Goal: Communication & Community: Share content

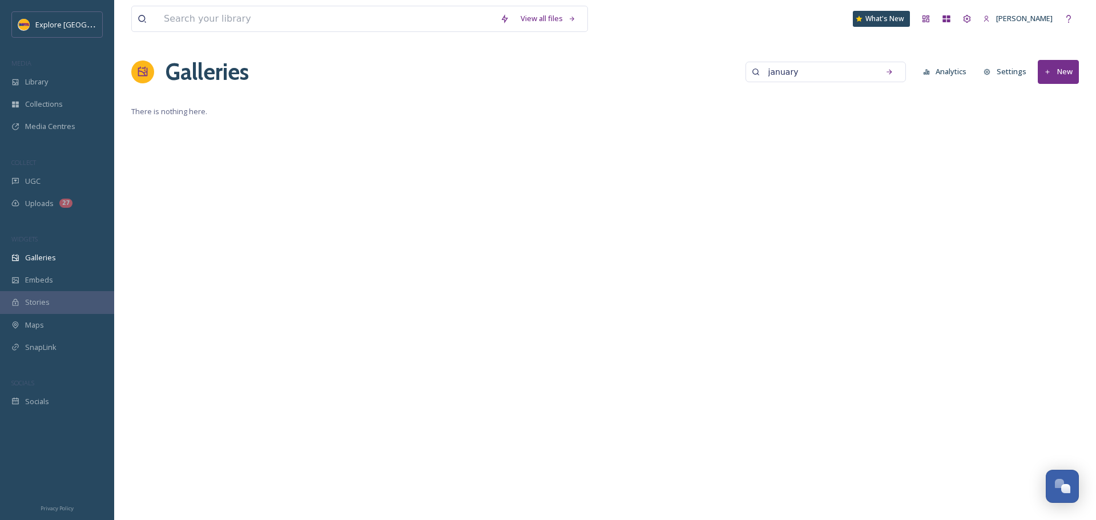
click at [816, 74] on input "january" at bounding box center [818, 72] width 111 height 23
type input "winter"
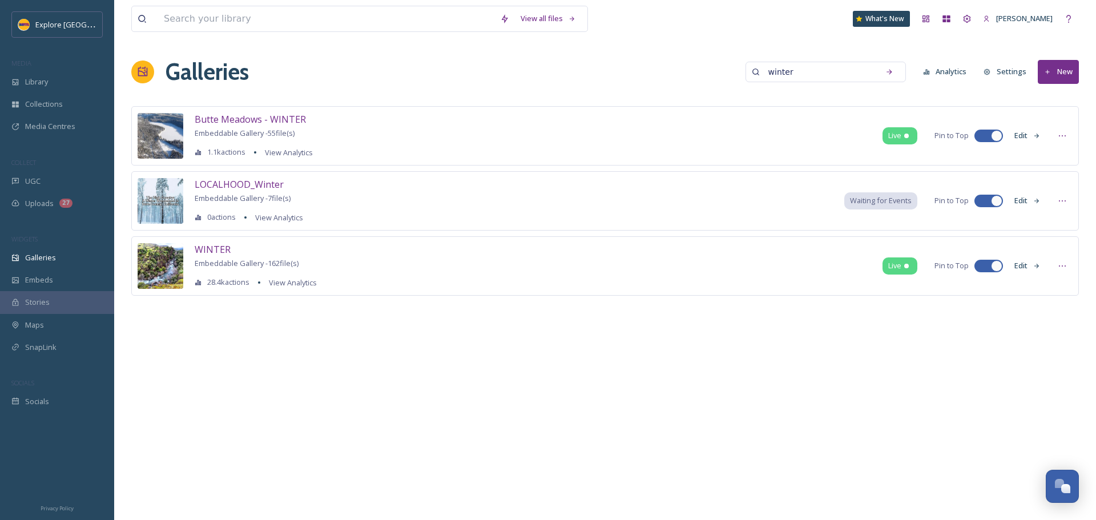
click at [1030, 200] on button "Edit" at bounding box center [1028, 201] width 38 height 22
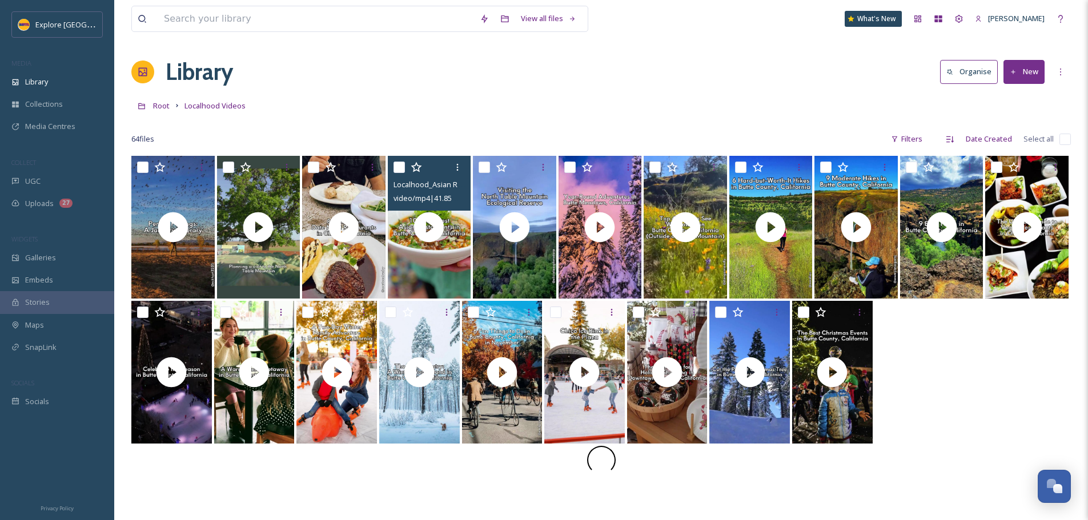
click at [396, 168] on input "checkbox" at bounding box center [398, 167] width 11 height 11
checkbox input "true"
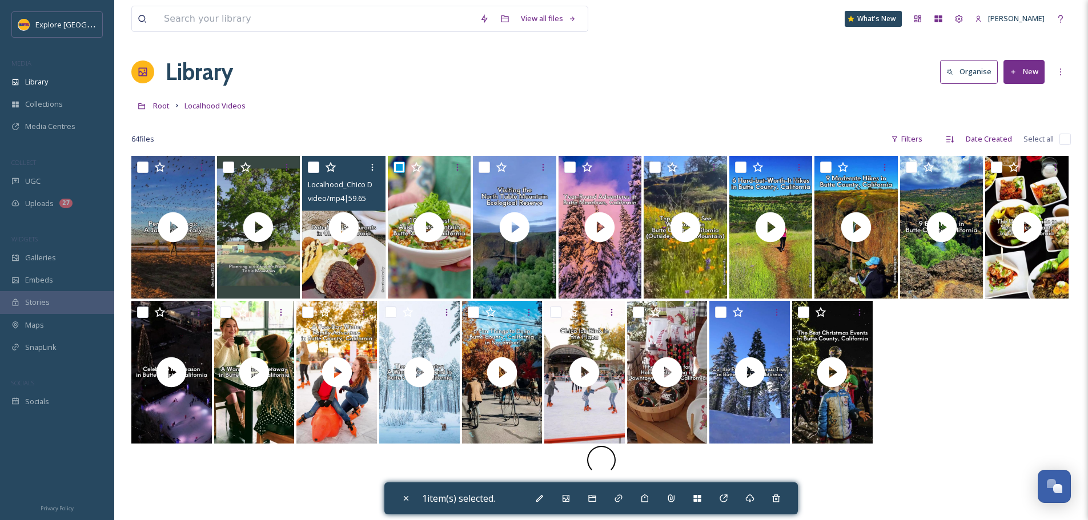
click at [313, 168] on input "checkbox" at bounding box center [313, 167] width 11 height 11
checkbox input "true"
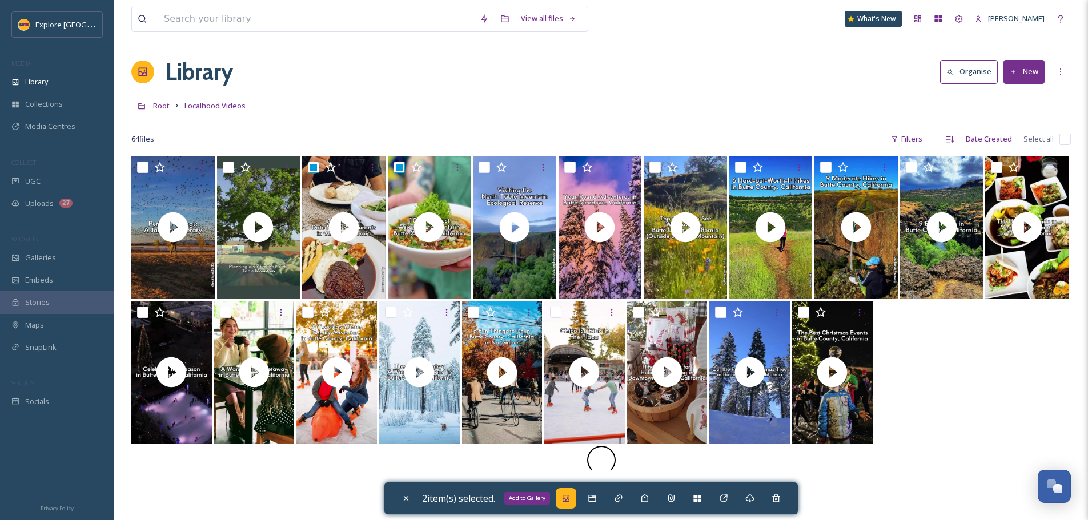
click at [569, 503] on div "Add to Gallery" at bounding box center [566, 498] width 21 height 21
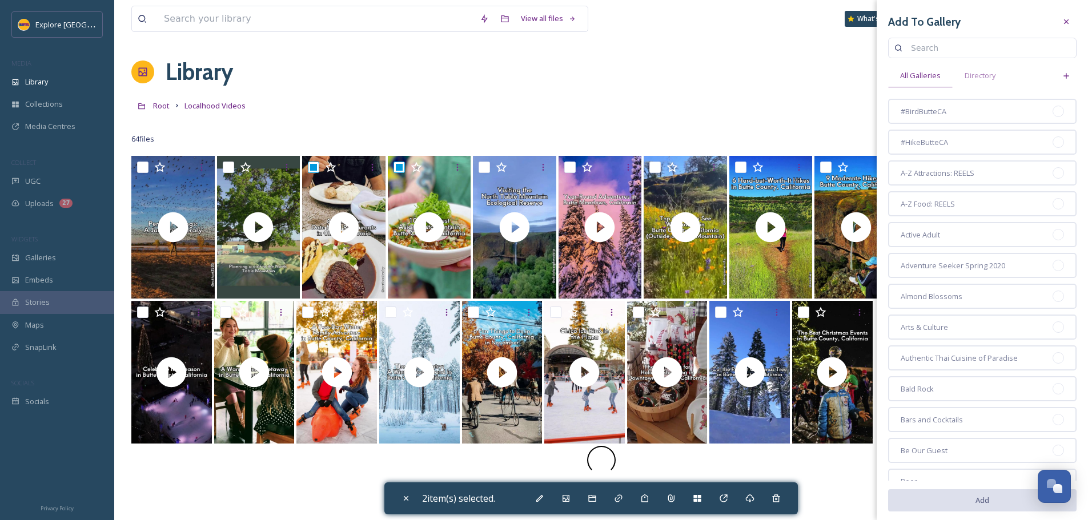
click at [916, 46] on input at bounding box center [987, 48] width 165 height 23
type input "taste"
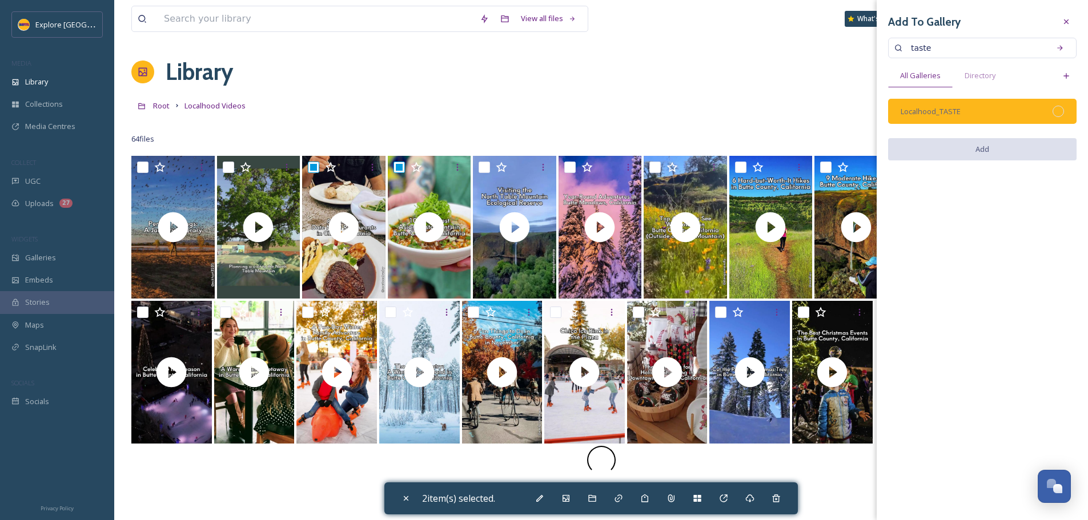
click at [1056, 111] on div at bounding box center [1057, 111] width 11 height 11
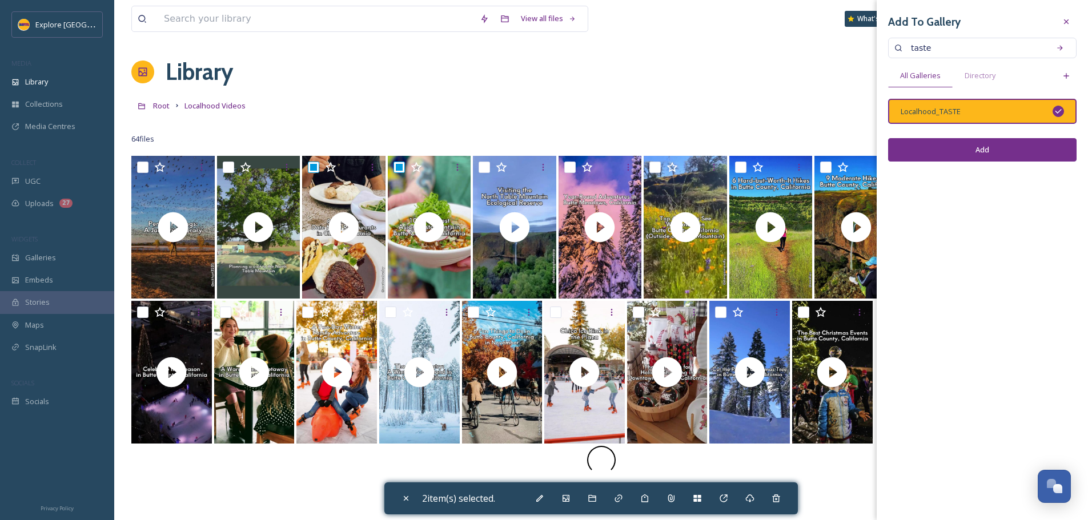
click at [1013, 140] on button "Add" at bounding box center [982, 149] width 188 height 23
checkbox input "false"
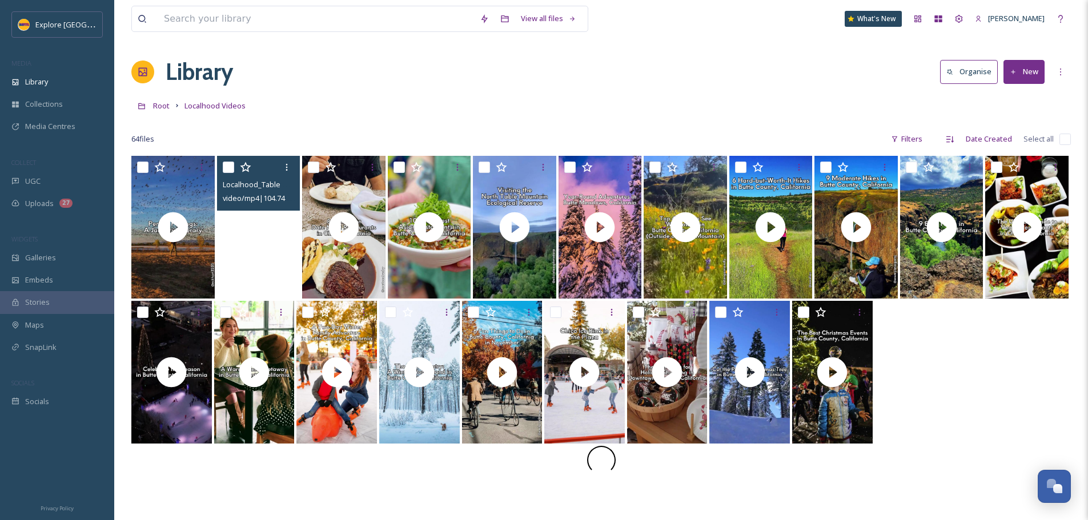
click at [280, 256] on video "Localhood_Table Mountain Responsibly Visit.mp4" at bounding box center [258, 227] width 83 height 143
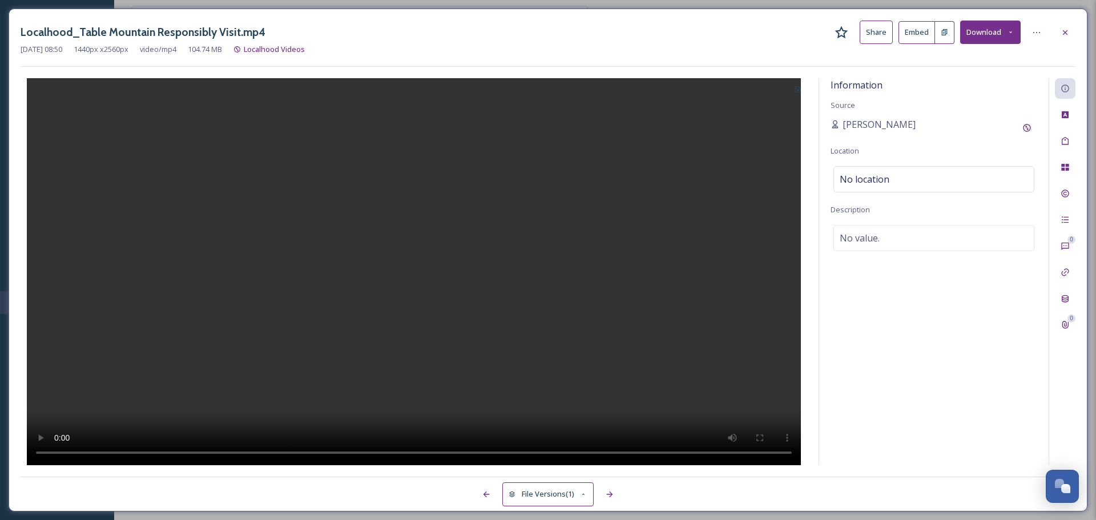
click at [794, 92] on icon at bounding box center [797, 89] width 7 height 7
click at [775, 138] on span "Use Current Frame" at bounding box center [757, 137] width 65 height 11
click at [891, 182] on div "No location" at bounding box center [934, 179] width 201 height 26
click at [891, 182] on input at bounding box center [934, 179] width 200 height 25
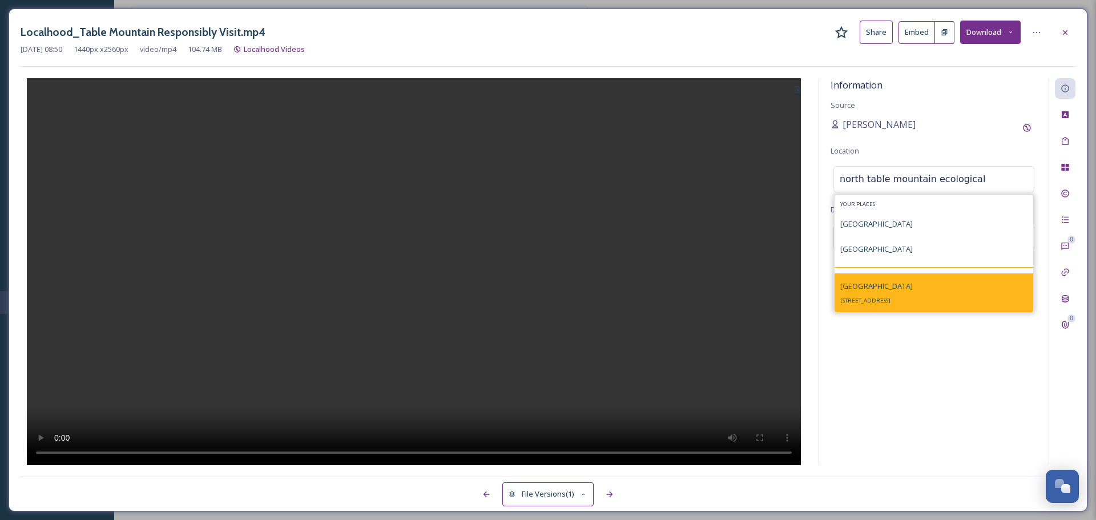
type input "north table mountain ecological"
click at [913, 296] on div "North Table Mountain Ecological Reserve 2488 Cherokee Rd, Oroville, CA 95965, U…" at bounding box center [876, 292] width 73 height 27
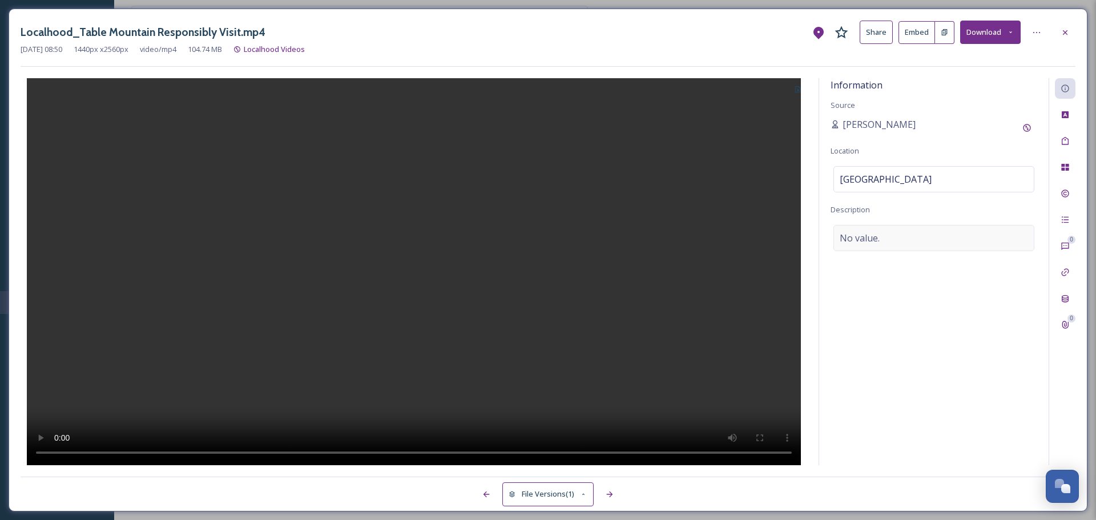
click at [882, 232] on div "No value." at bounding box center [934, 238] width 201 height 26
click at [892, 247] on textarea at bounding box center [934, 272] width 207 height 95
paste textarea "Planning a visit to the North Table Mountain Ecological Reserve in Oroville in …"
type textarea "Planning a visit to the North Table Mountain Ecological Reserve in Oroville in …"
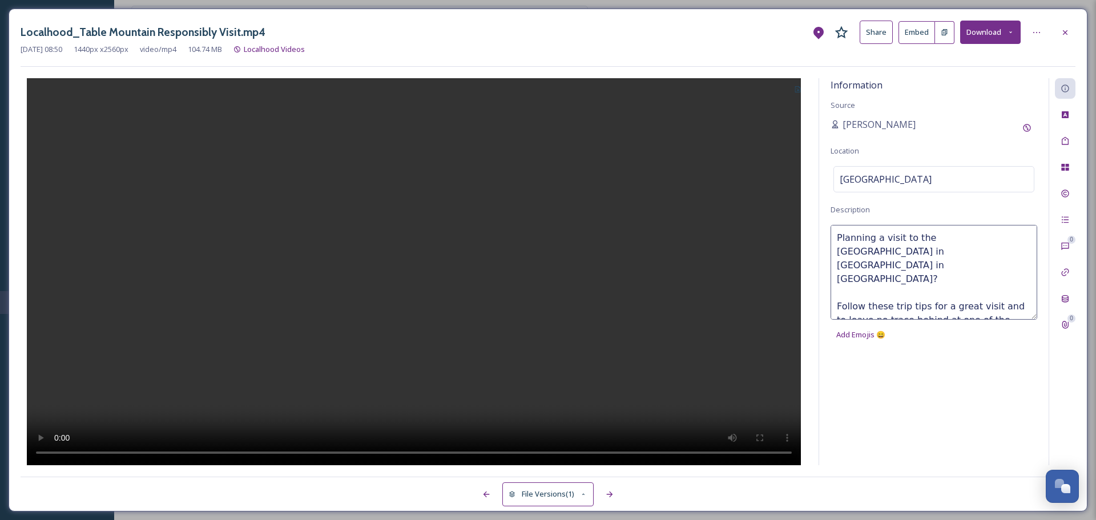
scroll to position [21, 0]
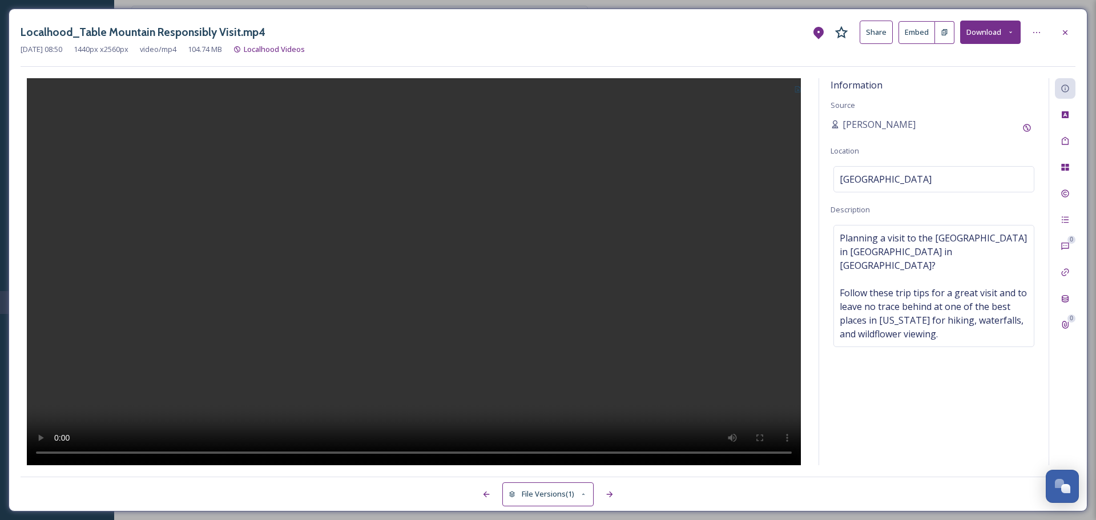
click at [702, 194] on div at bounding box center [414, 271] width 787 height 387
click at [1073, 33] on div at bounding box center [1065, 32] width 21 height 21
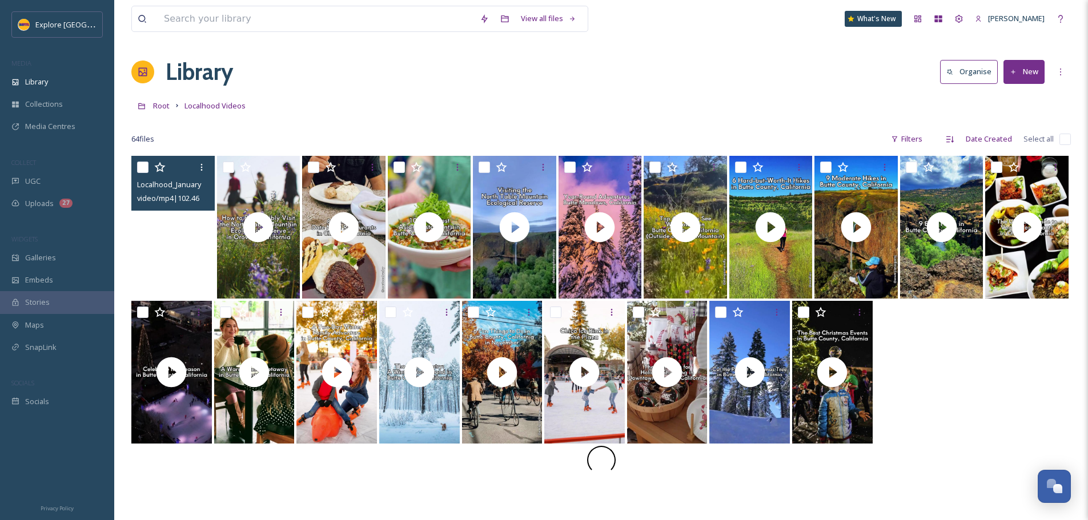
click at [203, 246] on video "Localhood_January Perfect Pairings.mp4" at bounding box center [172, 227] width 83 height 143
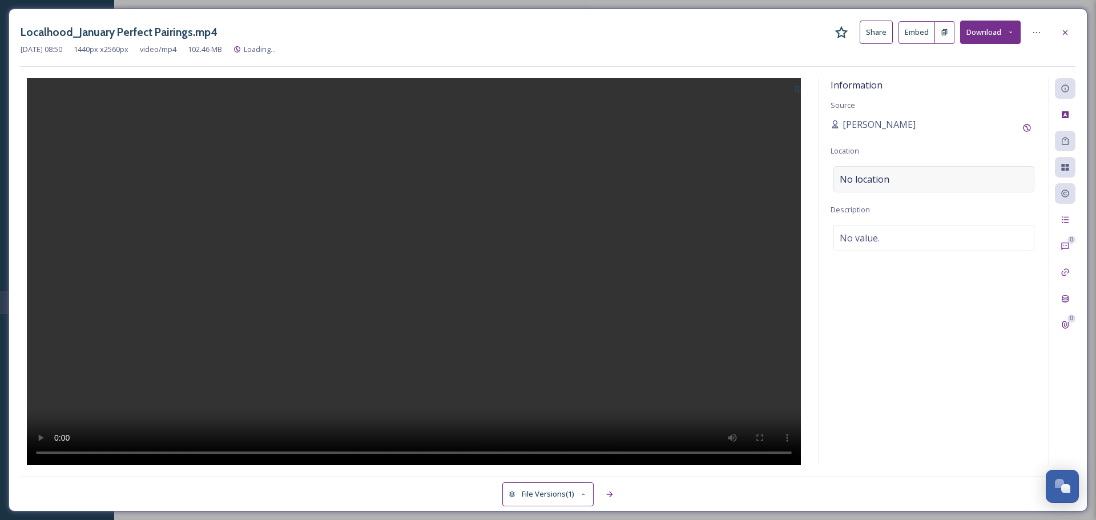
click at [885, 176] on span "No location" at bounding box center [865, 179] width 50 height 14
click at [885, 176] on input at bounding box center [934, 179] width 200 height 25
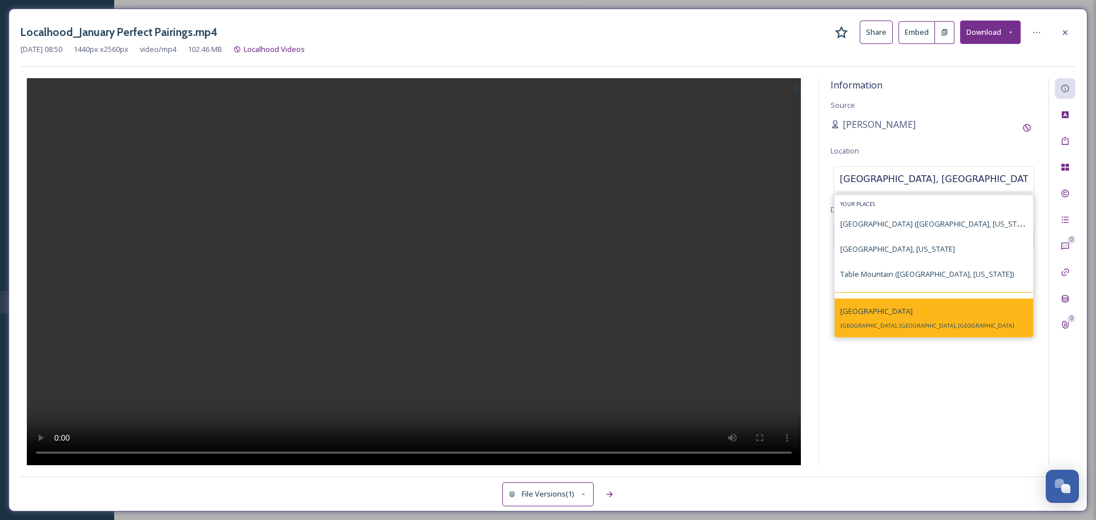
type input "butte county, calif"
click at [917, 323] on div "Butte County Butte County, CA, USA" at bounding box center [934, 318] width 199 height 39
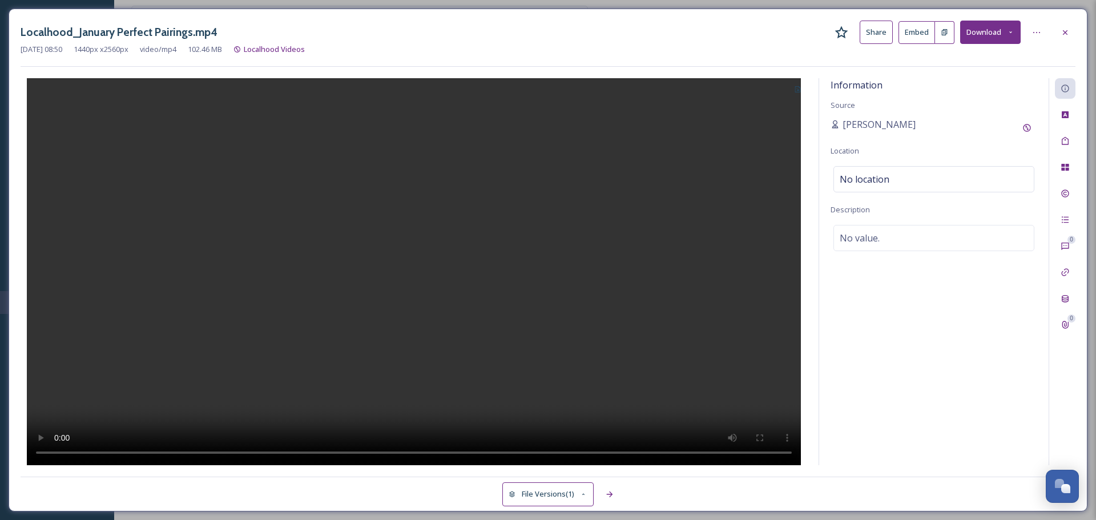
click at [802, 89] on button at bounding box center [797, 88] width 19 height 21
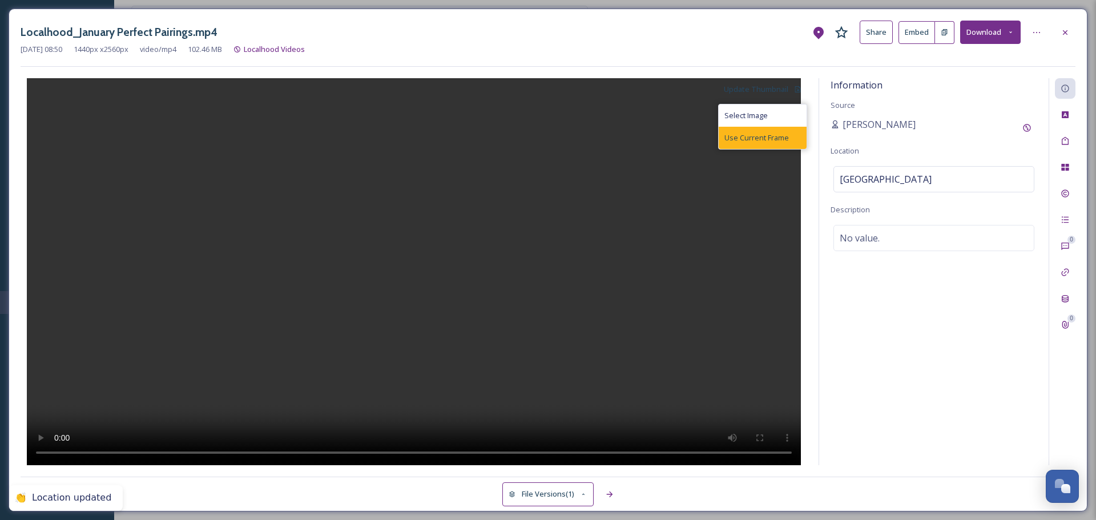
click at [767, 128] on div "Use Current Frame" at bounding box center [763, 138] width 88 height 22
click at [920, 240] on div "No value." at bounding box center [934, 238] width 201 height 26
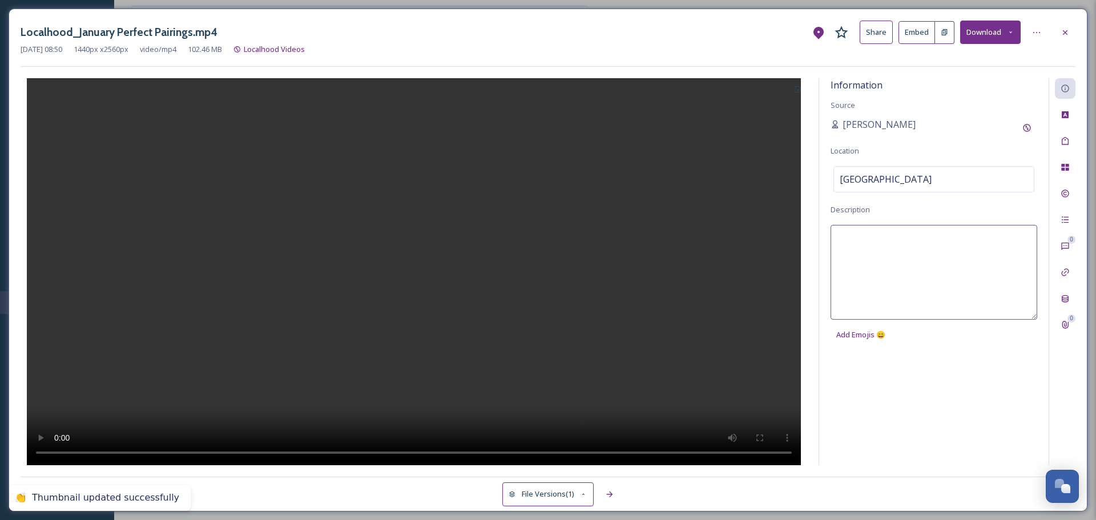
click at [920, 240] on textarea at bounding box center [934, 272] width 207 height 95
paste textarea "Butte County exemplifies how seemingly contrasting characteristics combine perf…"
type textarea "Butte County exemplifies how seemingly contrasting characteristics combine perf…"
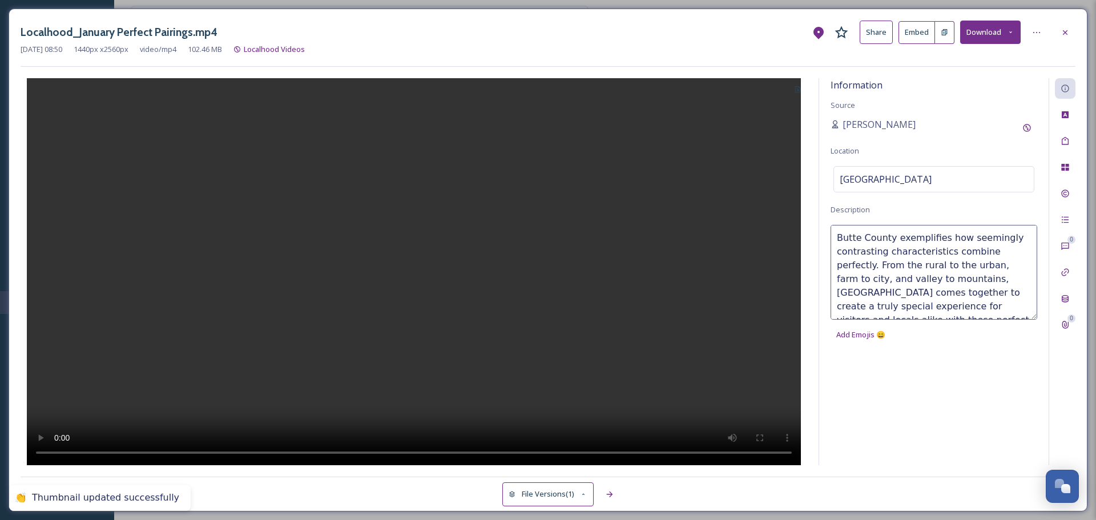
scroll to position [48, 0]
click at [691, 216] on div at bounding box center [414, 271] width 787 height 387
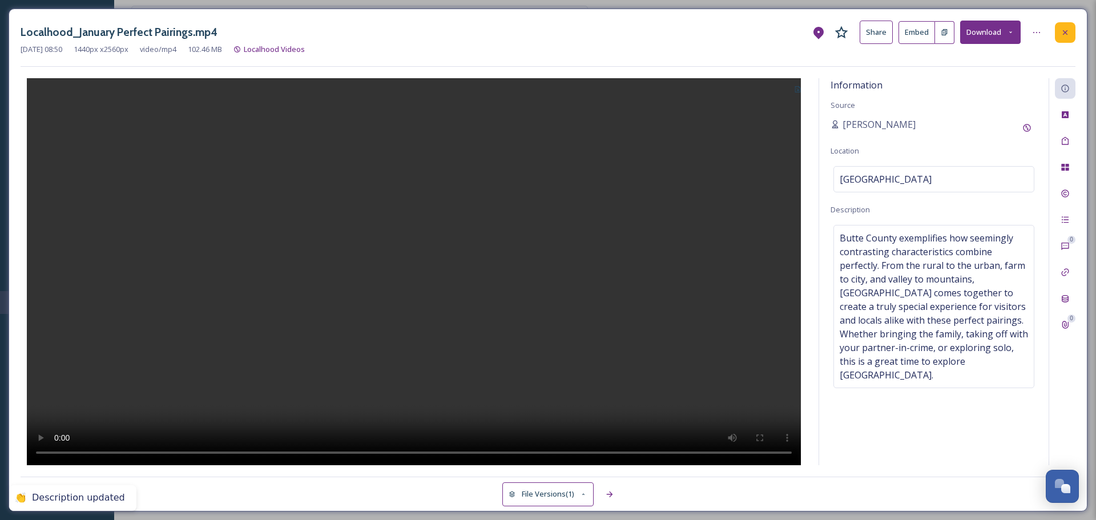
click at [1062, 31] on icon at bounding box center [1065, 32] width 9 height 9
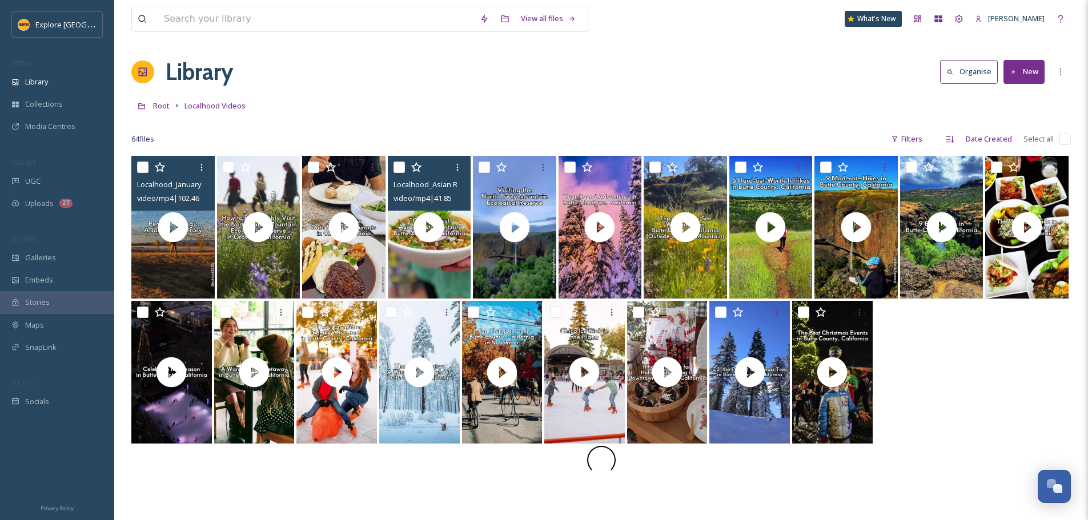
click at [450, 244] on video "Localhood_Asian Restaurants.mp4" at bounding box center [429, 227] width 83 height 143
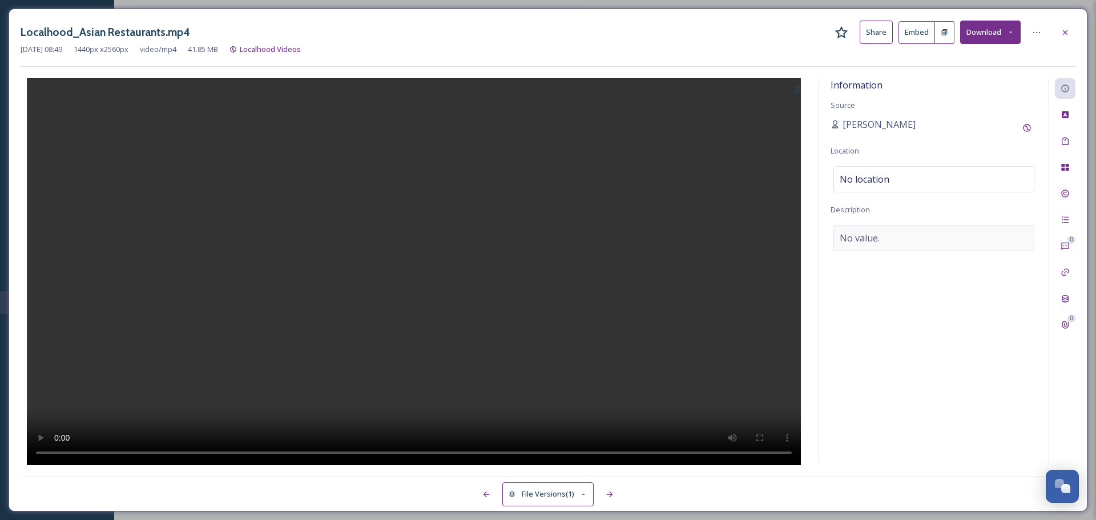
click at [876, 248] on div "No value." at bounding box center [934, 238] width 201 height 26
click at [872, 244] on textarea at bounding box center [934, 272] width 207 height 95
paste textarea "Discover some of the best Asian restaurants in Chico, Oroville, and Paradise. F…"
type textarea "Discover some of the best Asian restaurants in Chico, Oroville, and Paradise. F…"
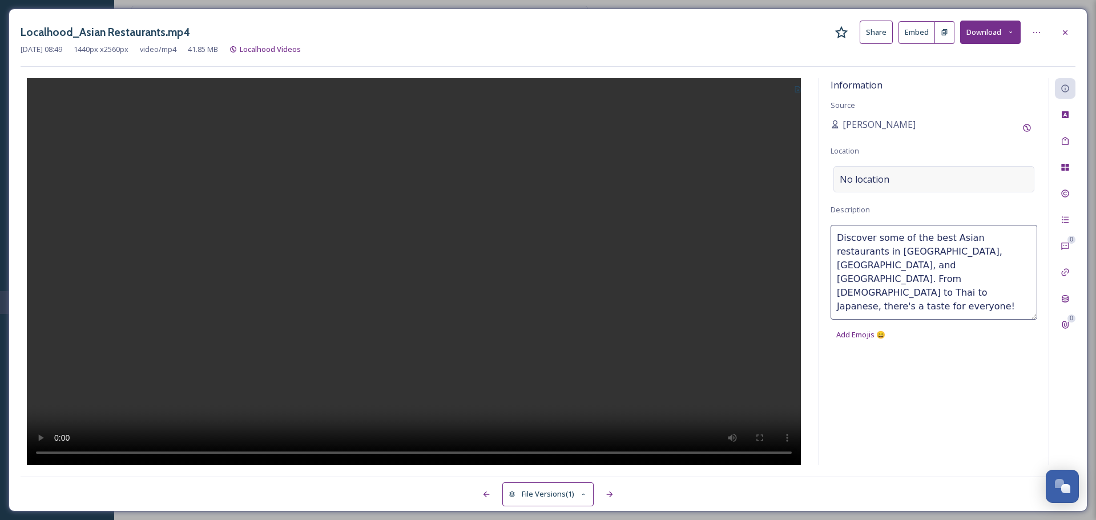
click at [867, 177] on span "No location" at bounding box center [865, 179] width 50 height 14
click at [867, 177] on input at bounding box center [934, 179] width 200 height 25
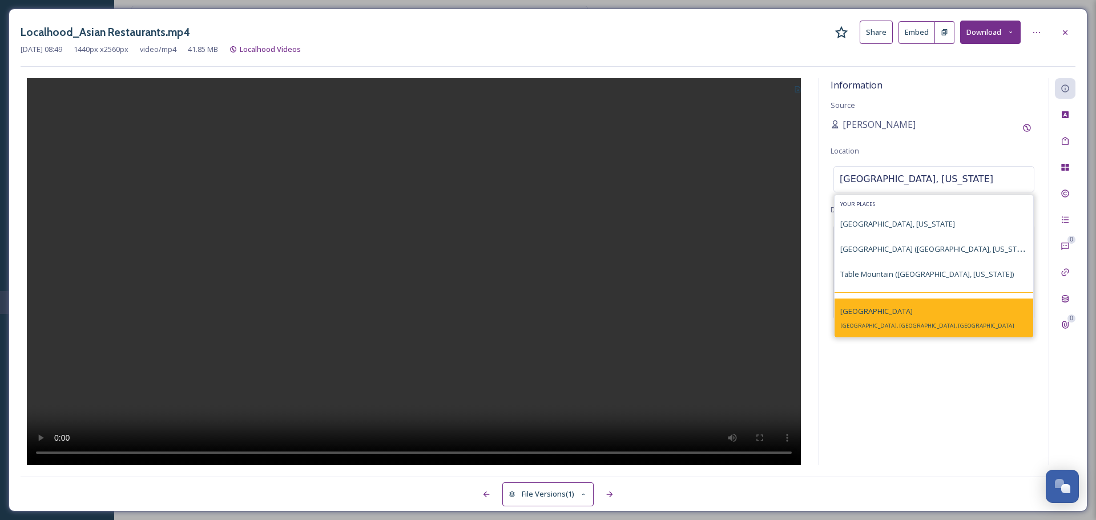
type input "butte county, california"
click at [892, 320] on div "Butte County Butte County, CA, USA" at bounding box center [927, 317] width 174 height 27
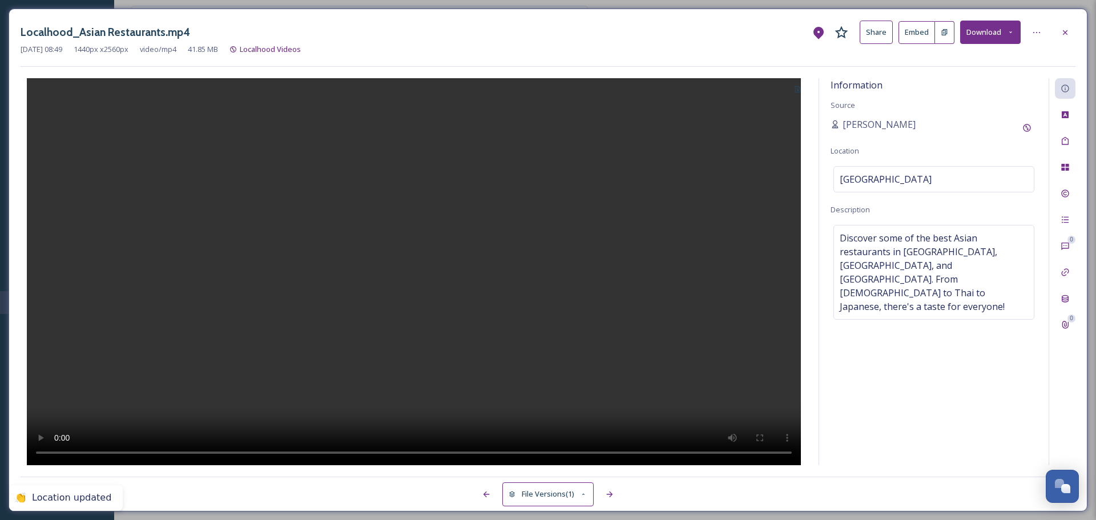
click at [795, 92] on icon at bounding box center [798, 89] width 6 height 6
click at [760, 142] on span "Use Current Frame" at bounding box center [757, 137] width 65 height 11
drag, startPoint x: 1063, startPoint y: 37, endPoint x: 1057, endPoint y: 43, distance: 8.1
click at [1063, 37] on div at bounding box center [1065, 32] width 21 height 21
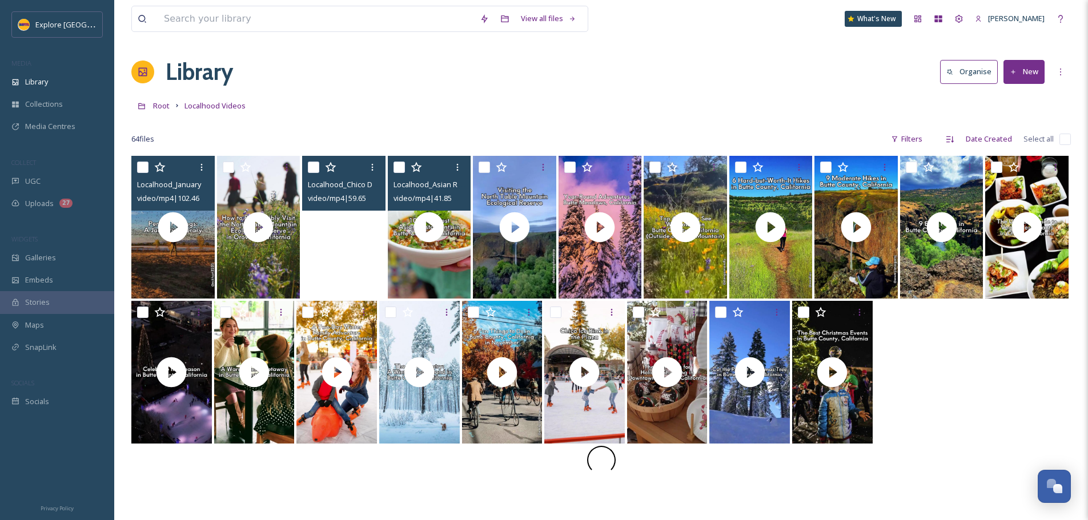
click at [335, 244] on video "Localhood_Chico Date Night Restaurants.mp4" at bounding box center [343, 227] width 83 height 143
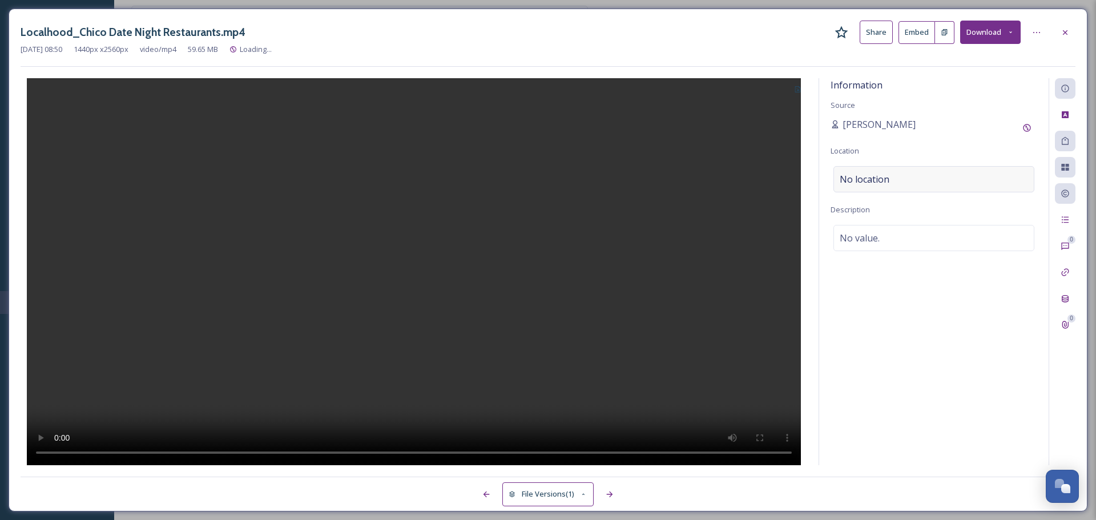
click at [856, 175] on span "No location" at bounding box center [865, 179] width 50 height 14
click at [859, 176] on input at bounding box center [934, 179] width 200 height 25
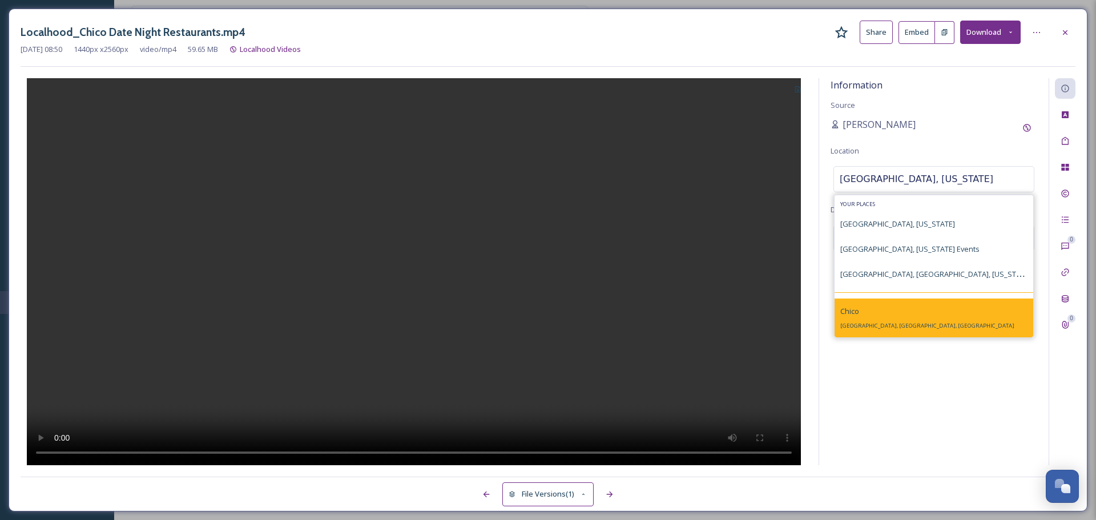
type input "chico, california"
click at [912, 329] on div "Chico Chico, CA, USA" at bounding box center [934, 318] width 199 height 39
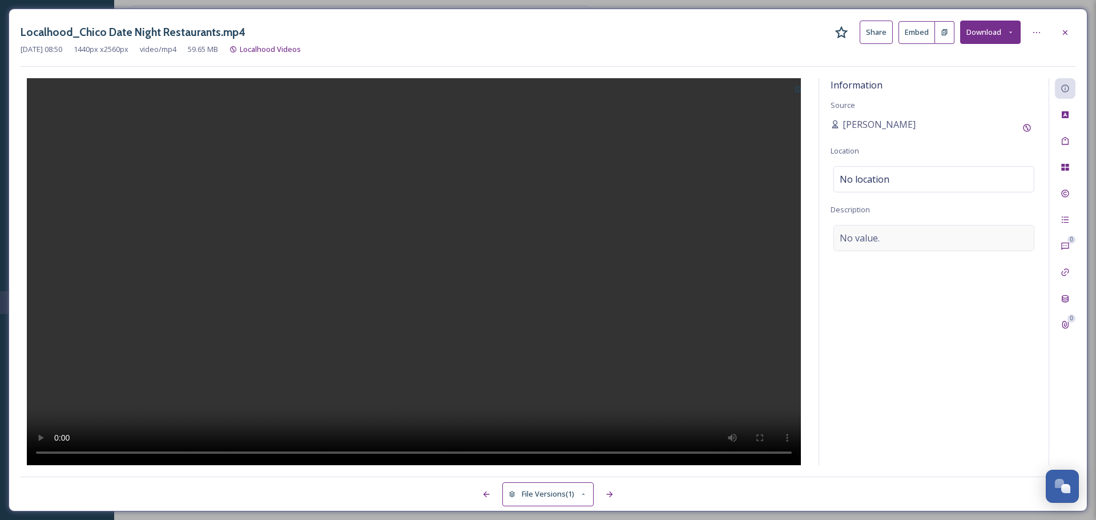
click at [850, 241] on span "No value." at bounding box center [860, 238] width 40 height 14
type textarea "From casual weekend brunch to fine dining, find the perfect date night restaura…"
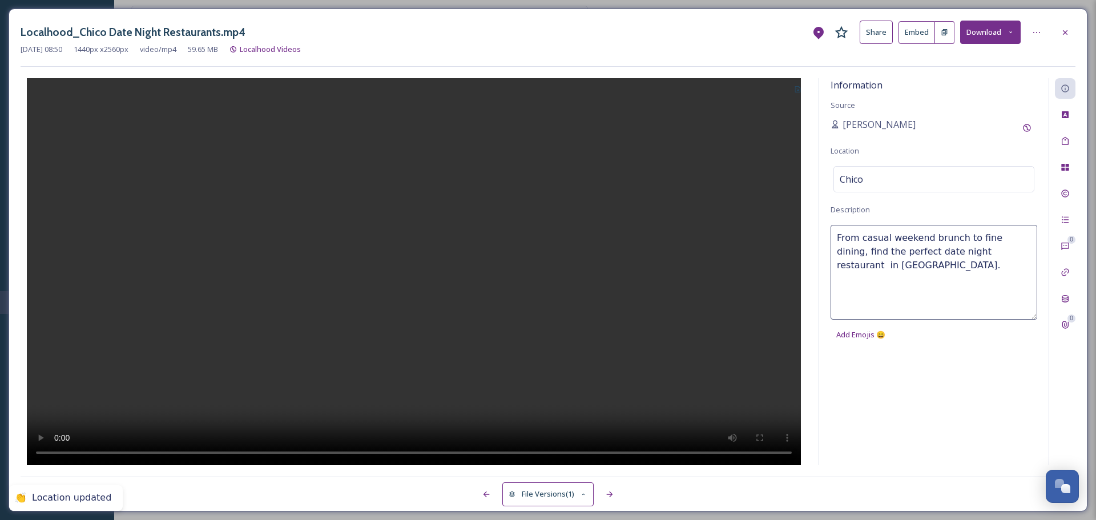
click at [754, 228] on div at bounding box center [414, 271] width 787 height 387
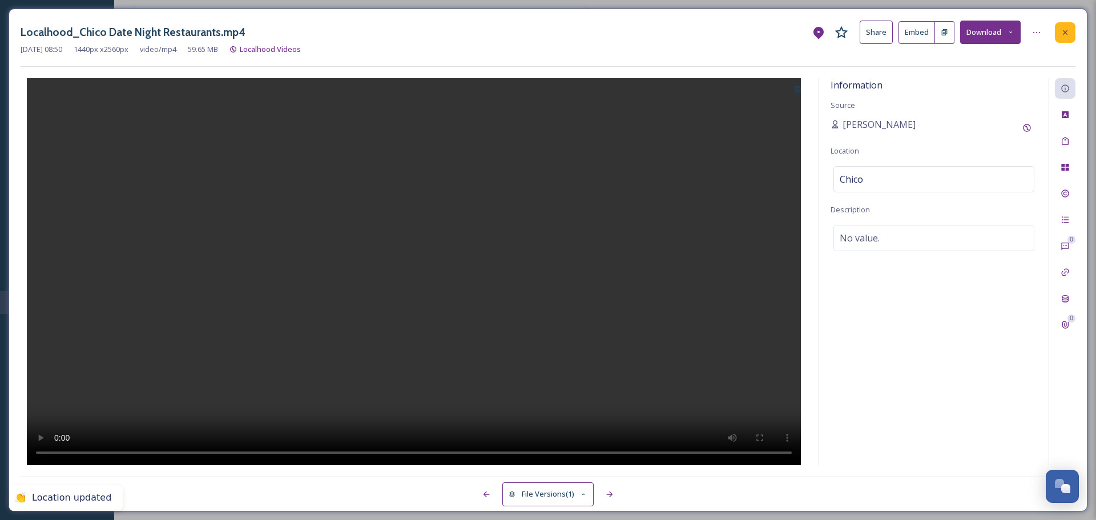
click at [1070, 33] on div at bounding box center [1065, 32] width 21 height 21
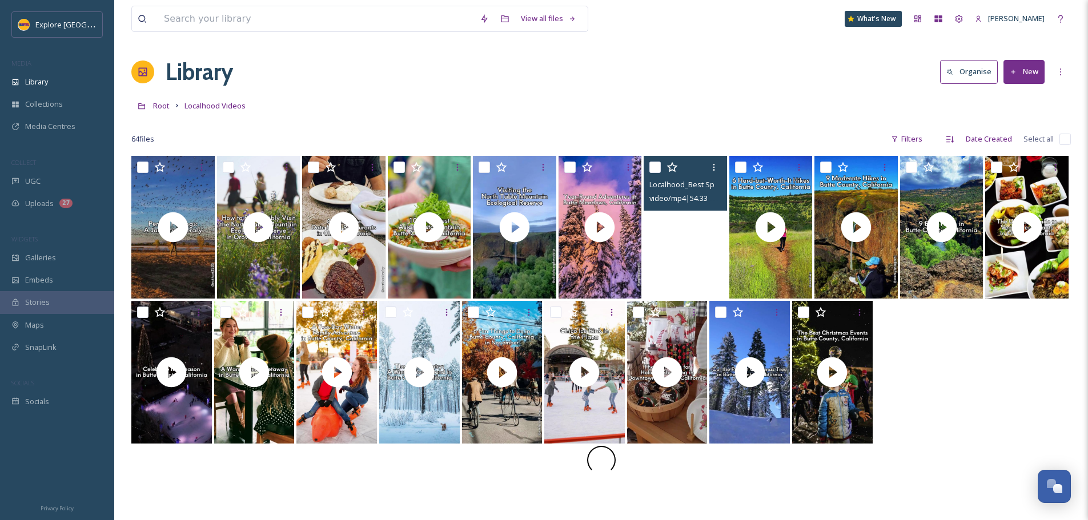
click at [663, 237] on video "Localhood_Best Spots to See Wildflowers.mp4" at bounding box center [684, 227] width 83 height 143
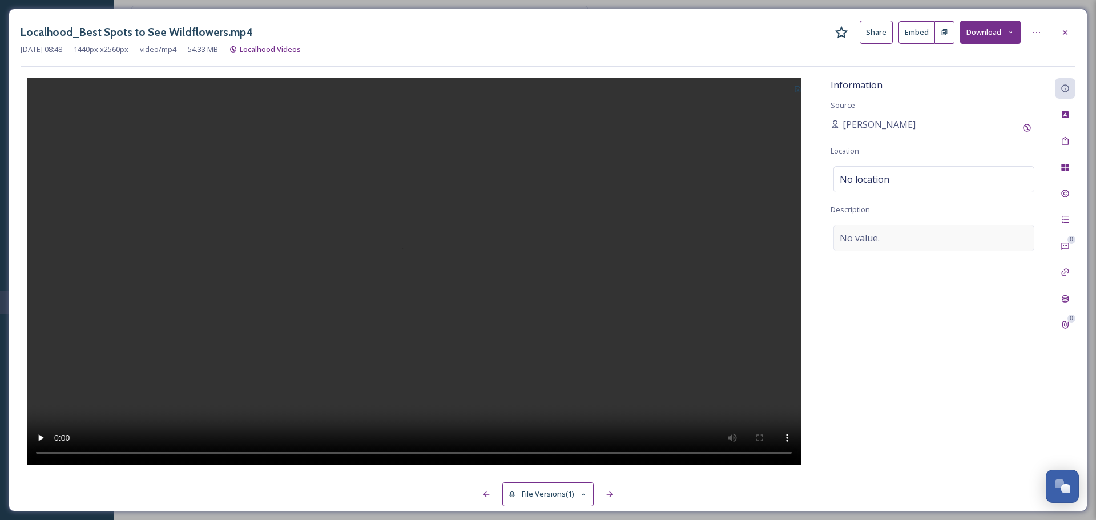
click at [879, 235] on span "No value." at bounding box center [860, 238] width 40 height 14
click at [879, 235] on textarea at bounding box center [934, 272] width 207 height 95
paste textarea "Discover stunning displays of wildflowers (with much smaller crowds) at four sp…"
type textarea "Discover stunning displays of wildflowers (with much smaller crowds) at four sp…"
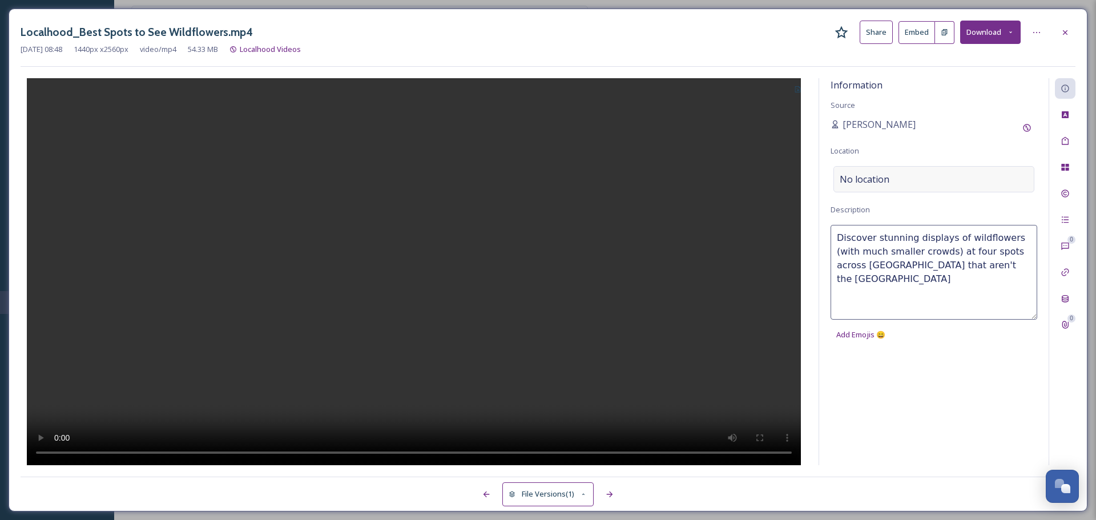
click at [872, 183] on span "No location" at bounding box center [865, 179] width 50 height 14
click at [872, 183] on input at bounding box center [934, 179] width 200 height 25
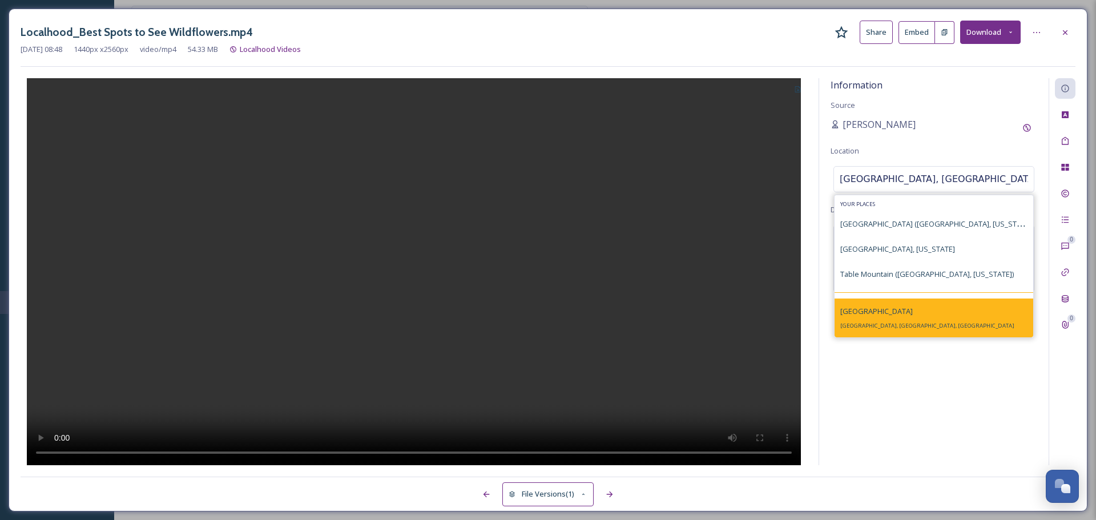
type input "butte county, cal"
click at [894, 320] on div "Butte County Butte County, CA, USA" at bounding box center [927, 317] width 174 height 27
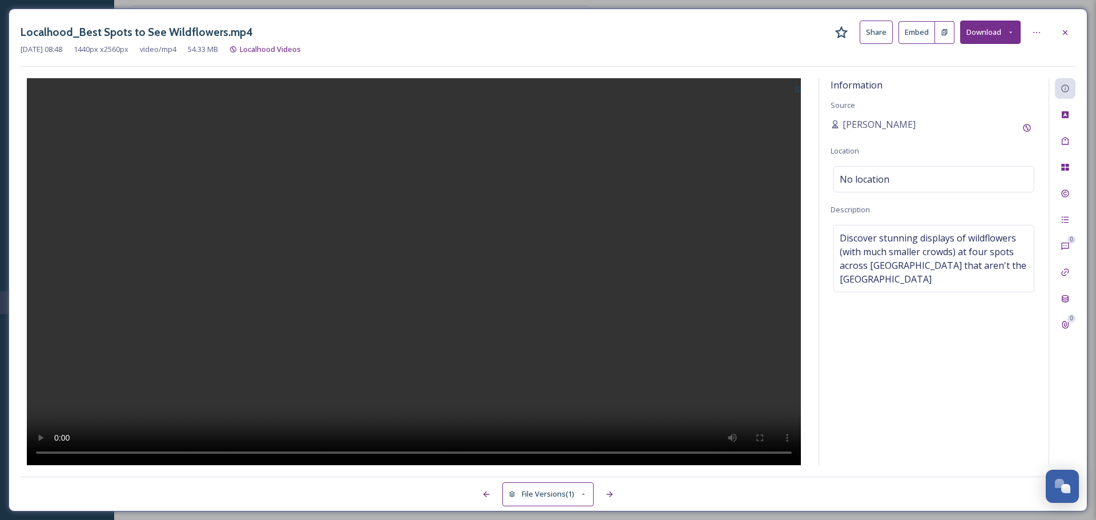
click at [799, 87] on icon at bounding box center [798, 89] width 6 height 6
click at [772, 130] on div "Use Current Frame" at bounding box center [763, 138] width 88 height 22
click at [1063, 35] on icon at bounding box center [1065, 32] width 9 height 9
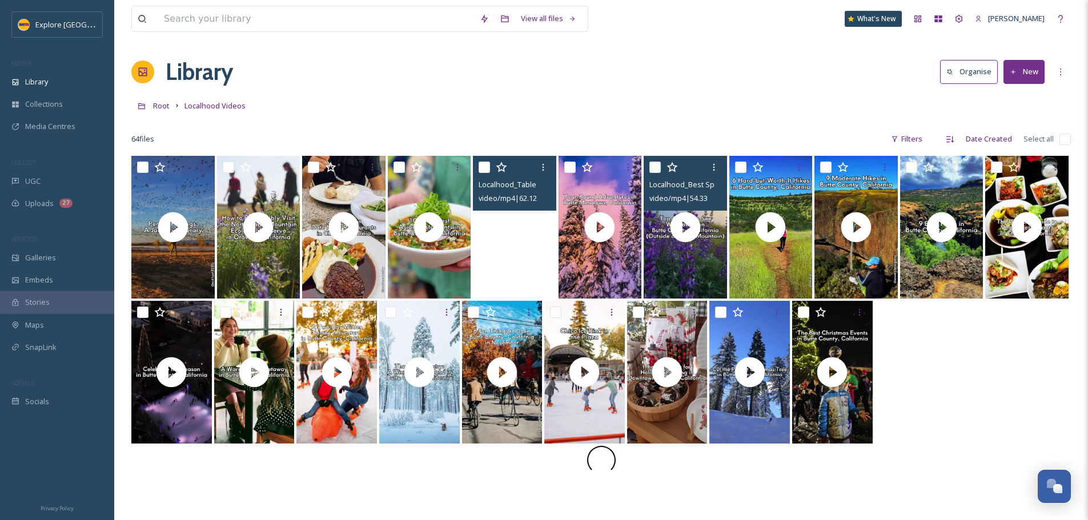
click at [540, 256] on video "Localhood_Table Mountain Visiting.mp4" at bounding box center [514, 227] width 83 height 143
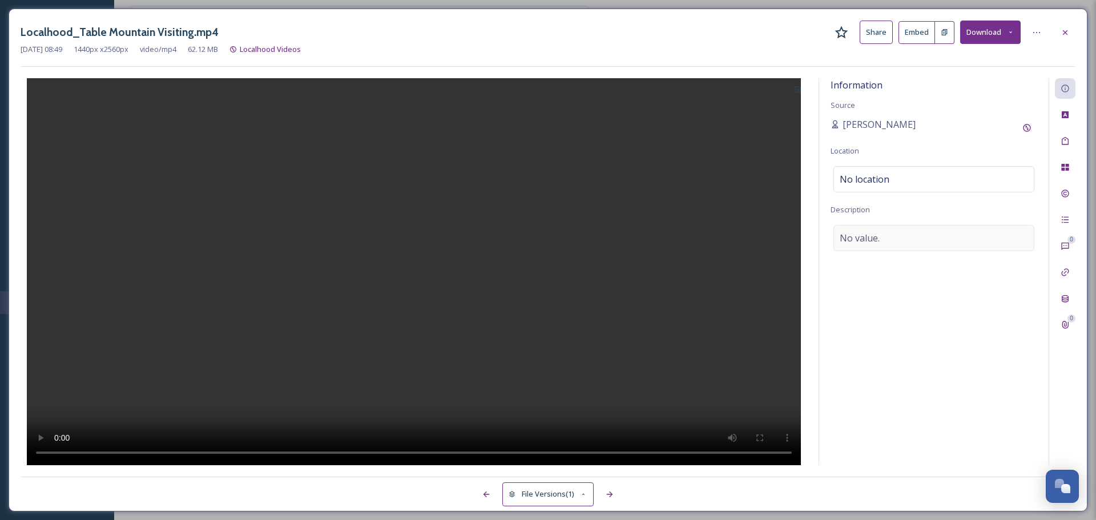
click at [877, 225] on div "No value." at bounding box center [934, 238] width 201 height 26
click at [867, 239] on textarea at bounding box center [934, 272] width 207 height 95
paste textarea "Table Mountain, officially known as the North Table Mountain Ecological Reserve…"
type textarea "Table Mountain, officially known as the North Table Mountain Ecological Reserve…"
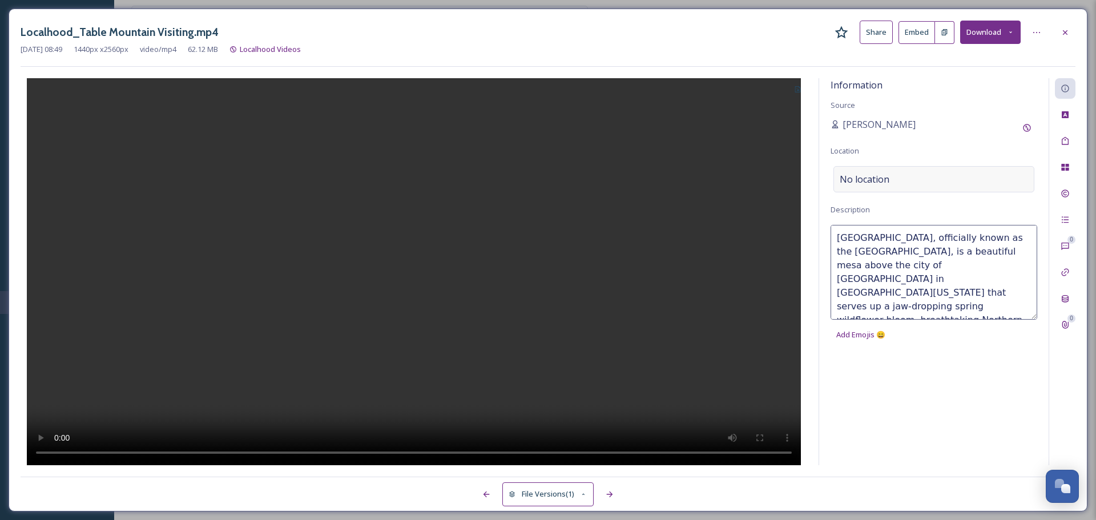
scroll to position [21, 0]
click at [879, 173] on span "No location" at bounding box center [865, 179] width 50 height 14
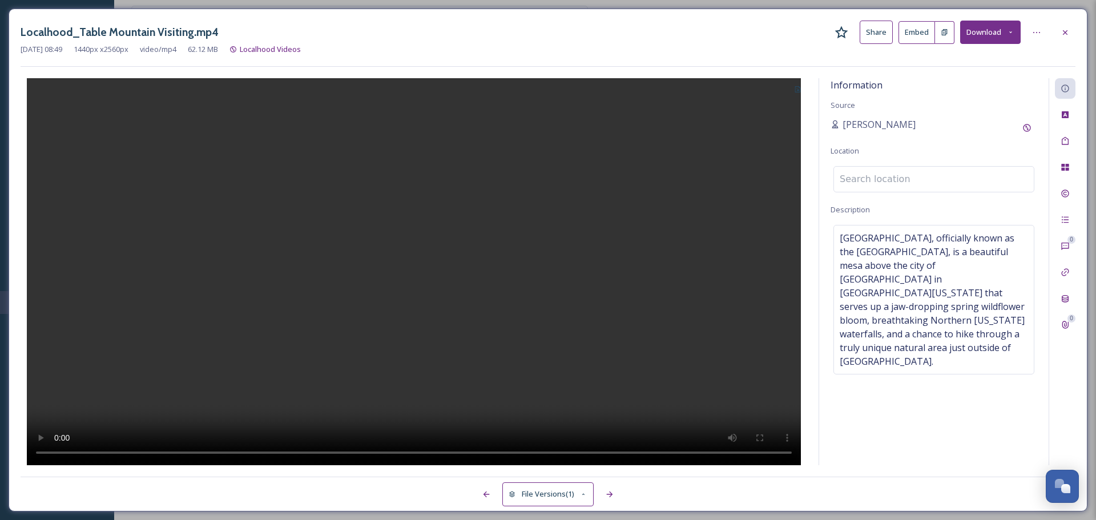
click at [879, 173] on input at bounding box center [934, 179] width 200 height 25
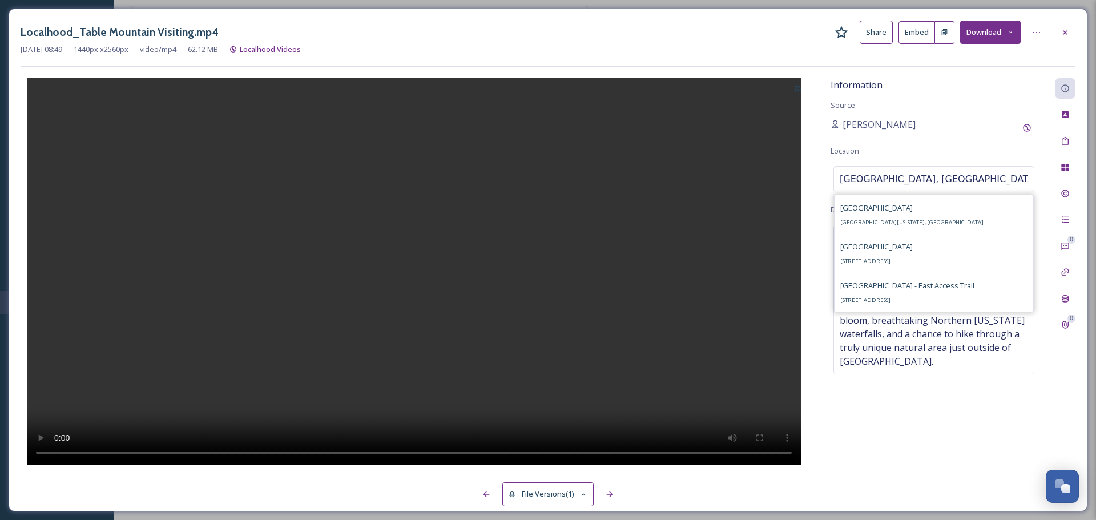
type input "north table mountain, oroville"
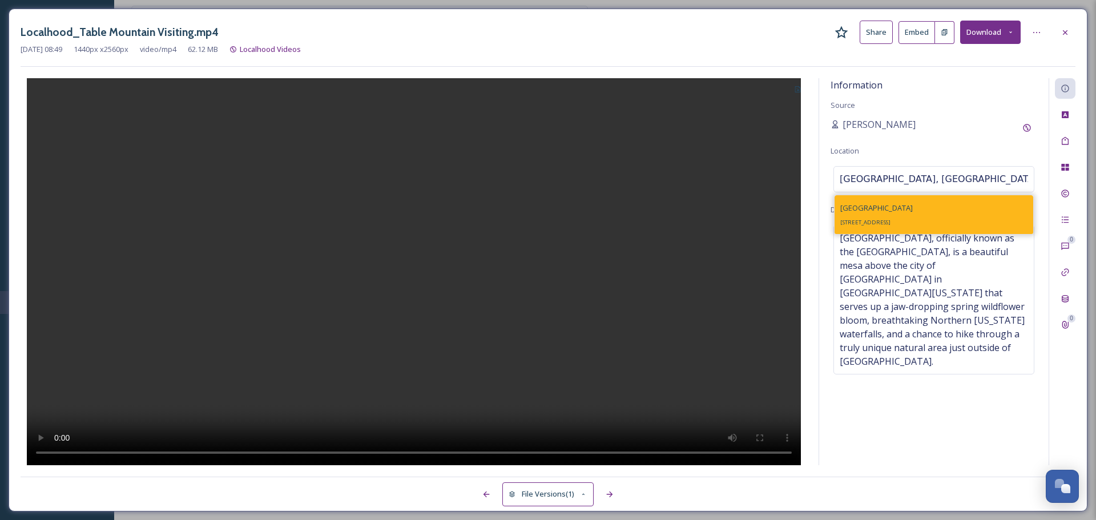
click at [913, 207] on span "North Table Mountain Ecological Reserve" at bounding box center [876, 208] width 73 height 10
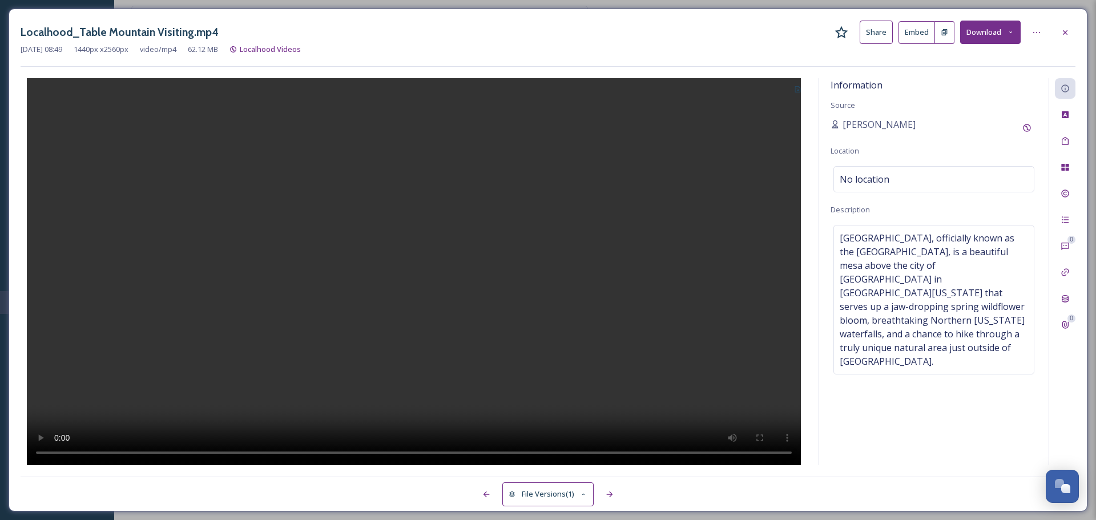
click at [794, 91] on icon at bounding box center [797, 89] width 7 height 7
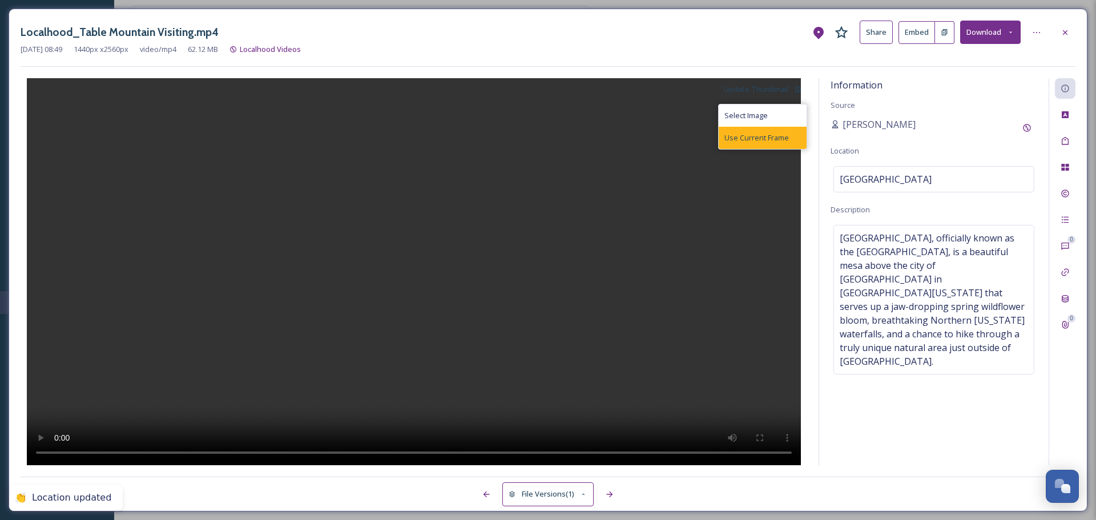
click at [765, 147] on div "Use Current Frame" at bounding box center [763, 138] width 88 height 22
drag, startPoint x: 1069, startPoint y: 28, endPoint x: 1049, endPoint y: 42, distance: 24.2
click at [1069, 28] on icon at bounding box center [1065, 32] width 9 height 9
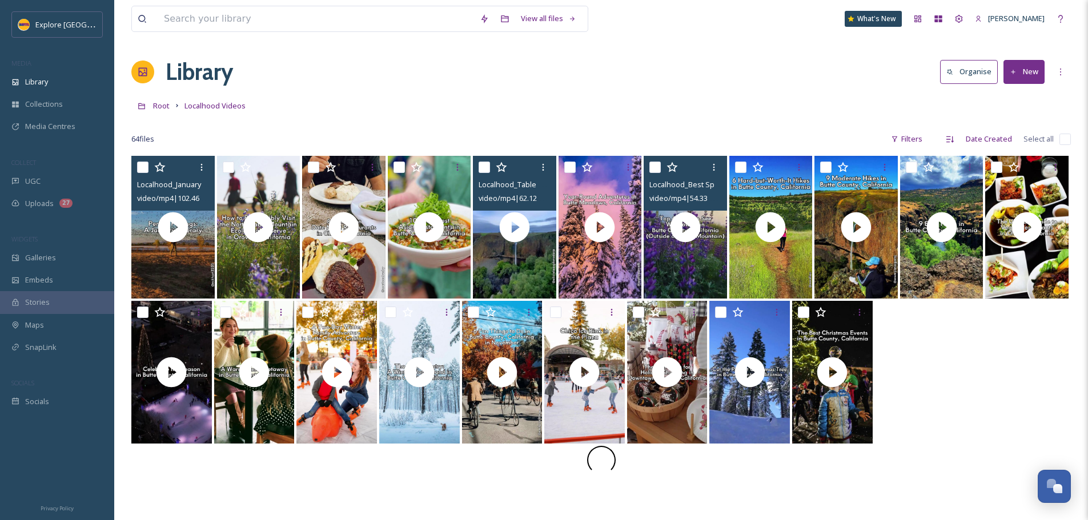
click at [143, 165] on input "checkbox" at bounding box center [142, 167] width 11 height 11
checkbox input "true"
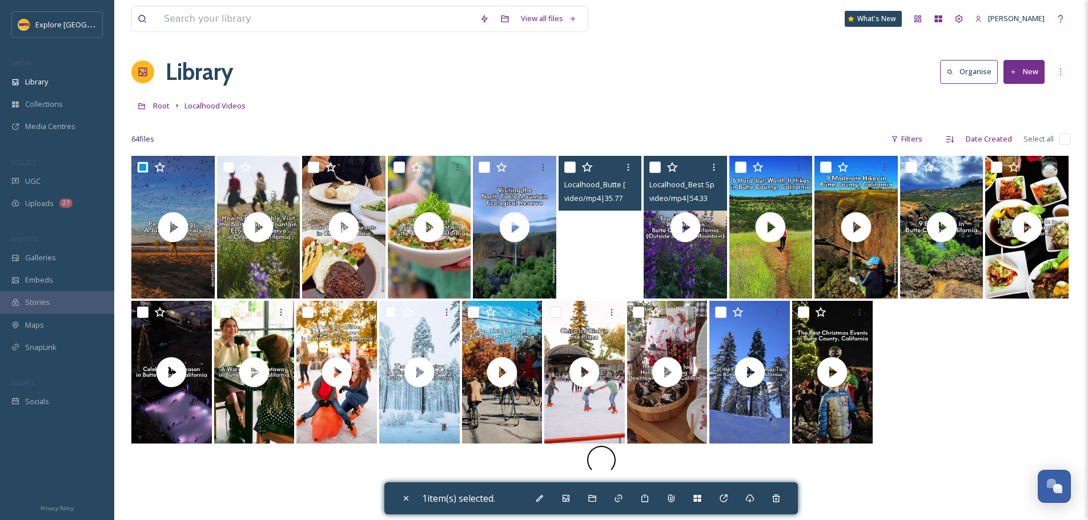
click at [598, 252] on video "Localhood_Butte Meadows Year-Round.mp4" at bounding box center [599, 227] width 83 height 143
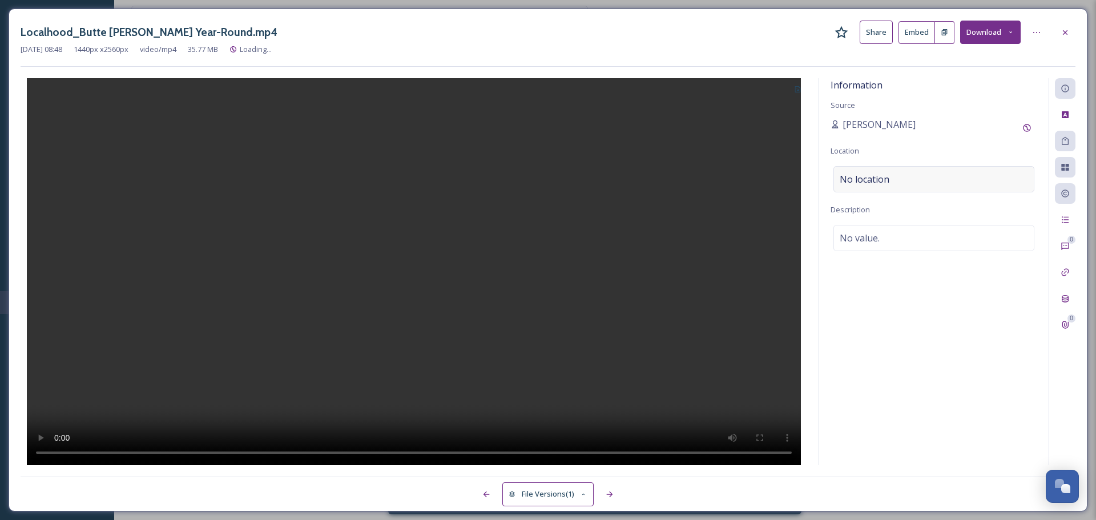
click at [864, 180] on span "No location" at bounding box center [865, 179] width 50 height 14
click at [864, 180] on input at bounding box center [934, 179] width 200 height 25
type input "butte meadows"
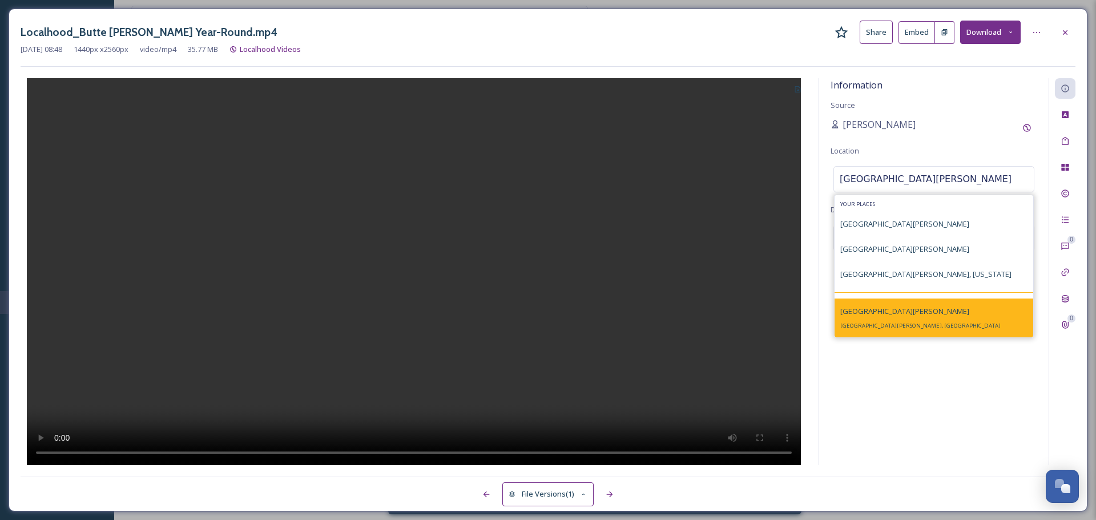
click at [900, 321] on div "Butte Meadows Butte Meadows, CA 95942, USA" at bounding box center [920, 317] width 160 height 27
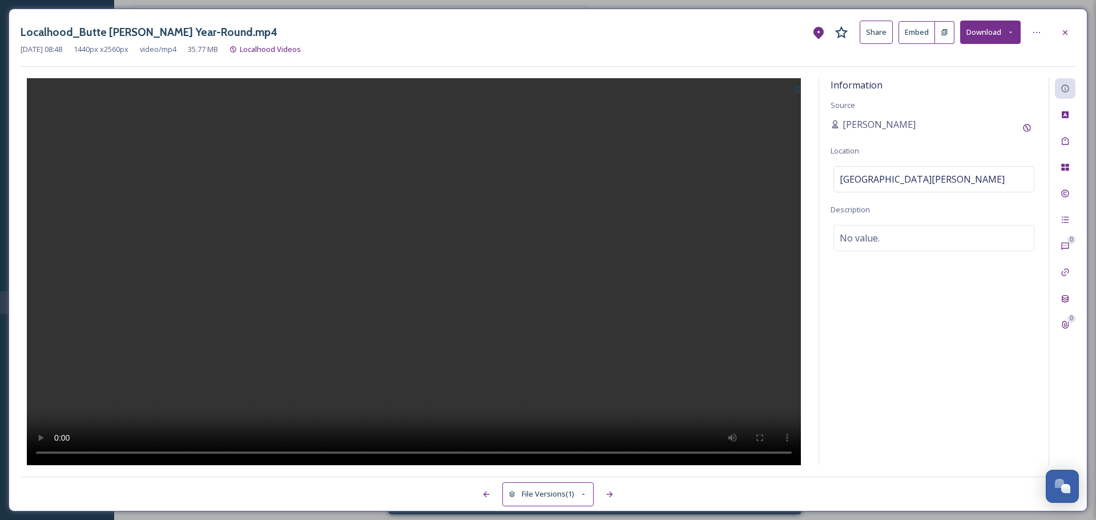
click at [799, 84] on button at bounding box center [797, 88] width 19 height 21
click at [757, 130] on div "Use Current Frame" at bounding box center [763, 138] width 88 height 22
click at [899, 240] on div "No value." at bounding box center [934, 238] width 201 height 26
click at [899, 240] on textarea at bounding box center [934, 272] width 207 height 95
type textarea "Get your wheels dirty in a pristine, high-elevation Sierra Nevada setting, by h…"
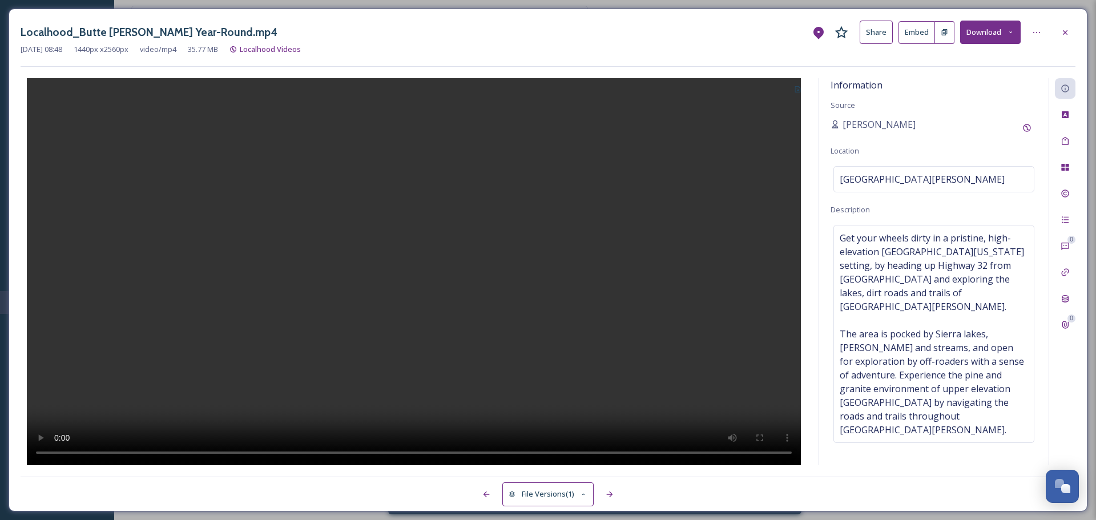
click at [746, 159] on div at bounding box center [414, 271] width 787 height 387
click at [1069, 27] on div at bounding box center [1065, 32] width 21 height 21
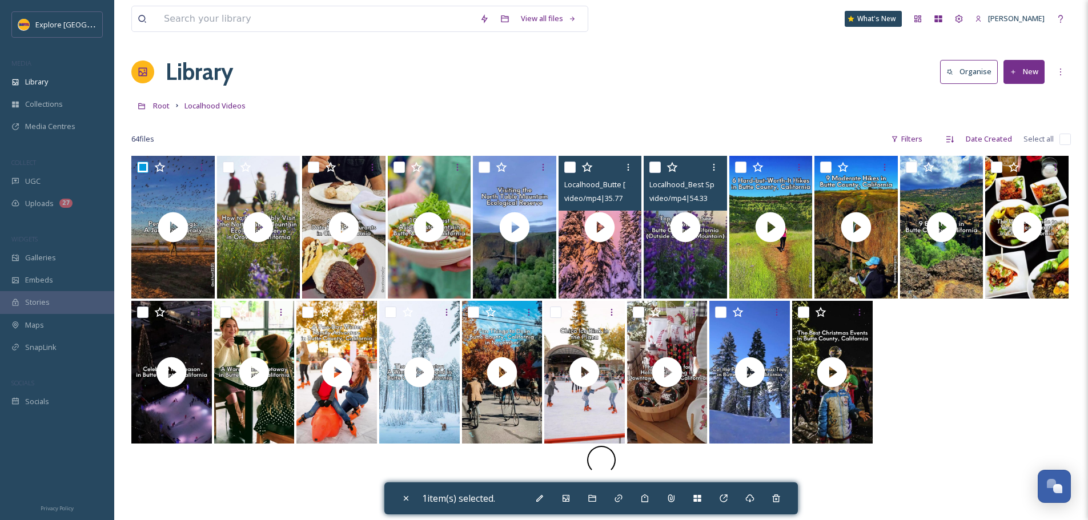
click at [573, 168] on input "checkbox" at bounding box center [569, 167] width 11 height 11
checkbox input "true"
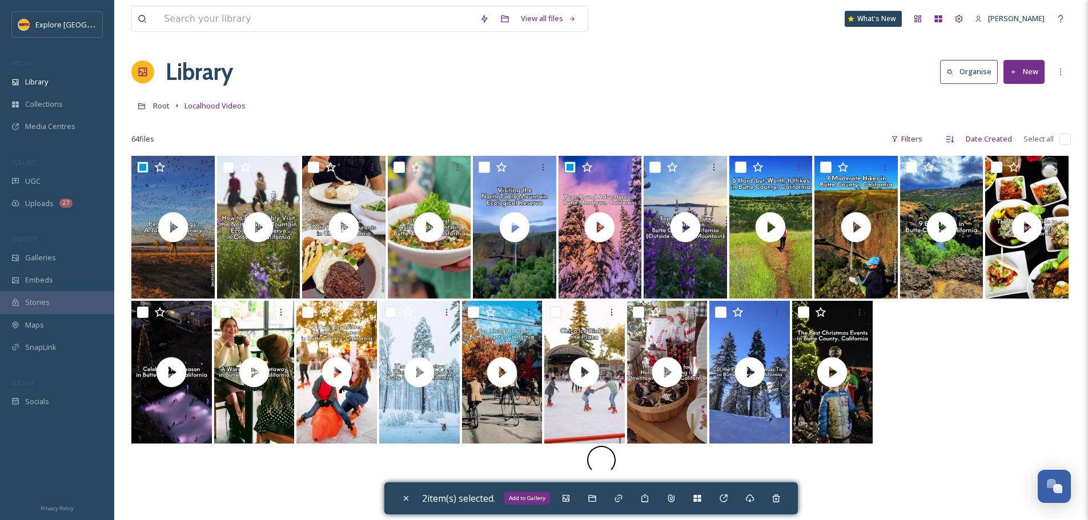
drag, startPoint x: 566, startPoint y: 504, endPoint x: 585, endPoint y: 477, distance: 32.8
click at [566, 504] on div "Add to Gallery" at bounding box center [566, 498] width 21 height 21
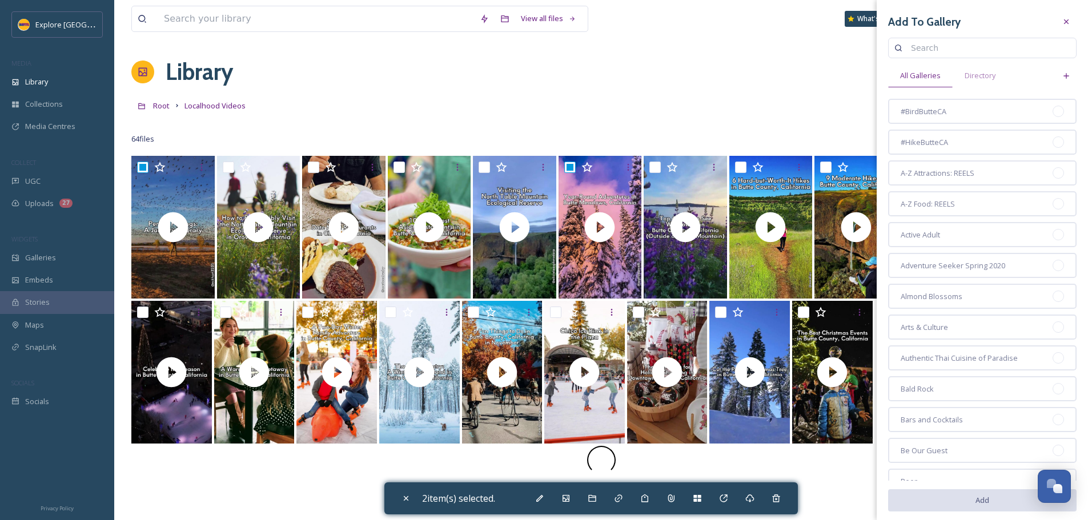
click at [932, 57] on input at bounding box center [987, 48] width 165 height 23
type input "winter"
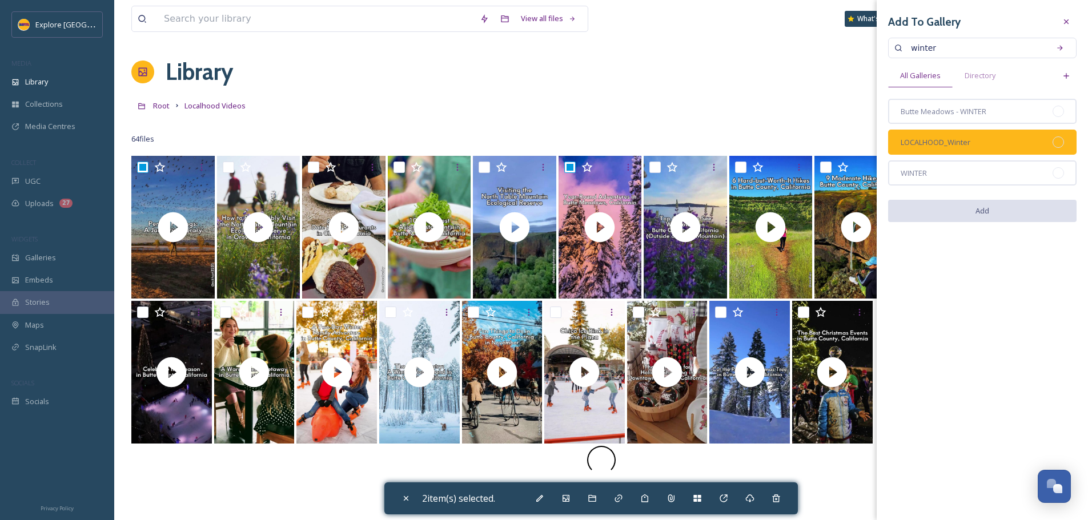
click at [1056, 147] on div at bounding box center [1057, 141] width 11 height 11
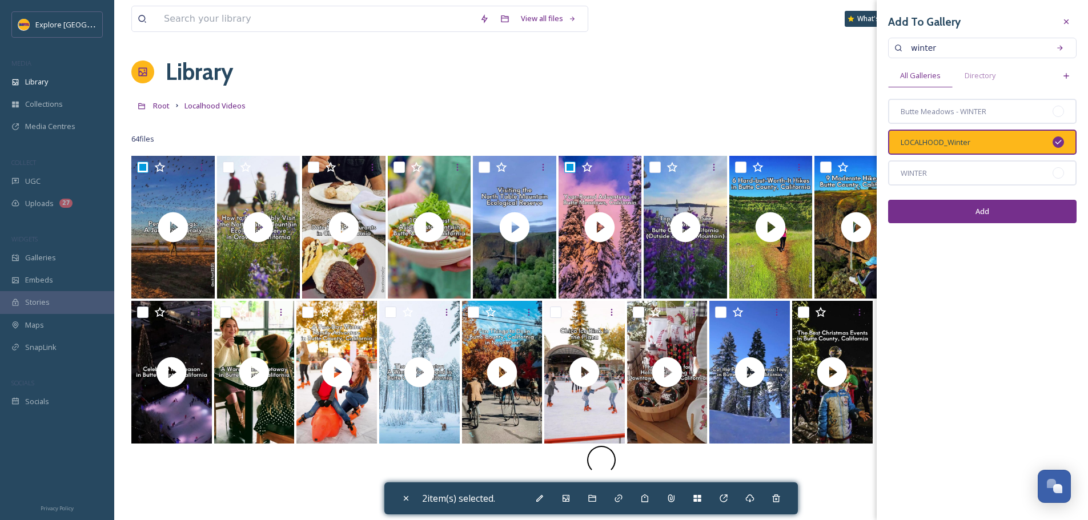
click at [1028, 211] on button "Add" at bounding box center [982, 211] width 188 height 23
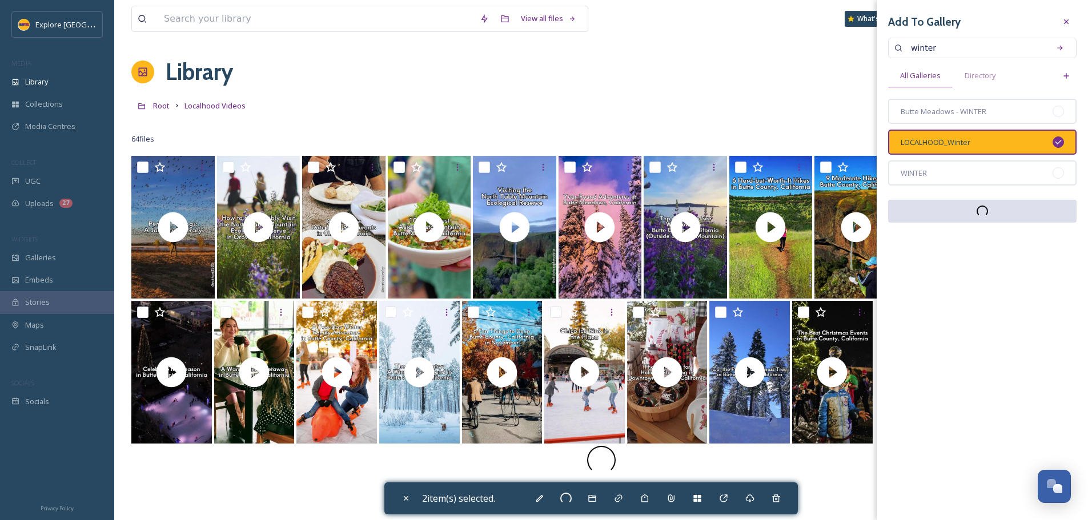
checkbox input "false"
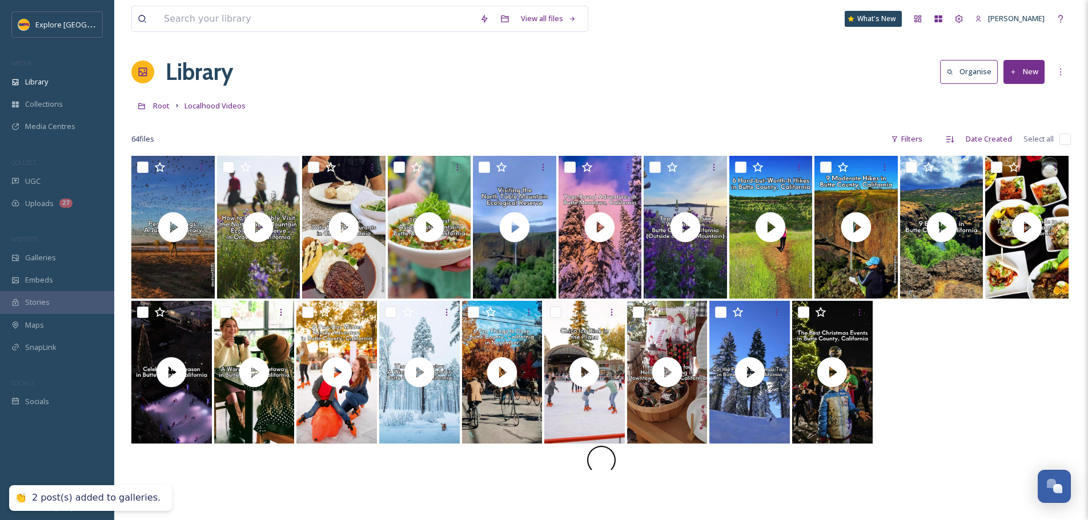
click at [1038, 73] on button "New" at bounding box center [1023, 71] width 41 height 23
click at [1027, 96] on span "File Upload" at bounding box center [1019, 98] width 38 height 11
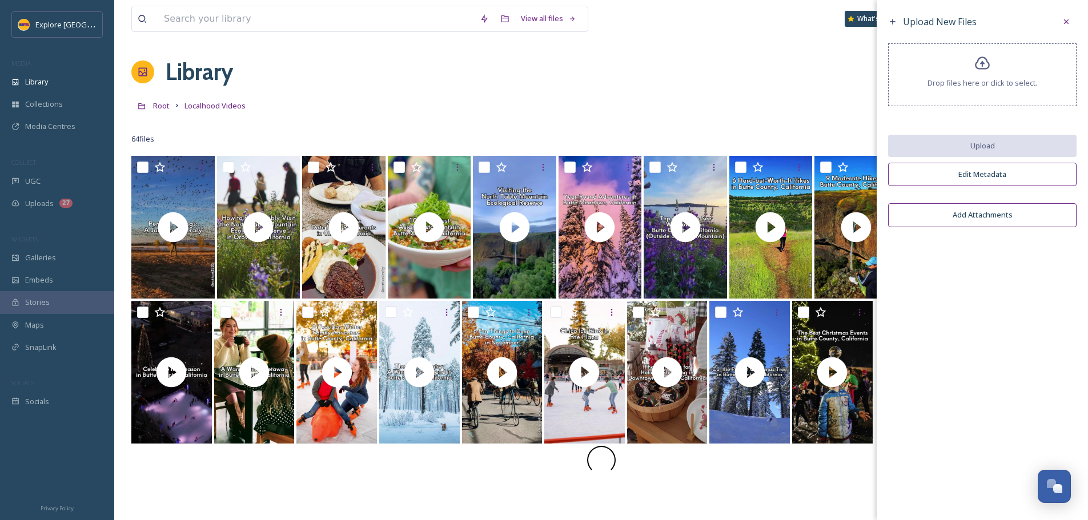
click at [977, 87] on span "Drop files here or click to select." at bounding box center [982, 83] width 110 height 11
click at [759, 60] on div "Library Organise New" at bounding box center [600, 72] width 939 height 34
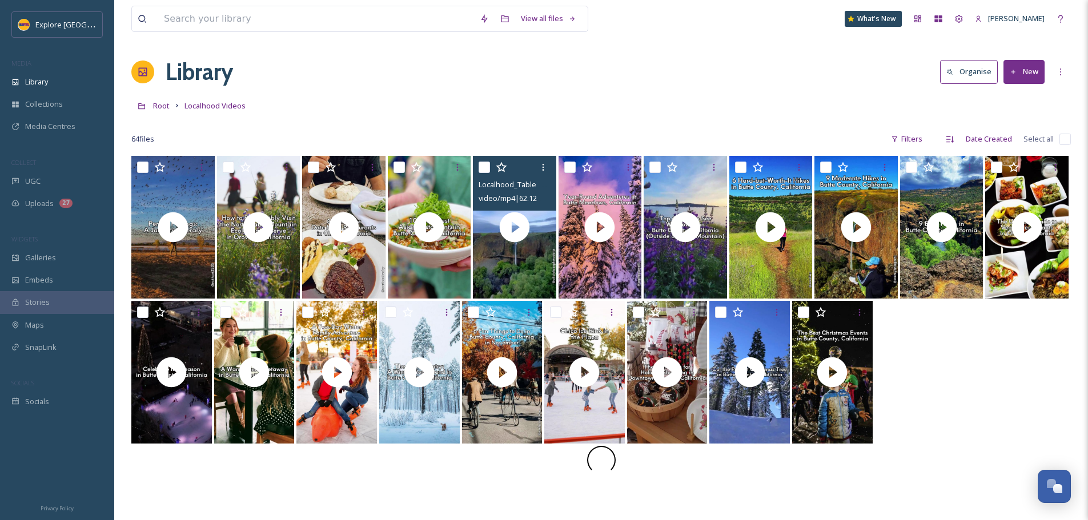
drag, startPoint x: 486, startPoint y: 165, endPoint x: 492, endPoint y: 164, distance: 5.7
click at [487, 164] on input "checkbox" at bounding box center [483, 167] width 11 height 11
checkbox input "true"
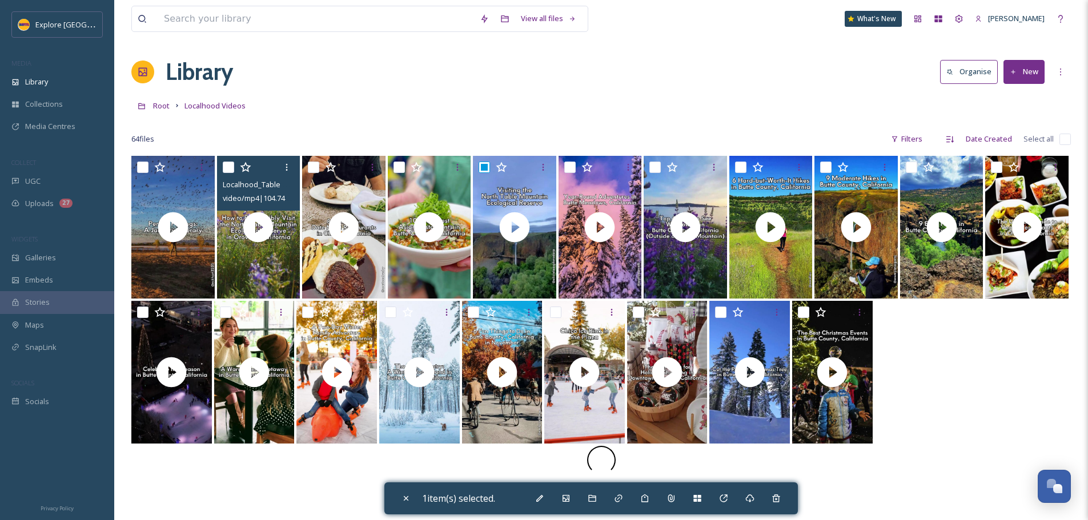
click at [227, 165] on input "checkbox" at bounding box center [228, 167] width 11 height 11
checkbox input "true"
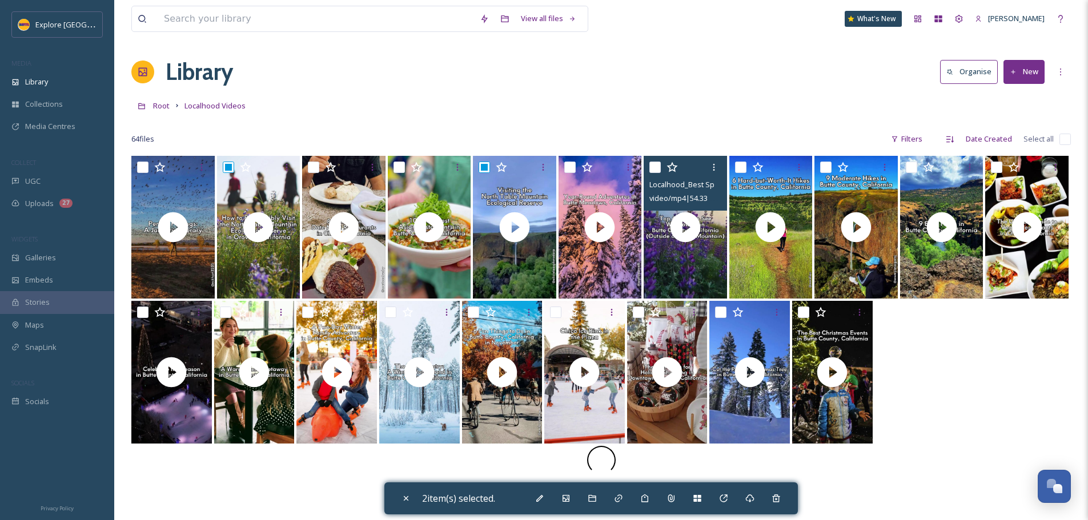
click at [659, 167] on input "checkbox" at bounding box center [654, 167] width 11 height 11
checkbox input "true"
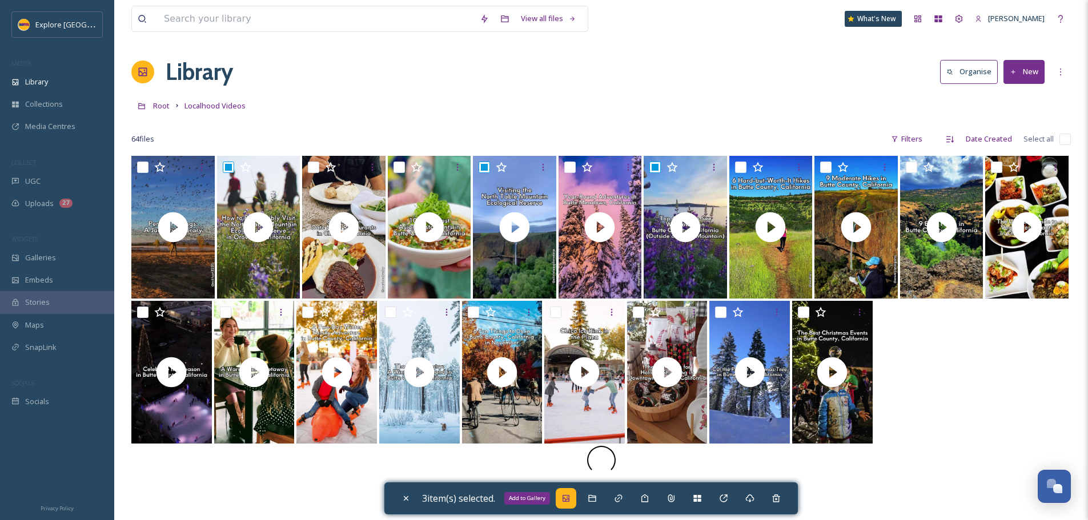
click at [576, 504] on div "Add to Gallery" at bounding box center [566, 498] width 21 height 21
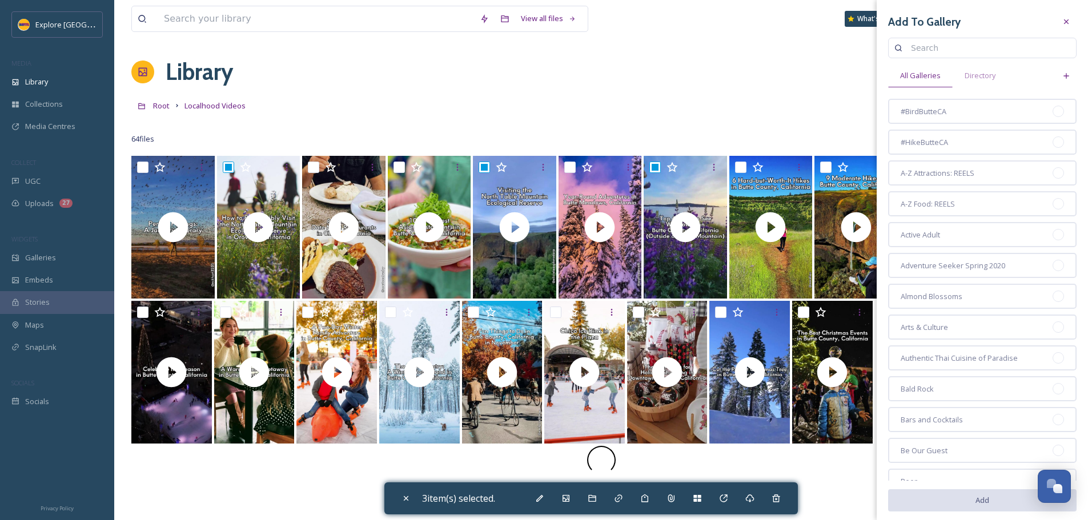
click at [942, 50] on input at bounding box center [987, 48] width 165 height 23
type input "spring"
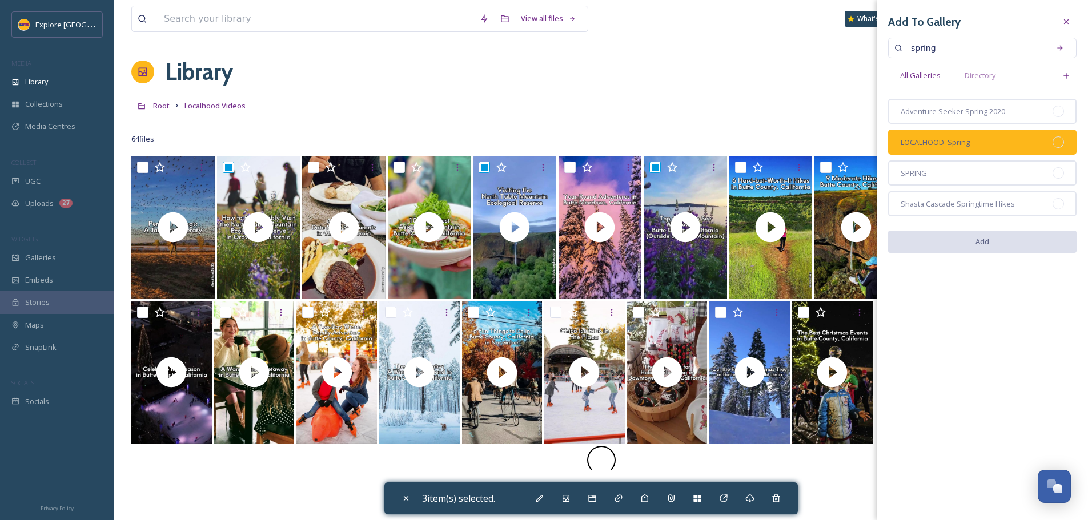
click at [1061, 147] on div "LOCALHOOD_Spring" at bounding box center [982, 142] width 188 height 25
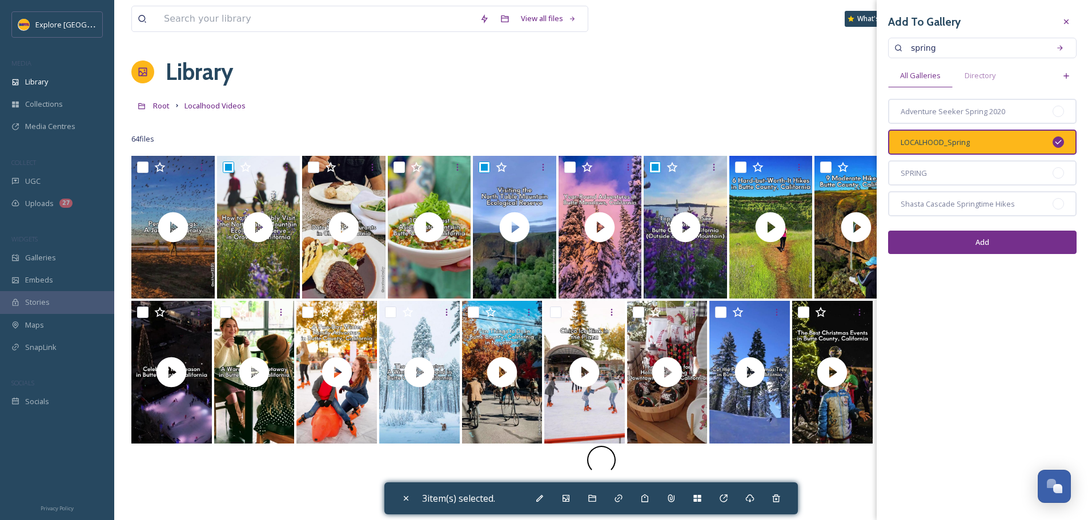
click at [1021, 240] on button "Add" at bounding box center [982, 242] width 188 height 23
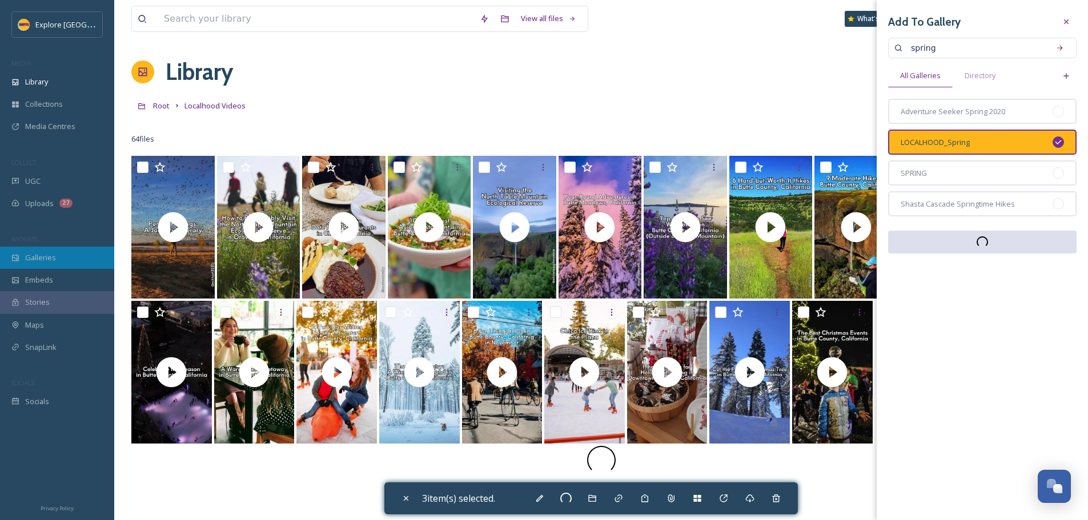
checkbox input "false"
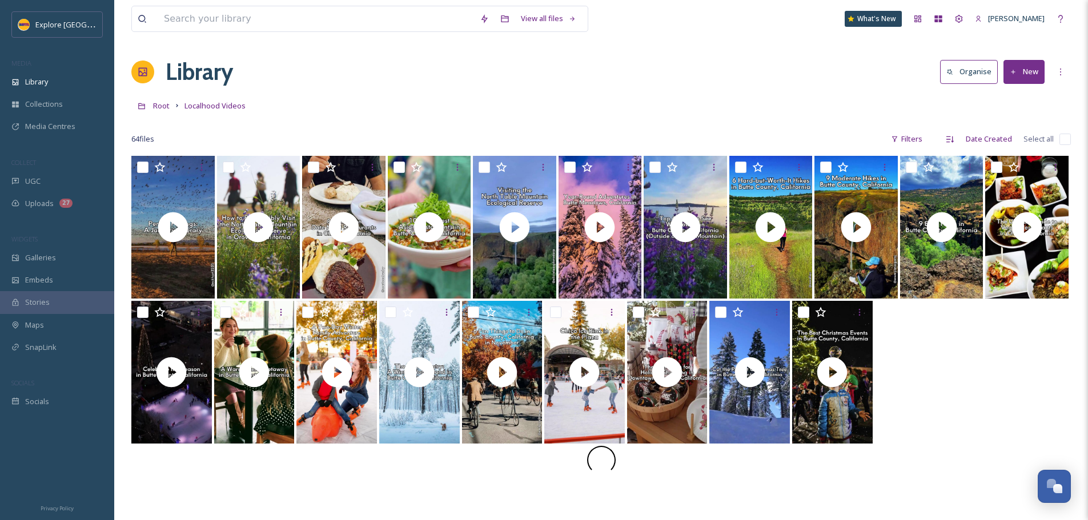
click at [1025, 68] on button "New" at bounding box center [1023, 71] width 41 height 23
click at [1016, 98] on span "File Upload" at bounding box center [1019, 98] width 38 height 11
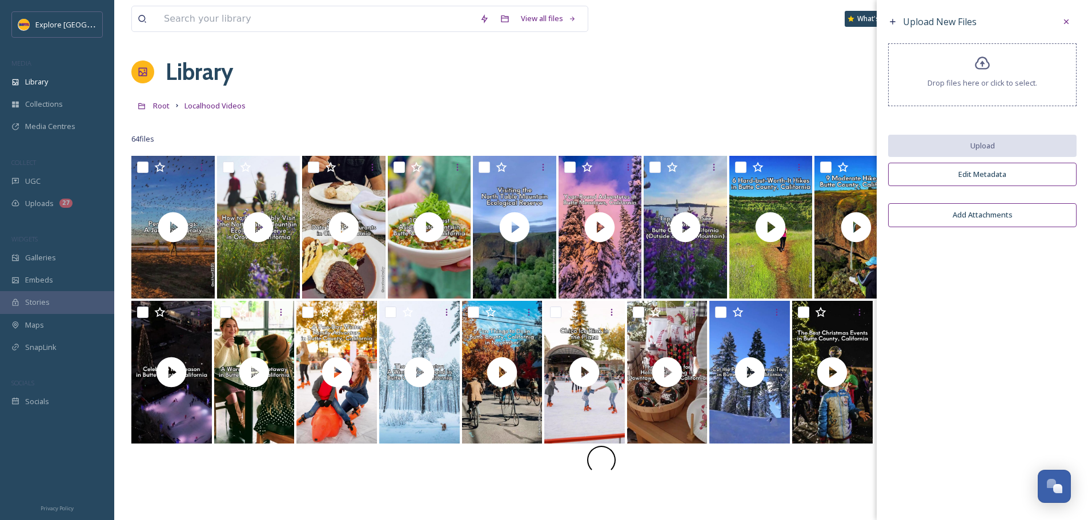
click at [1016, 90] on div "Drop files here or click to select." at bounding box center [982, 74] width 188 height 63
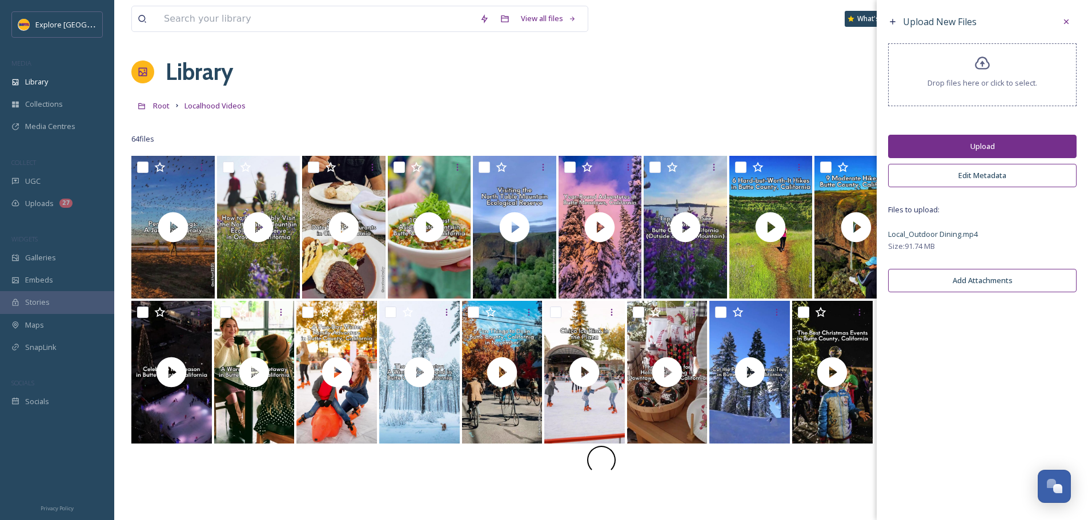
click at [996, 152] on button "Upload" at bounding box center [982, 146] width 188 height 23
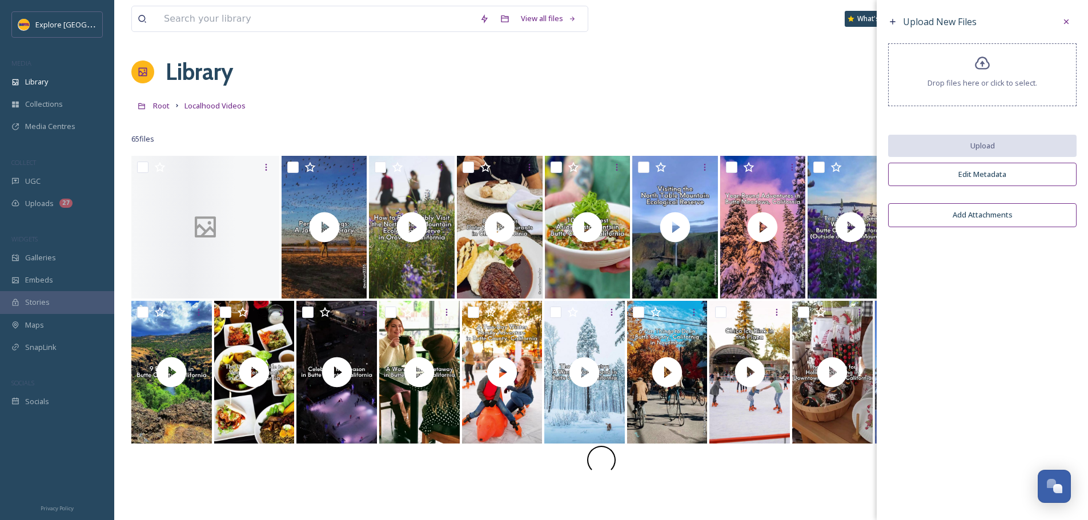
click at [315, 101] on div "Root Localhood Videos" at bounding box center [600, 106] width 939 height 22
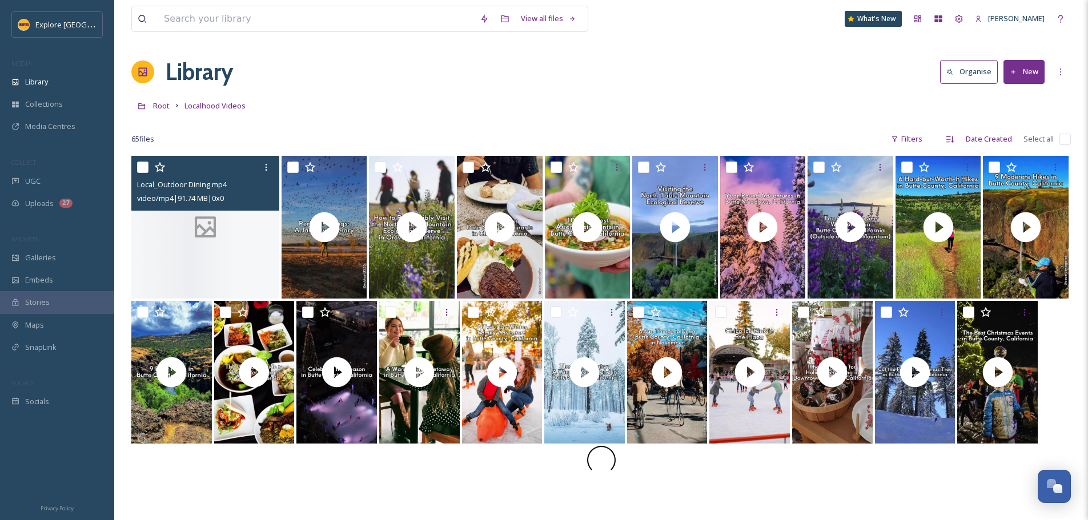
click at [207, 219] on icon at bounding box center [206, 227] width 30 height 29
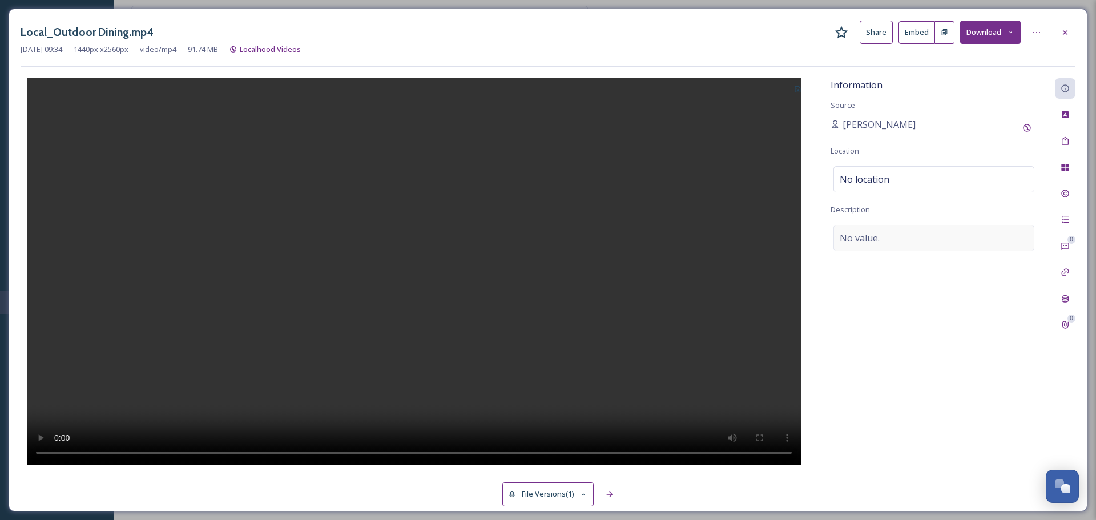
click at [872, 235] on span "No value." at bounding box center [860, 238] width 40 height 14
click at [872, 235] on textarea at bounding box center [934, 272] width 207 height 95
paste textarea "From casual to upscale dining experiences to hidden gems, there are plenty of g…"
type textarea "From casual to upscale dining experiences to hidden gems, there are plenty of g…"
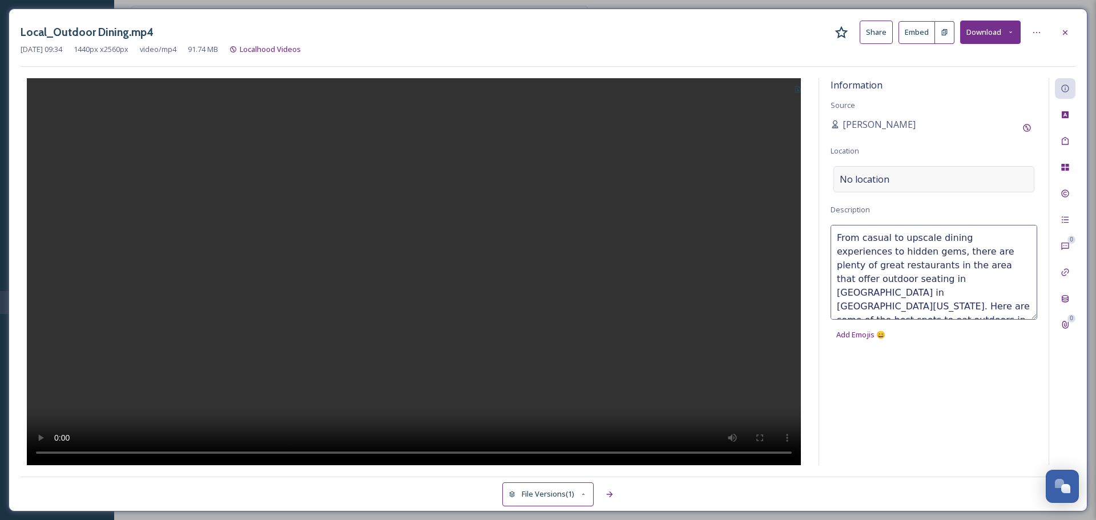
click at [866, 179] on span "No location" at bounding box center [865, 179] width 50 height 14
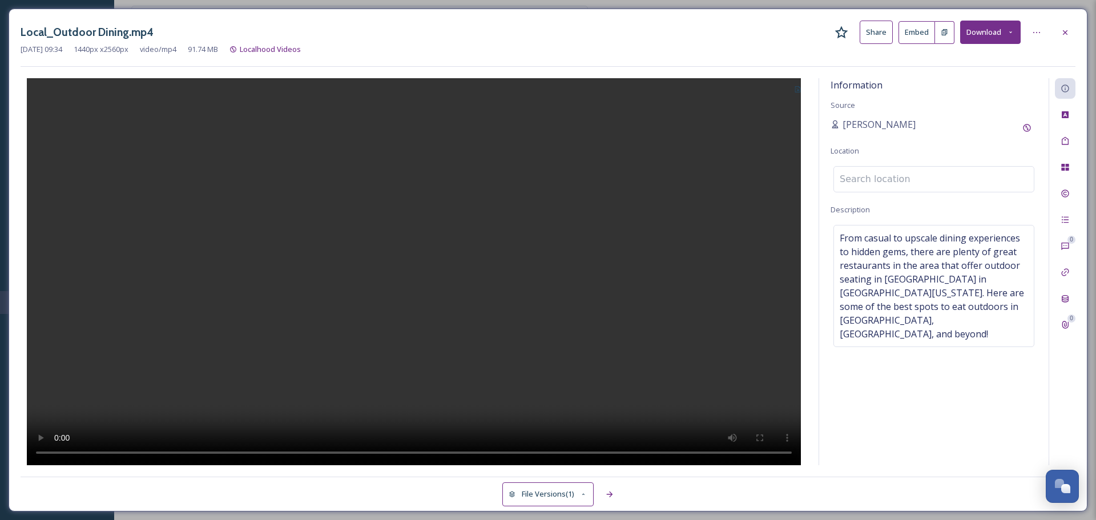
click at [866, 179] on input at bounding box center [934, 179] width 200 height 25
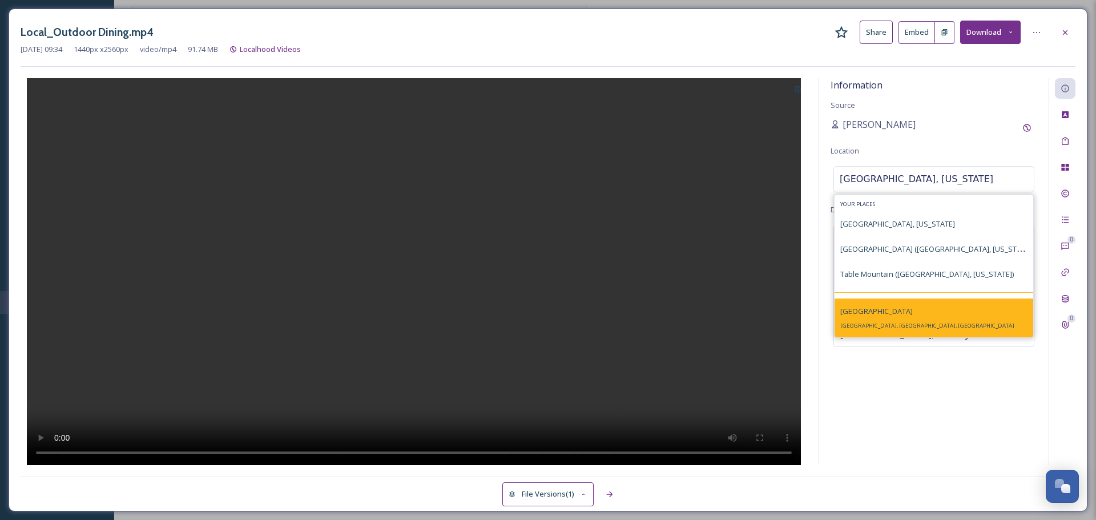
type input "butte county, california"
click at [902, 317] on div "Butte County Butte County, CA, USA" at bounding box center [934, 318] width 199 height 39
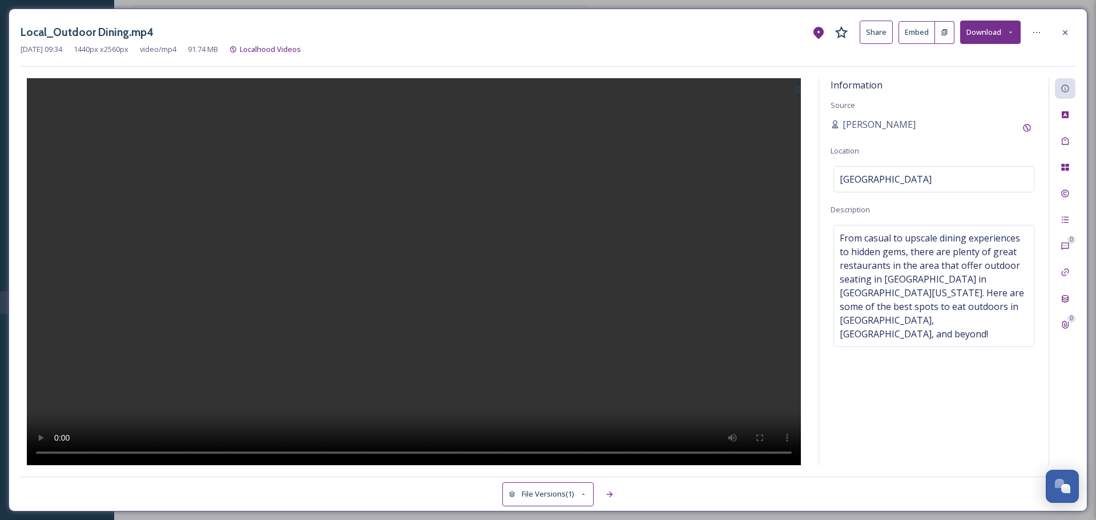
click at [800, 93] on icon at bounding box center [797, 89] width 7 height 7
click at [775, 133] on span "Use Current Frame" at bounding box center [757, 137] width 65 height 11
drag, startPoint x: 1068, startPoint y: 33, endPoint x: 1029, endPoint y: 66, distance: 51.0
click at [1068, 33] on icon at bounding box center [1065, 32] width 9 height 9
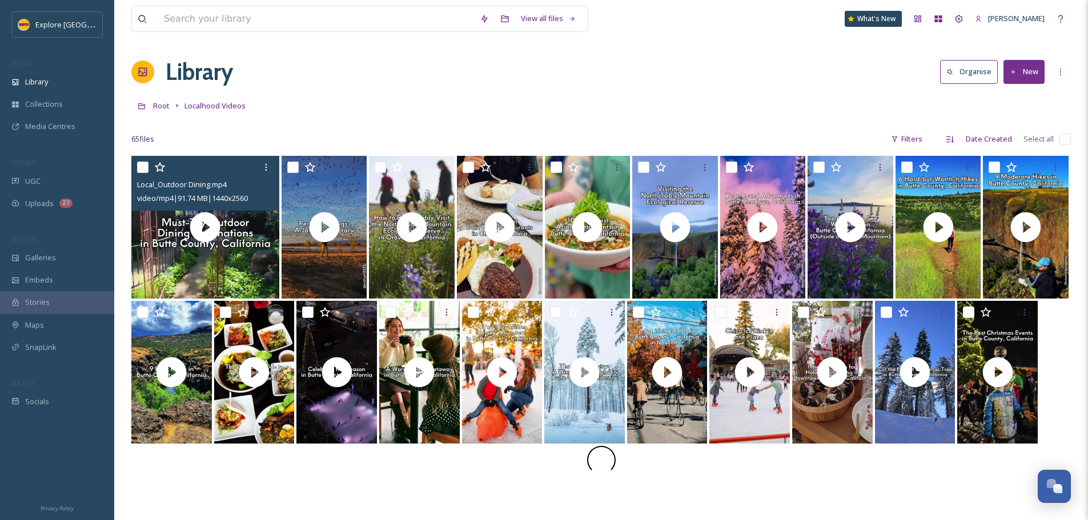
click at [144, 168] on input "checkbox" at bounding box center [142, 167] width 11 height 11
checkbox input "true"
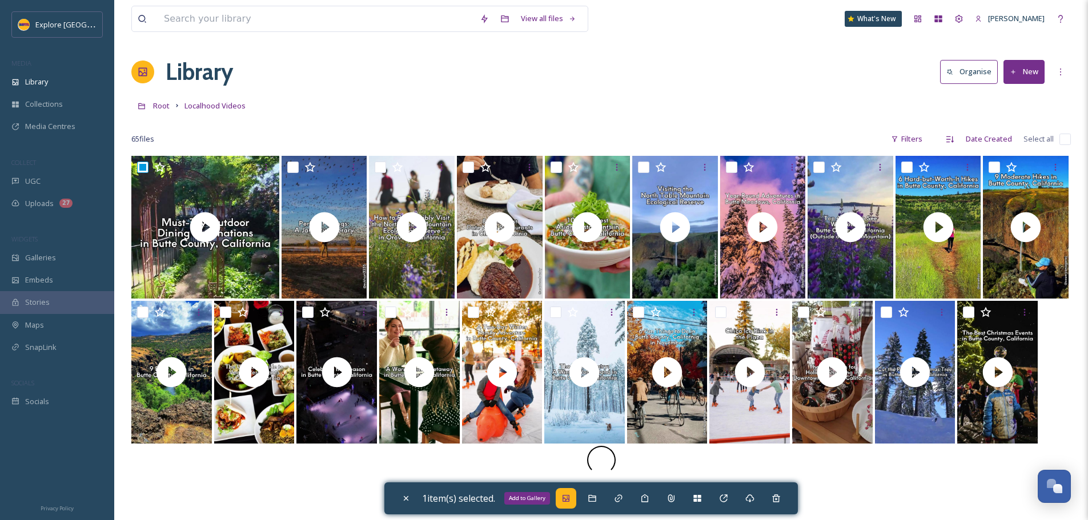
click at [565, 506] on div "Add to Gallery" at bounding box center [566, 498] width 21 height 21
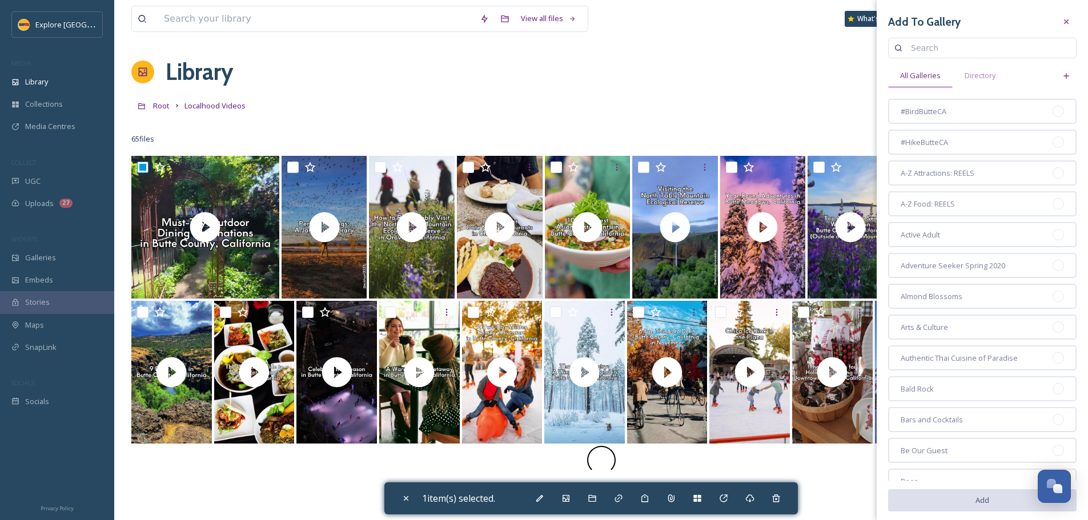
click at [936, 48] on input at bounding box center [987, 48] width 165 height 23
type input "taste"
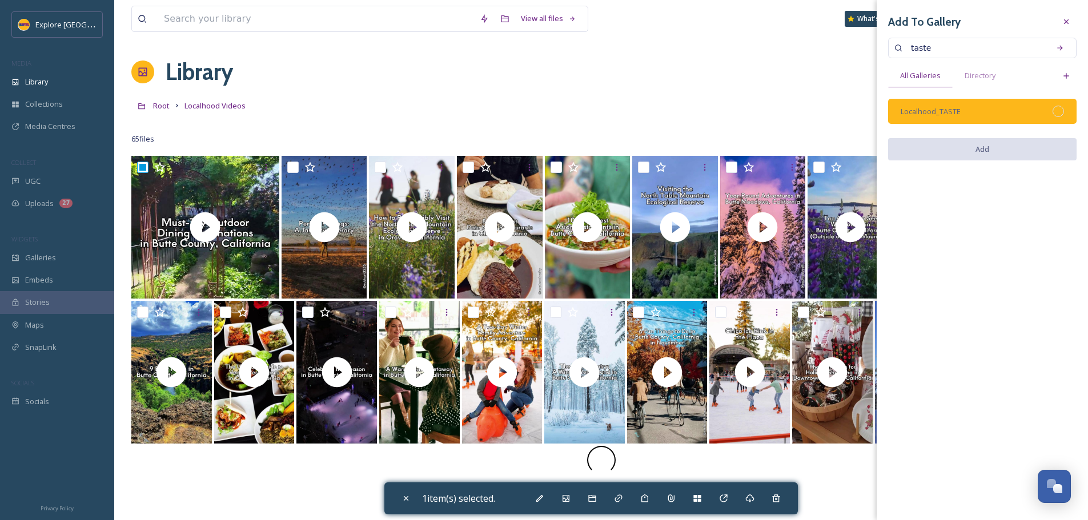
click at [1054, 108] on div at bounding box center [1057, 111] width 11 height 11
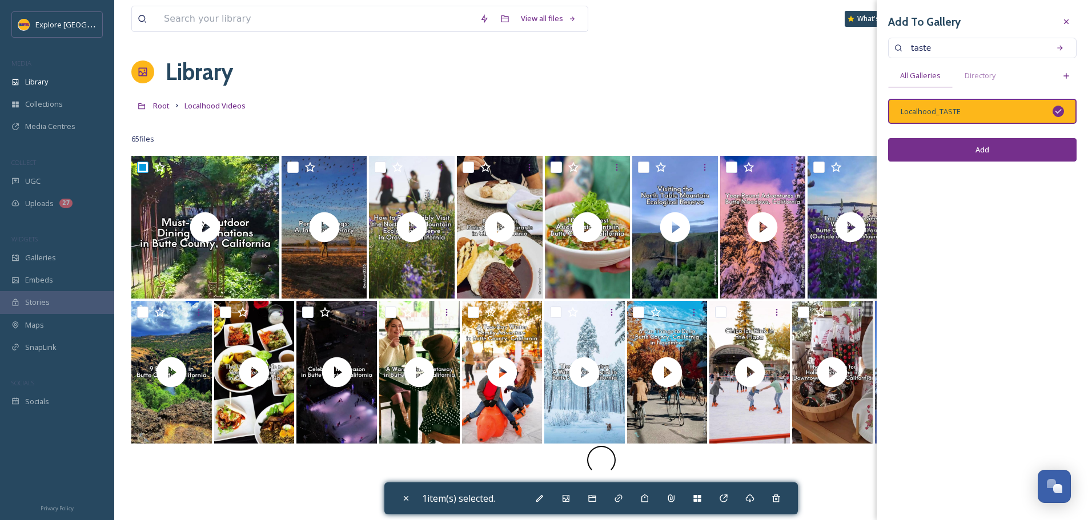
click at [1043, 144] on button "Add" at bounding box center [982, 149] width 188 height 23
checkbox input "false"
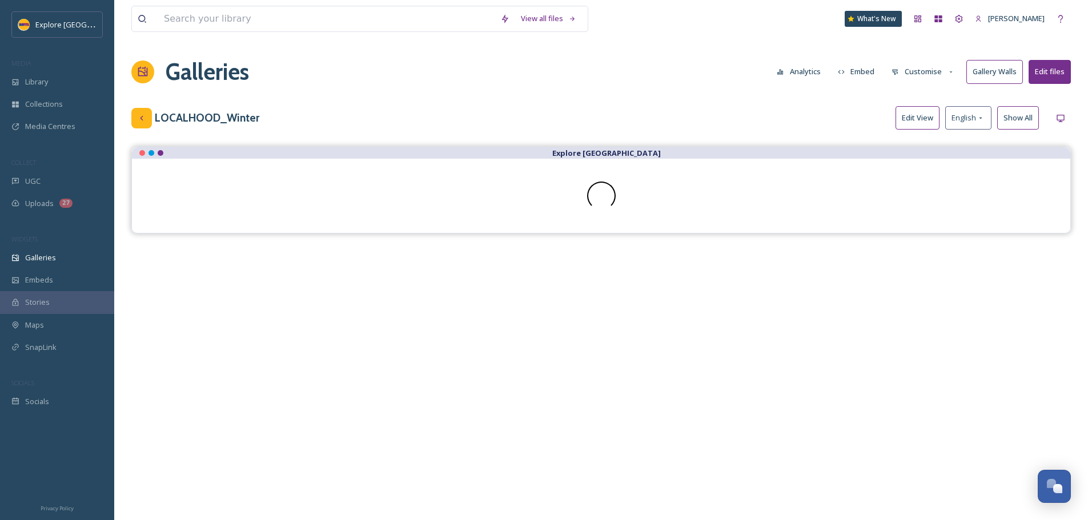
click at [139, 111] on div at bounding box center [141, 118] width 21 height 21
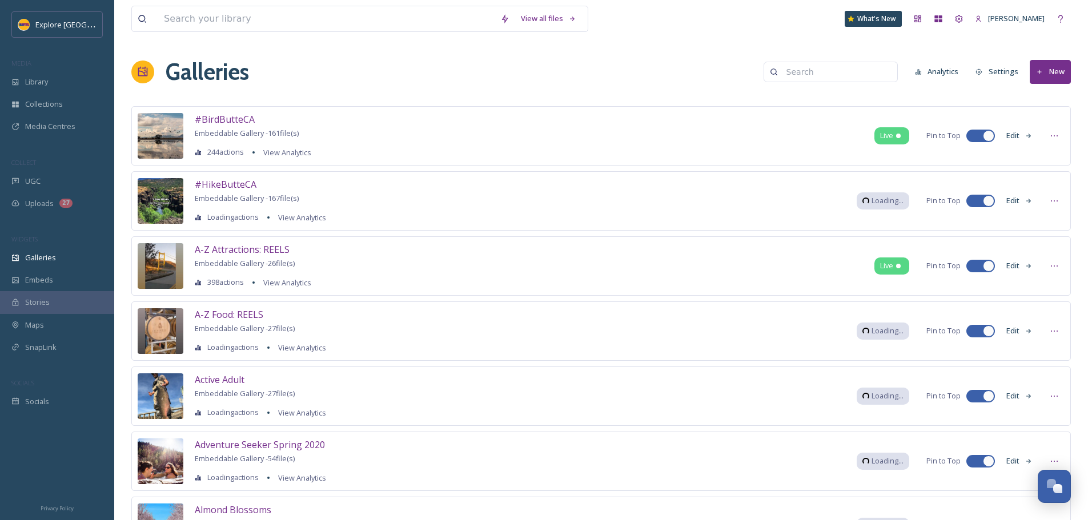
click at [818, 79] on input at bounding box center [835, 72] width 111 height 23
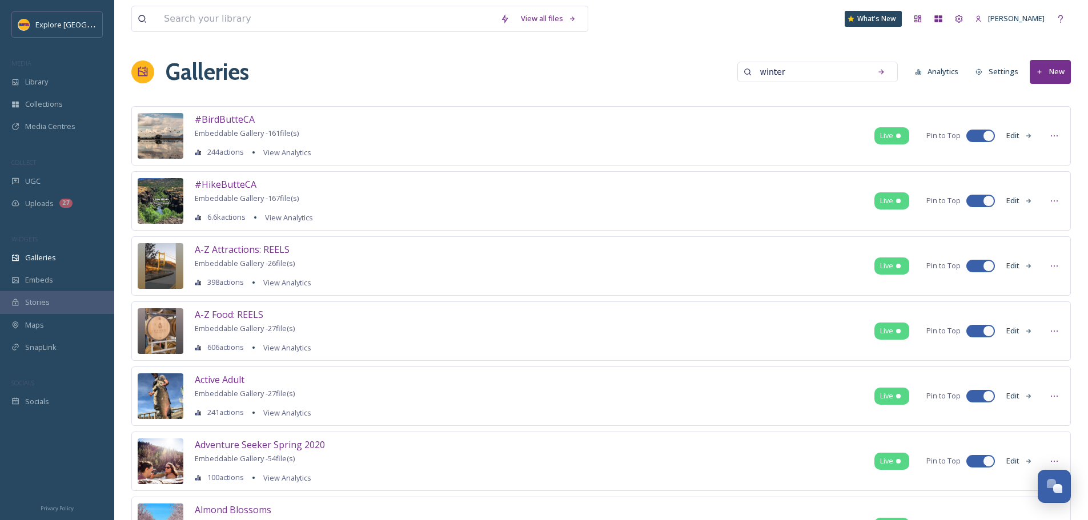
type input "winter"
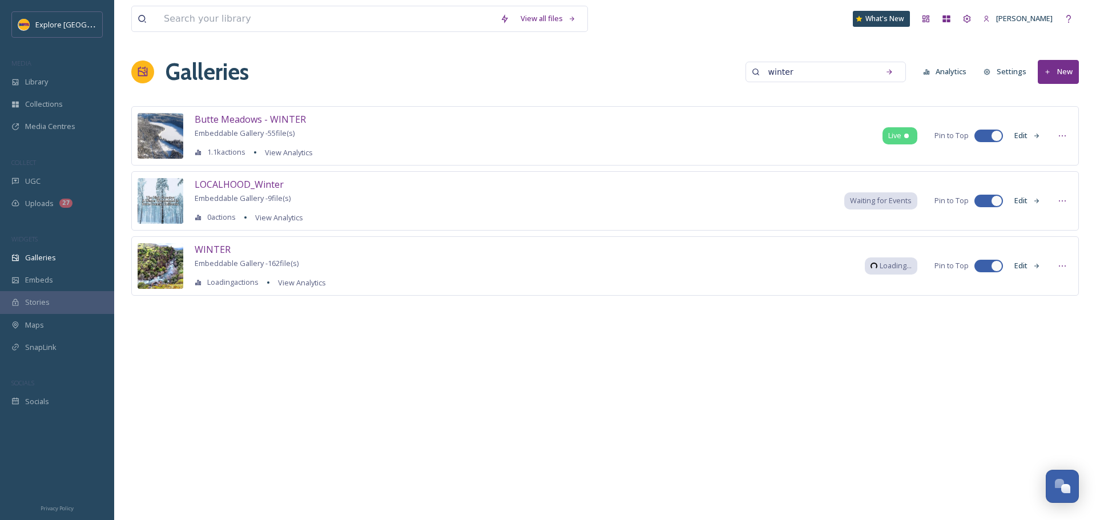
click at [1024, 198] on button "Edit" at bounding box center [1028, 201] width 38 height 22
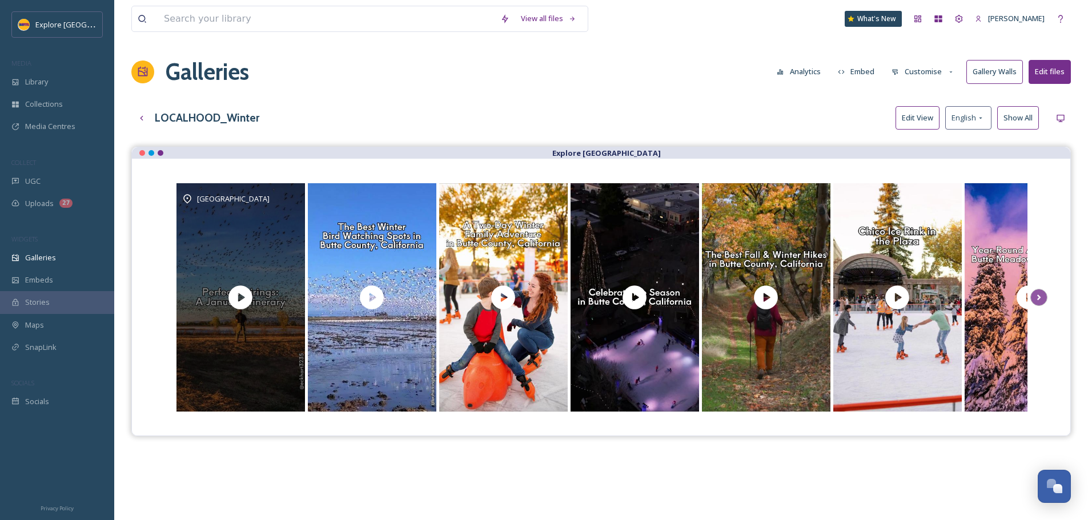
click at [287, 242] on div "Butte County" at bounding box center [240, 297] width 128 height 228
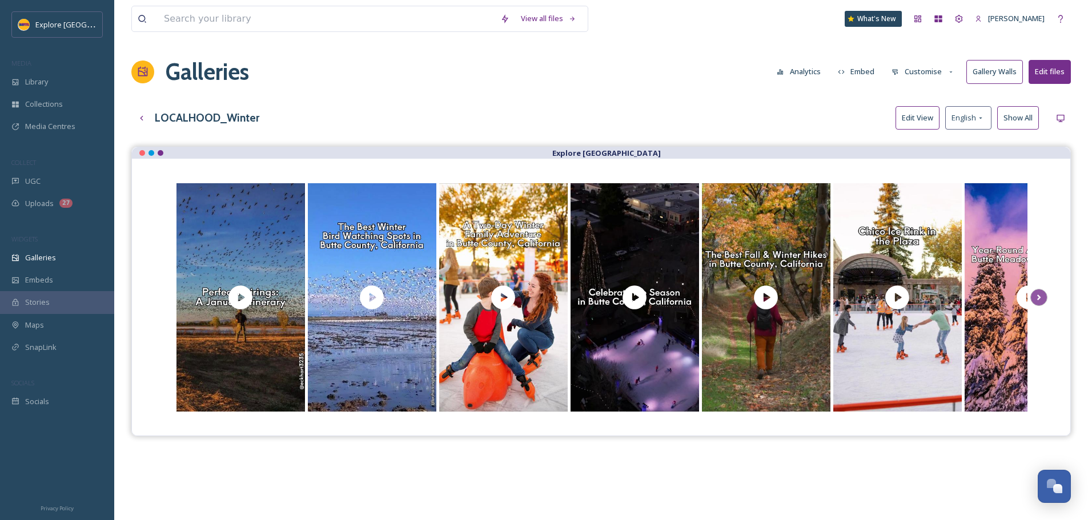
drag, startPoint x: 912, startPoint y: 112, endPoint x: 901, endPoint y: 120, distance: 13.9
click at [912, 112] on button "Edit View" at bounding box center [917, 117] width 44 height 23
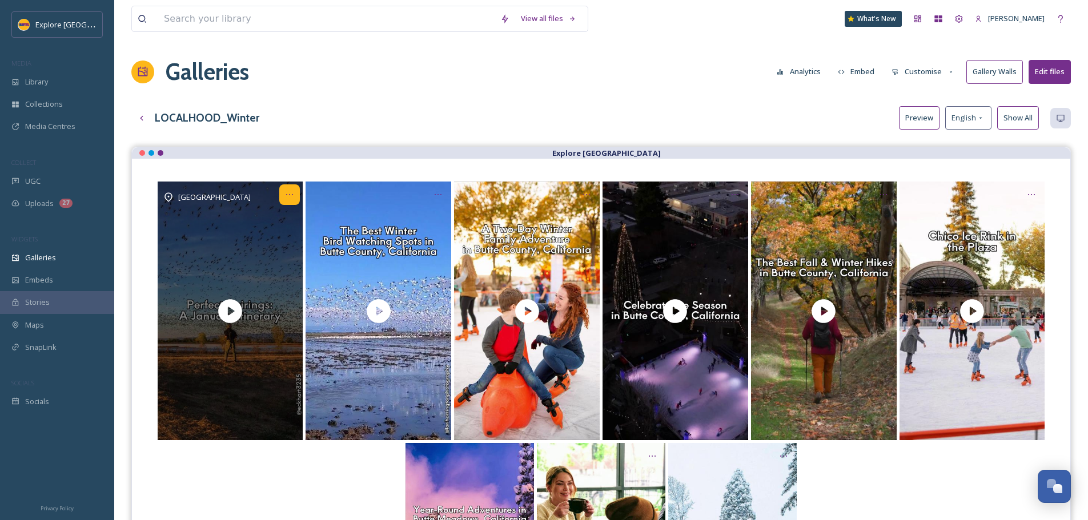
click at [296, 202] on div "Opens media popup. Media description: Butte County exemplifies how seemingly co…" at bounding box center [289, 194] width 21 height 21
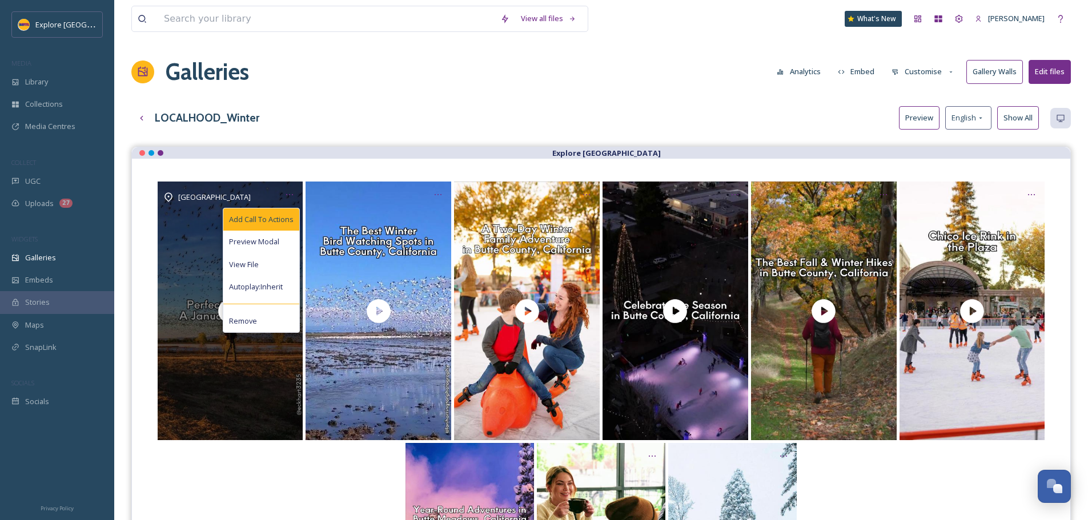
click at [273, 215] on span "Add Call To Actions" at bounding box center [261, 219] width 65 height 11
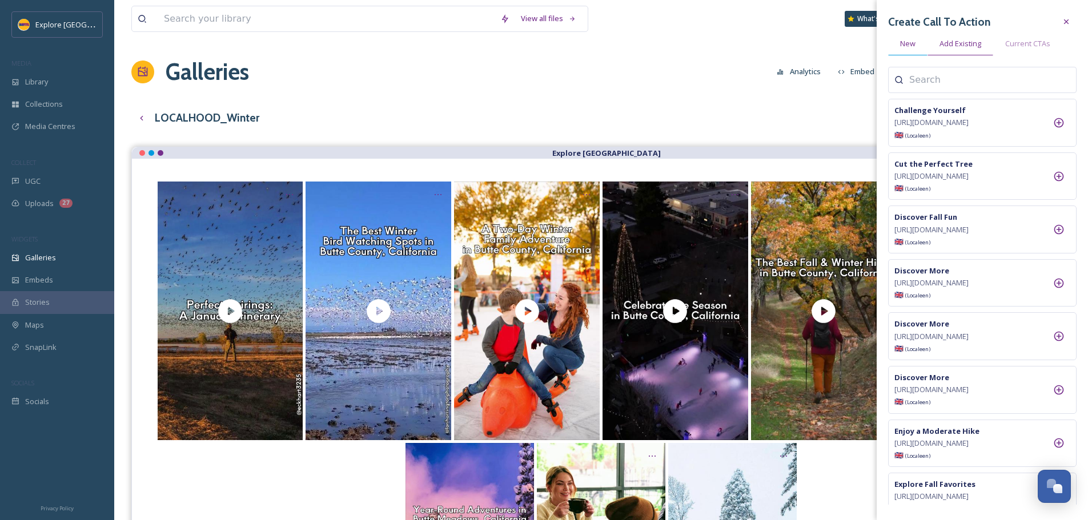
click at [912, 48] on span "New" at bounding box center [907, 43] width 15 height 11
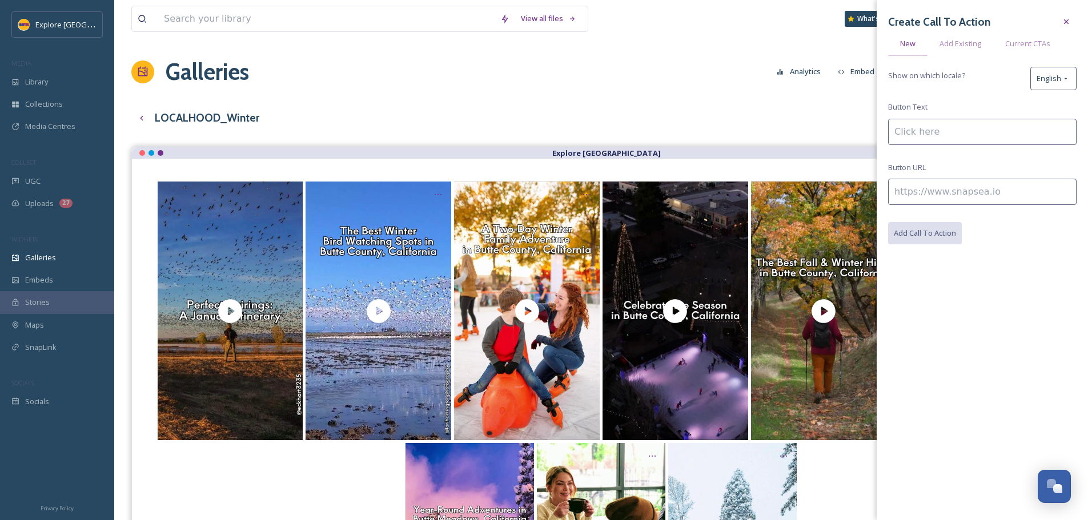
click at [944, 194] on input at bounding box center [982, 192] width 188 height 26
paste input "https://www.explorebuttecounty.com/stories/perfect-pairings"
type input "https://www.explorebuttecounty.com/stories/perfect-pairings"
click at [927, 132] on input at bounding box center [982, 132] width 188 height 26
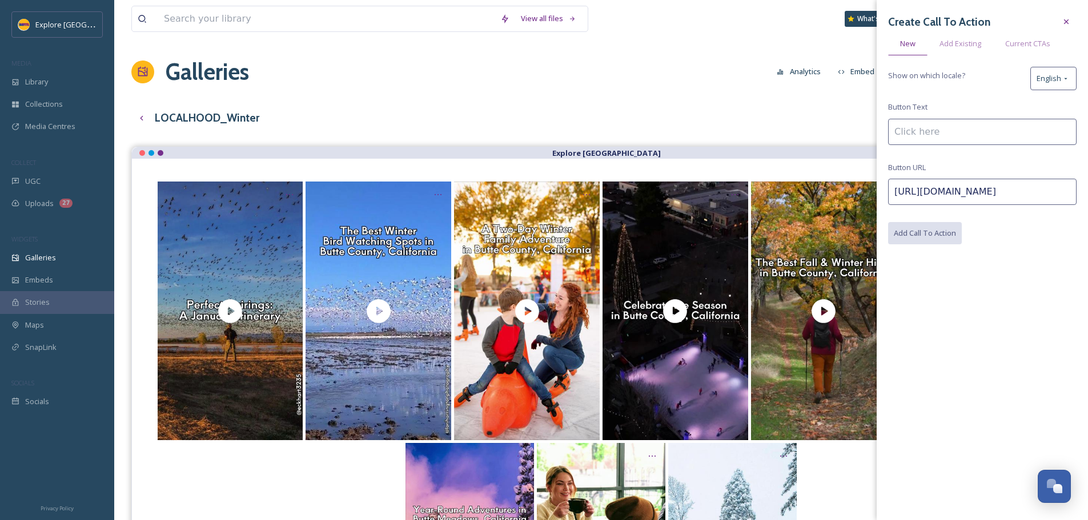
scroll to position [0, 0]
type input "Read the Full Story"
click at [916, 241] on button "Add Call To Action" at bounding box center [925, 233] width 75 height 23
click at [631, 111] on div "LOCALHOOD_Winter Preview English Show All" at bounding box center [600, 117] width 939 height 23
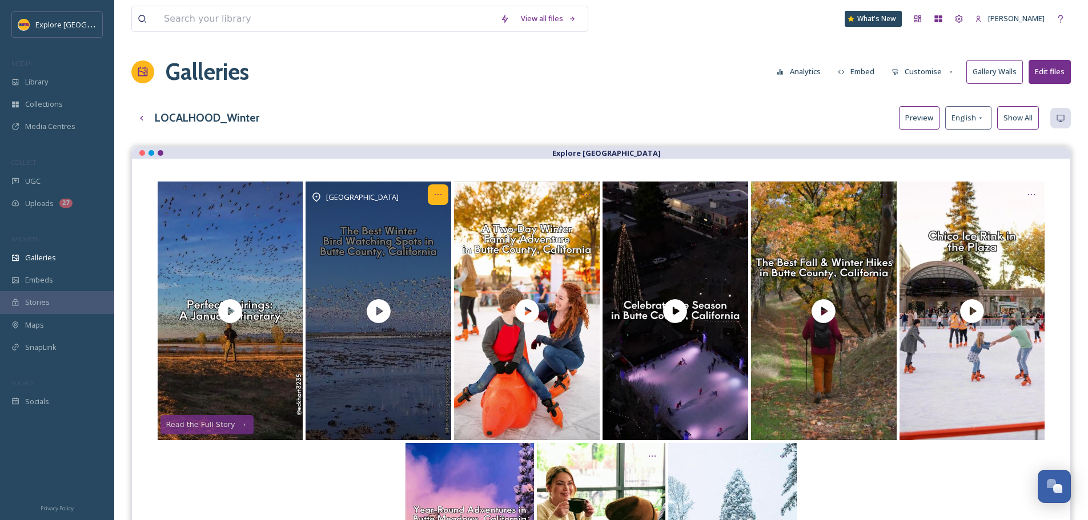
click at [438, 196] on icon "Opens media popup. Media description: Butte County is an accessible Northern Ca…" at bounding box center [437, 194] width 9 height 9
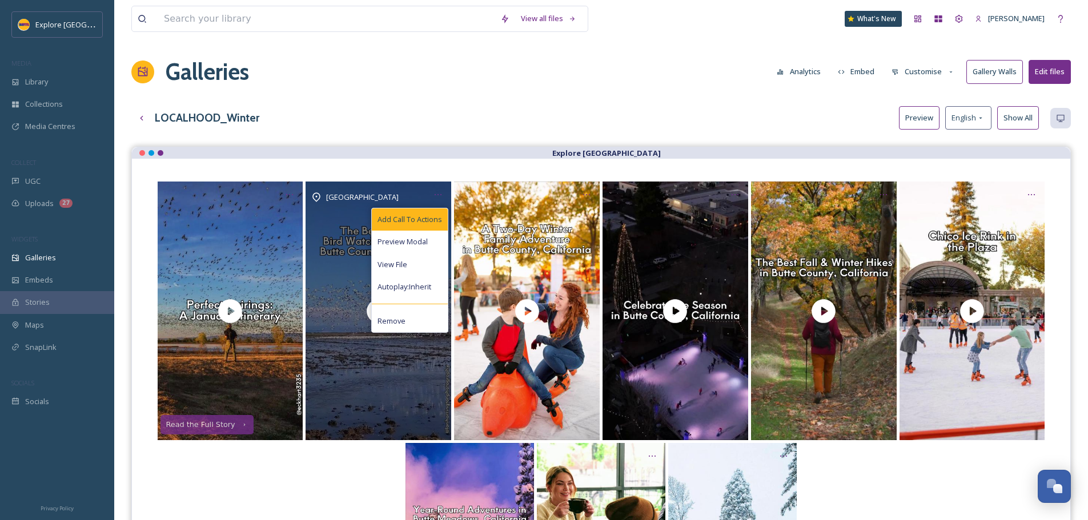
click at [426, 214] on span "Add Call To Actions" at bounding box center [409, 219] width 65 height 11
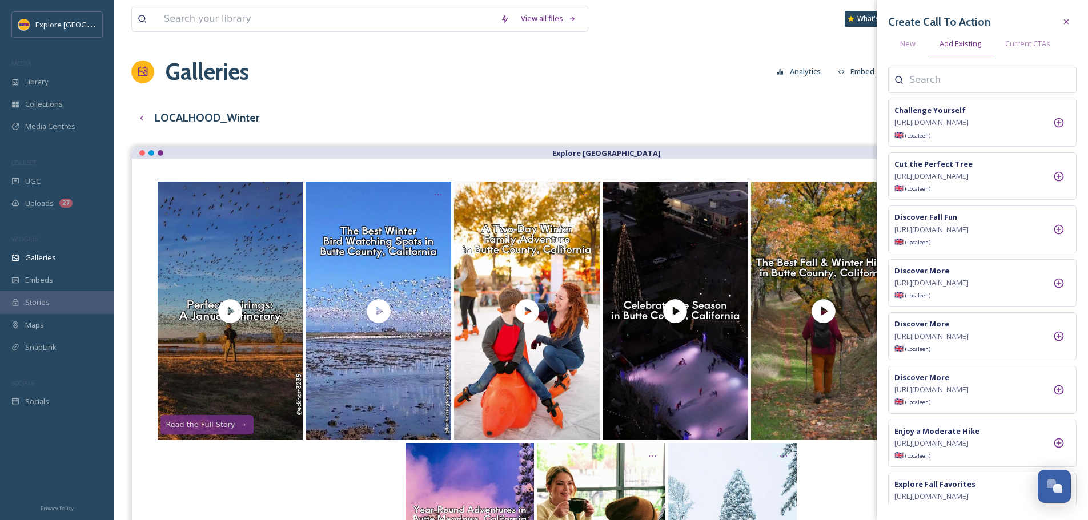
click at [949, 88] on div at bounding box center [982, 80] width 188 height 26
type input "bird"
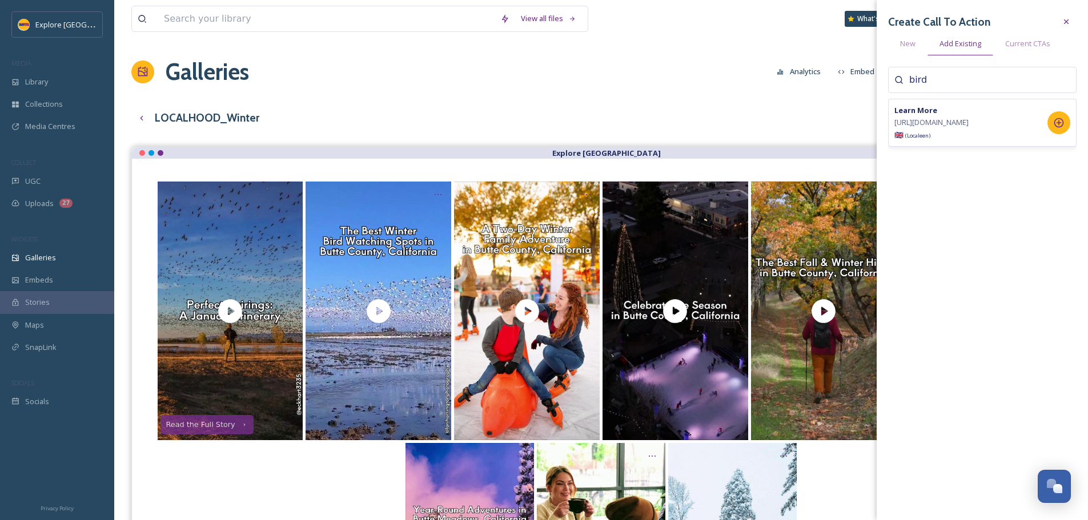
click at [1060, 128] on icon at bounding box center [1058, 122] width 11 height 11
click at [663, 81] on div "Galleries Analytics Embed Customise Gallery Walls Edit files" at bounding box center [600, 72] width 939 height 34
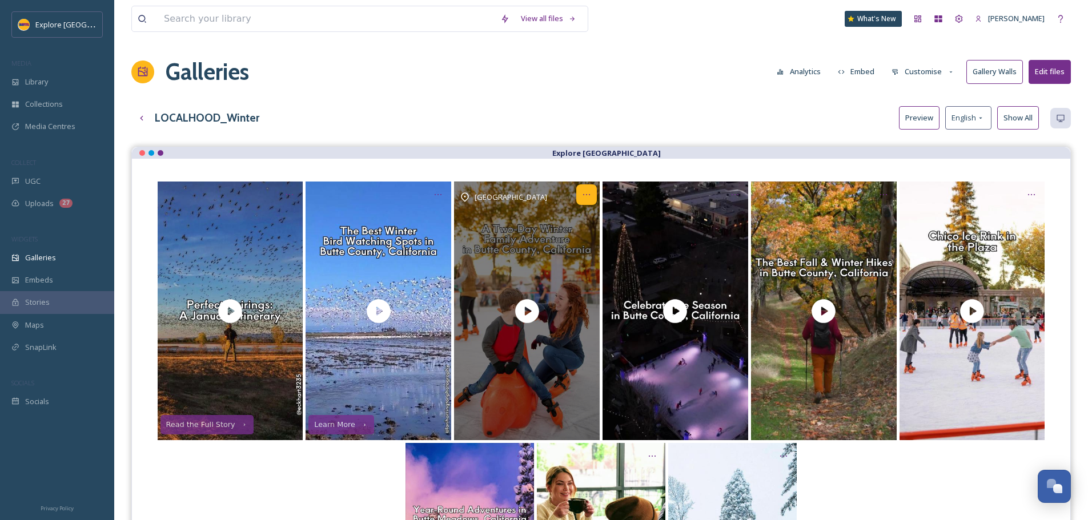
click at [585, 198] on icon "Opens media popup. Media description: If you and your crew are the more adventu…" at bounding box center [586, 194] width 9 height 9
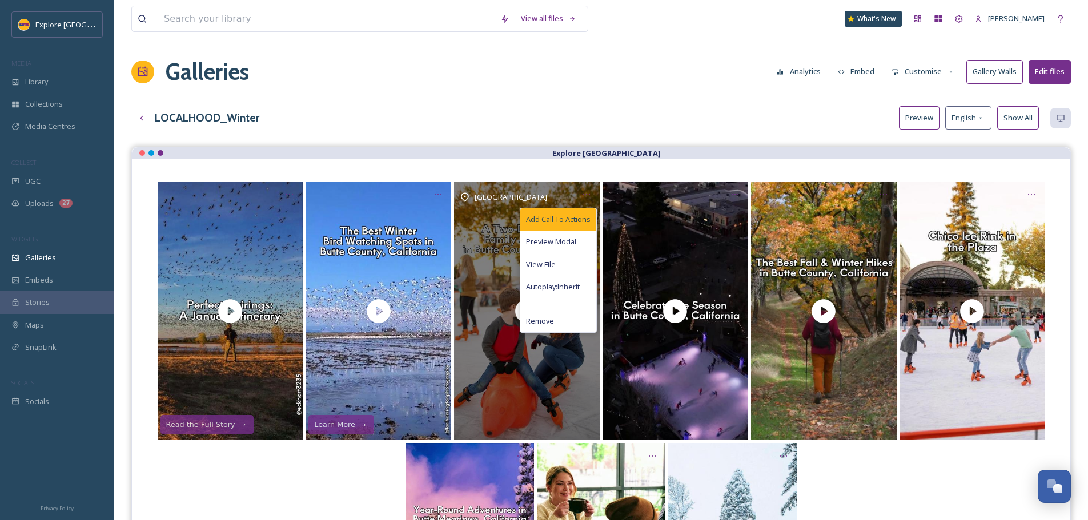
click at [577, 220] on span "Add Call To Actions" at bounding box center [558, 219] width 65 height 11
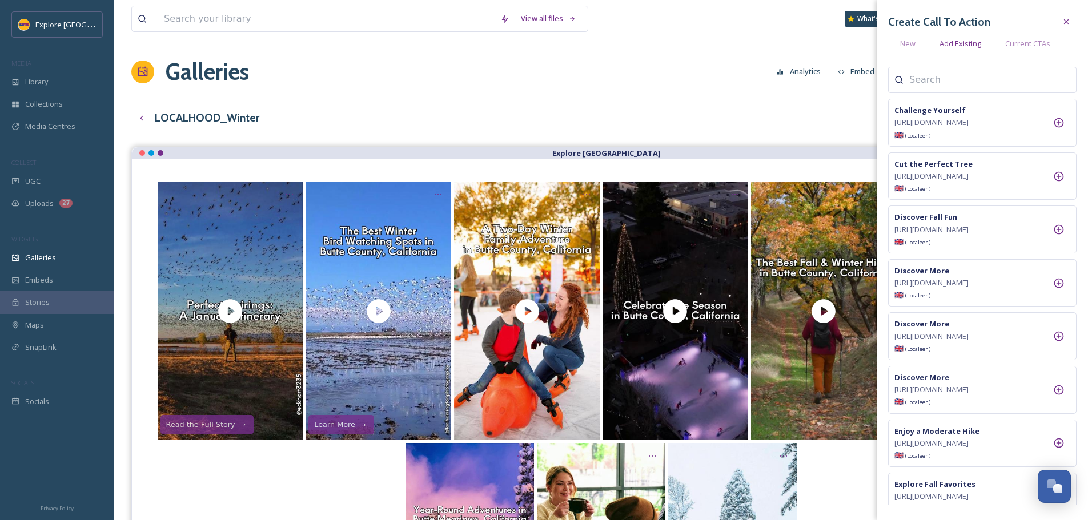
click at [940, 85] on input at bounding box center [966, 80] width 114 height 14
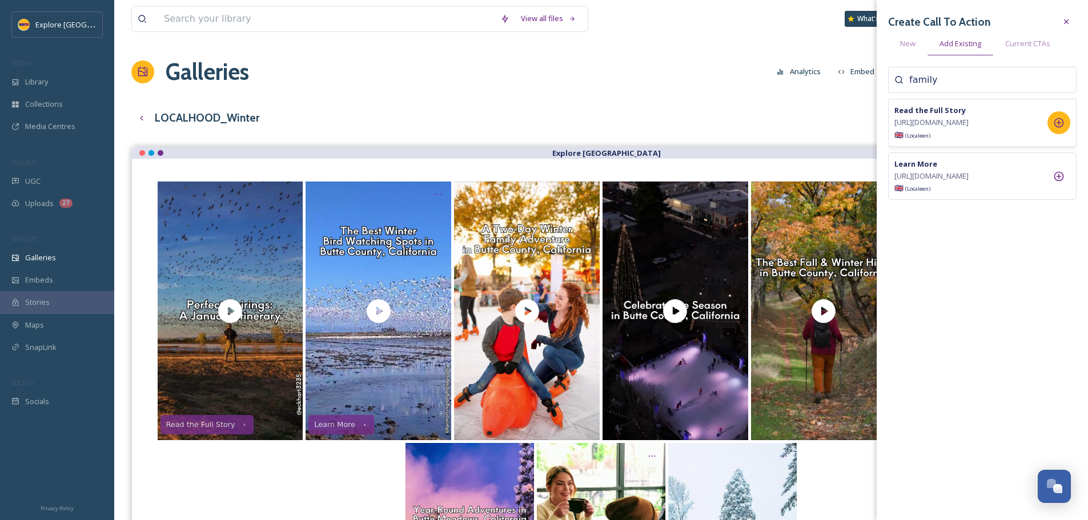
type input "family"
click at [1057, 128] on icon at bounding box center [1059, 123] width 10 height 10
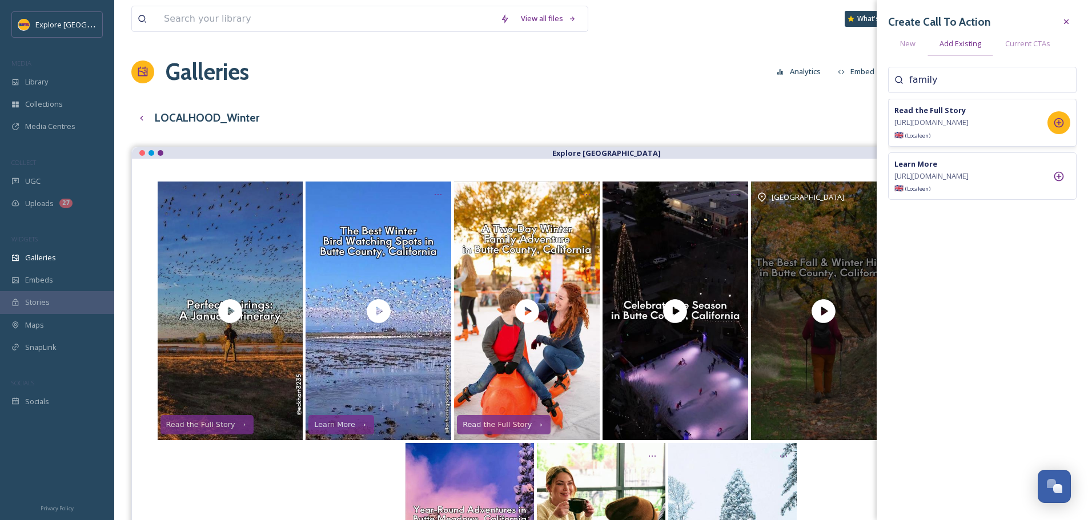
click at [832, 215] on div "[GEOGRAPHIC_DATA]" at bounding box center [824, 311] width 146 height 259
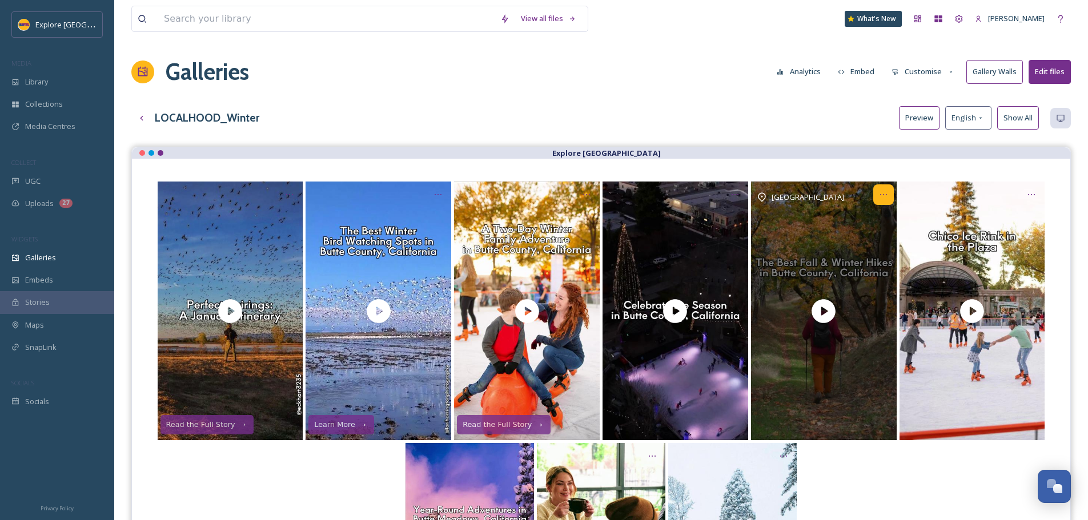
click at [890, 195] on div "Opens media popup. Media description: While the hiking season in Butte County i…" at bounding box center [883, 194] width 21 height 21
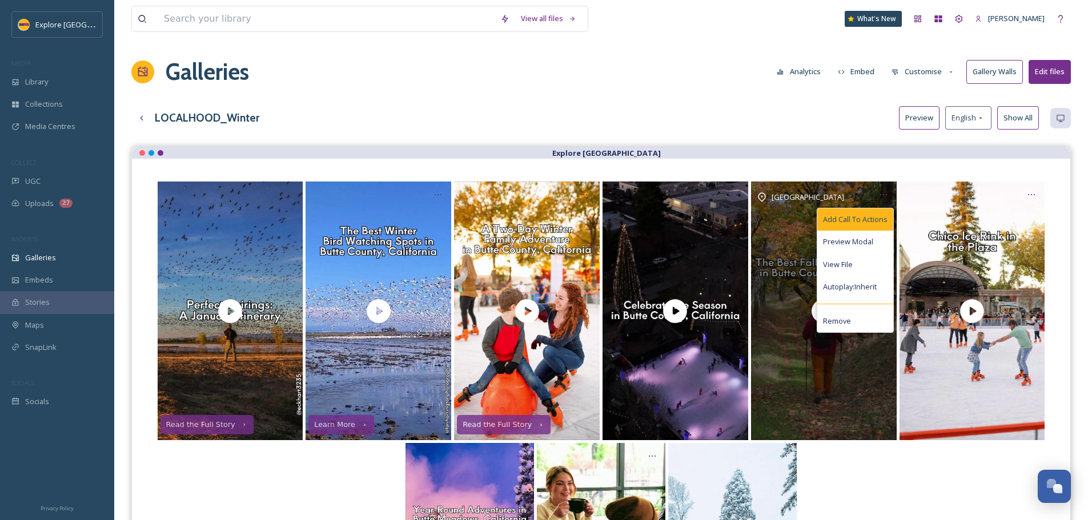
click at [867, 226] on div "Add Call To Actions" at bounding box center [855, 219] width 76 height 22
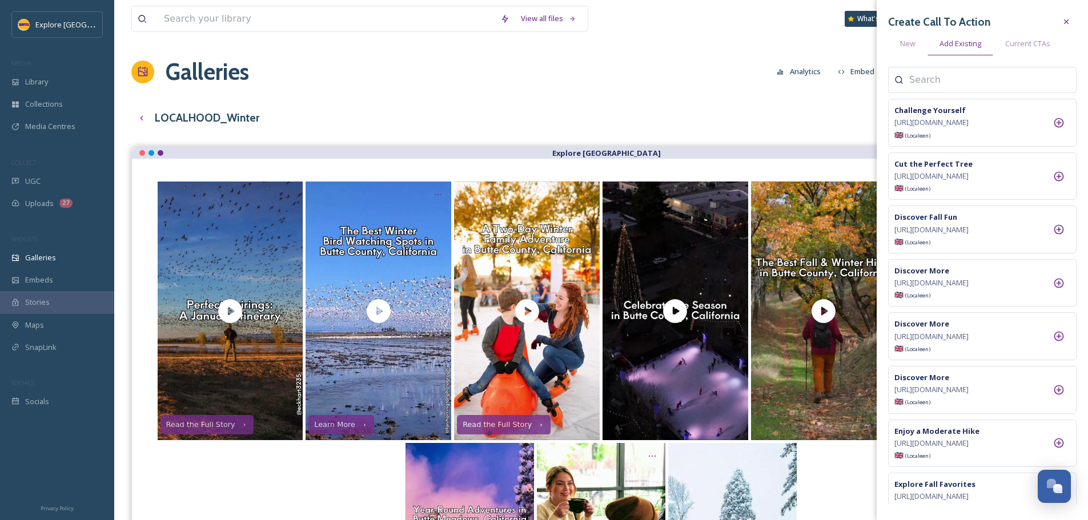
click at [939, 74] on input at bounding box center [966, 80] width 114 height 14
type input "fall"
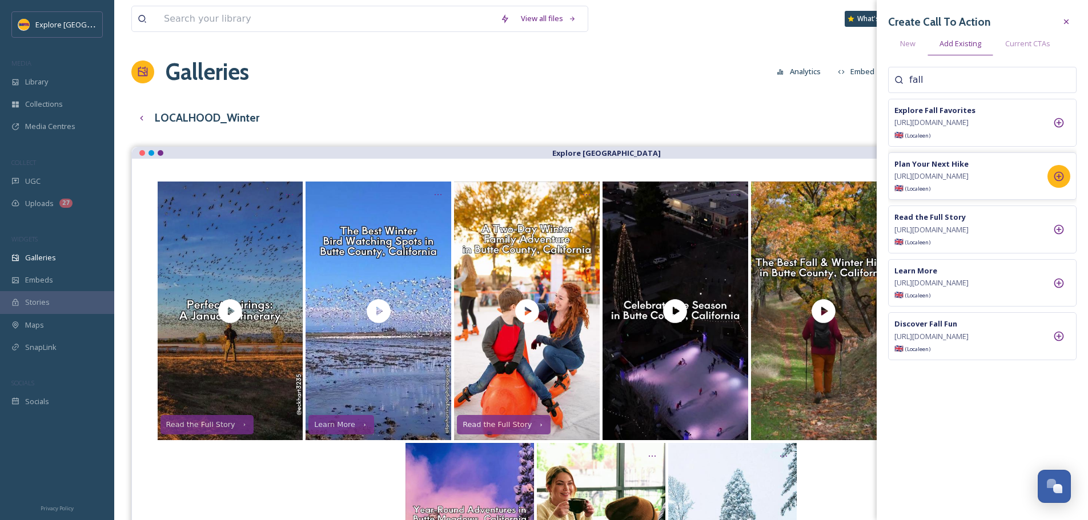
click at [1062, 182] on icon at bounding box center [1058, 176] width 11 height 11
click at [647, 104] on div "View all files What's New Ashley Baer Galleries Analytics Embed Customise Galle…" at bounding box center [600, 357] width 973 height 715
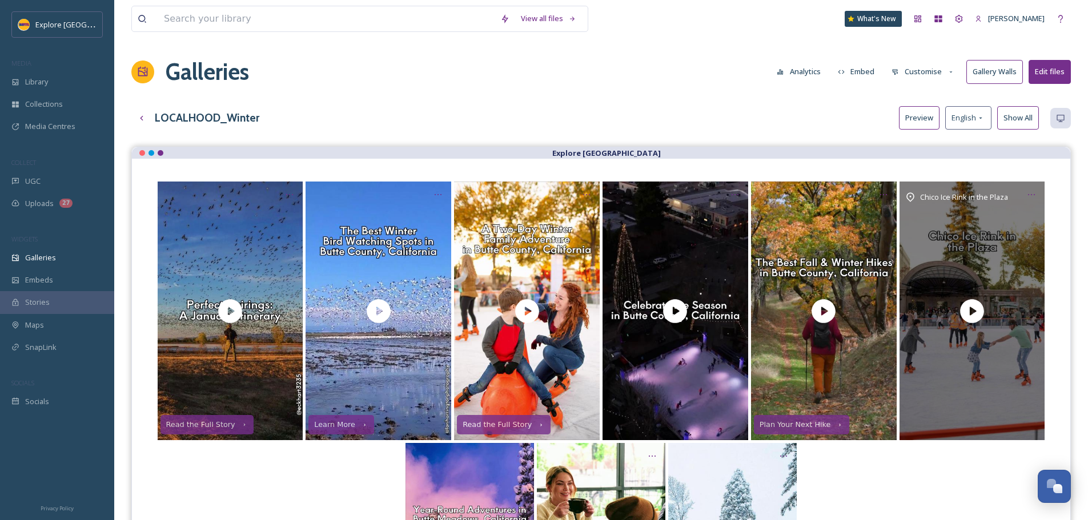
scroll to position [195, 0]
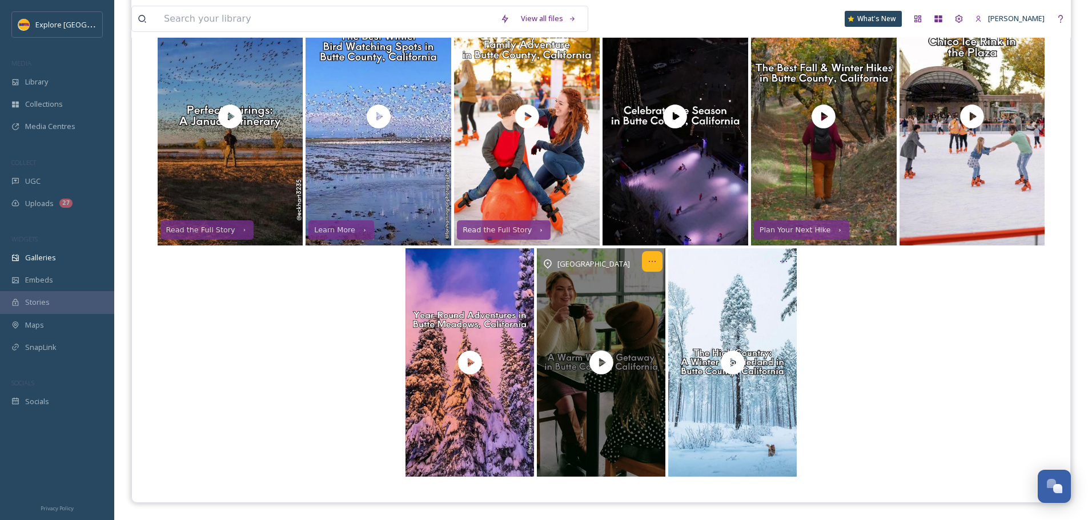
click at [651, 263] on icon "Opens media popup. Media description: Embrace the winter magic in Butte County,…" at bounding box center [651, 261] width 9 height 9
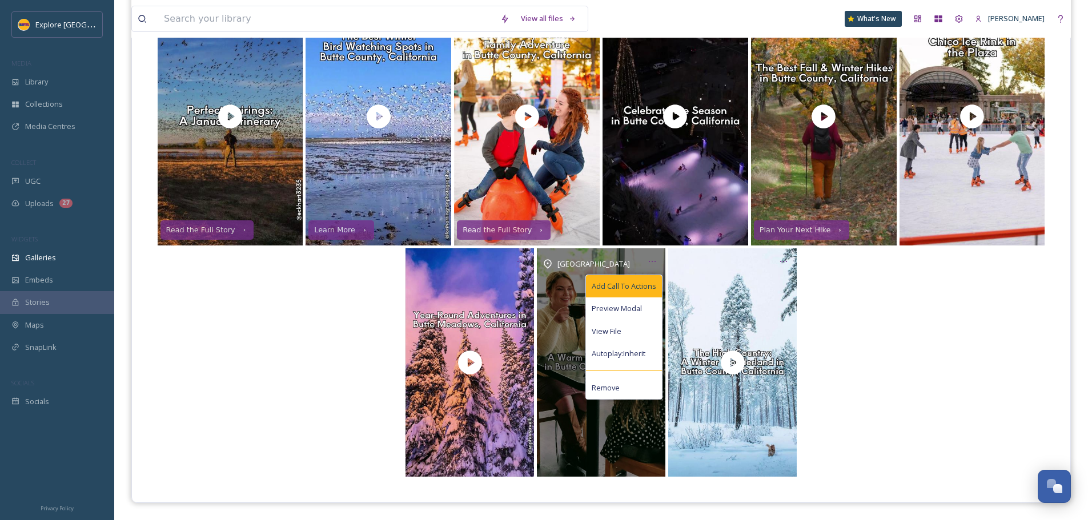
click at [634, 287] on span "Add Call To Actions" at bounding box center [623, 286] width 65 height 11
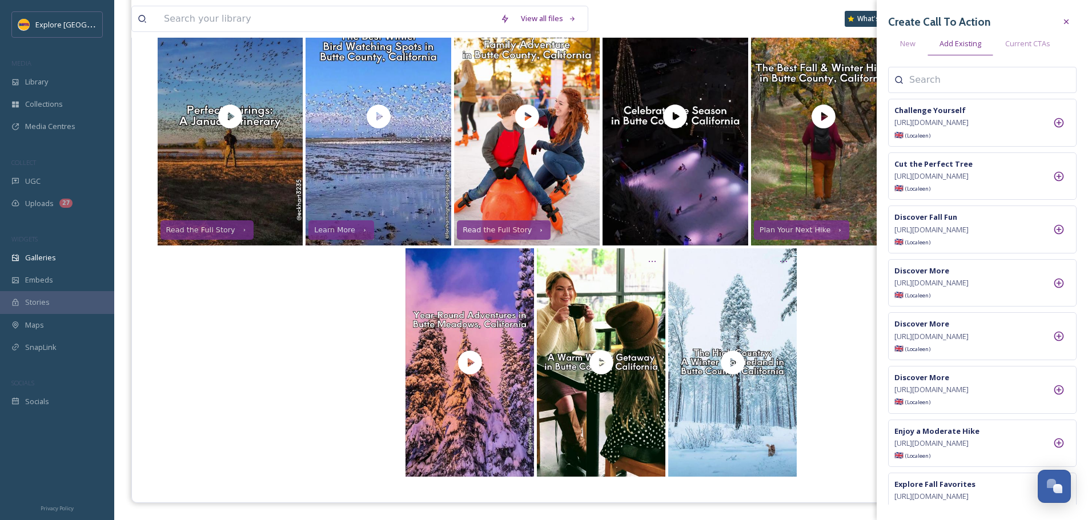
click at [933, 79] on input at bounding box center [966, 80] width 114 height 14
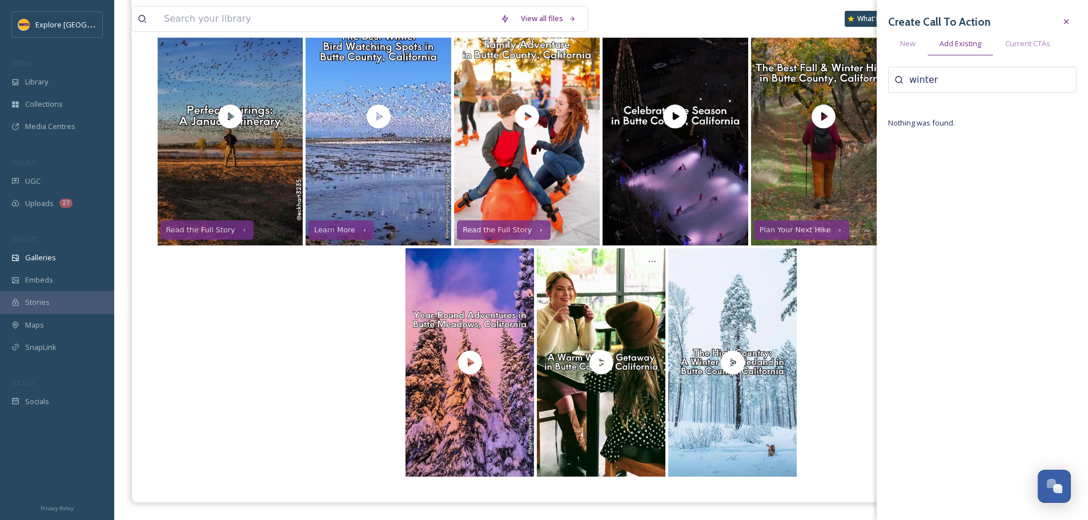
type input "winter"
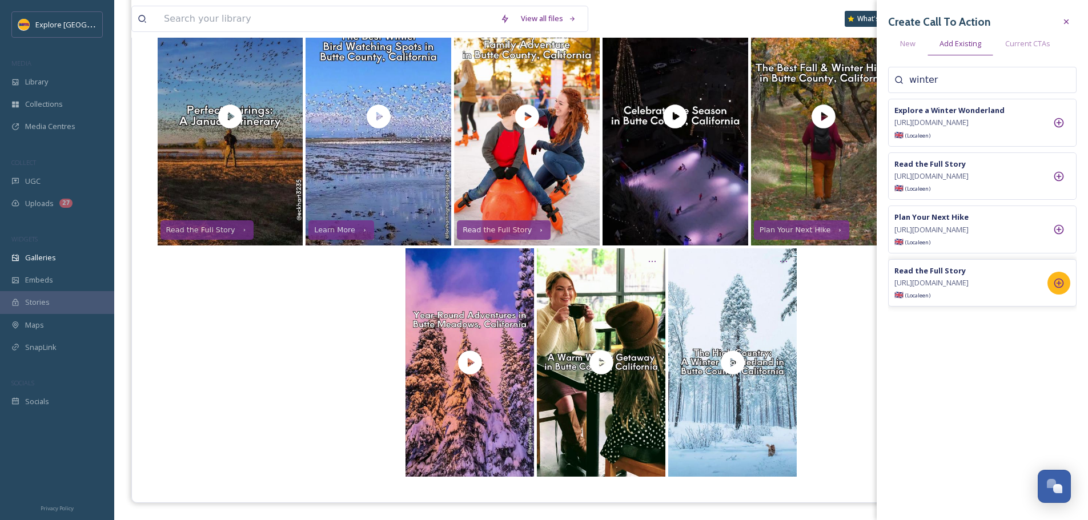
click at [1057, 289] on icon at bounding box center [1058, 282] width 11 height 11
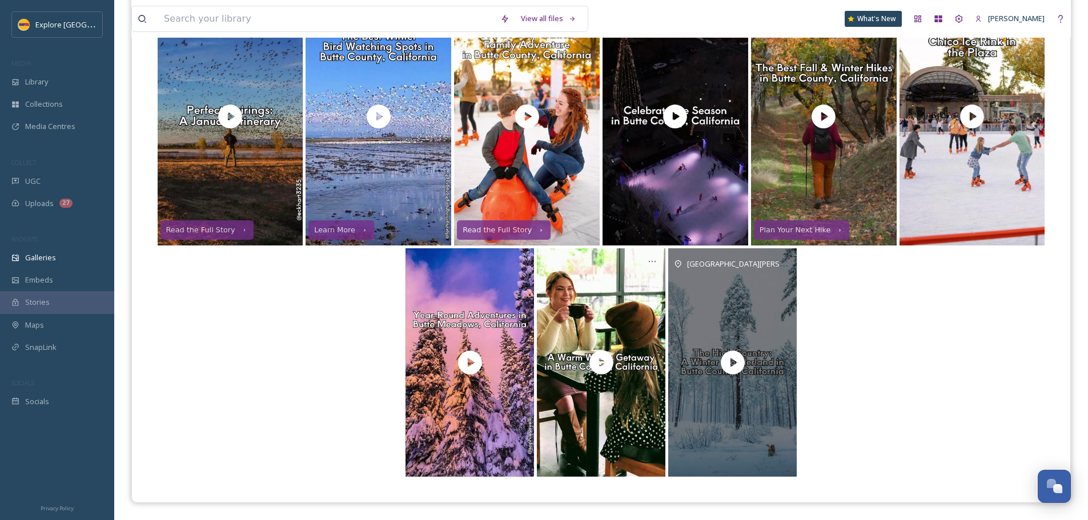
click at [777, 398] on div "Butte Meadows" at bounding box center [732, 362] width 128 height 228
click at [783, 263] on icon "Opens media popup. Media description: Butte County’s high country turns into a …" at bounding box center [783, 261] width 9 height 9
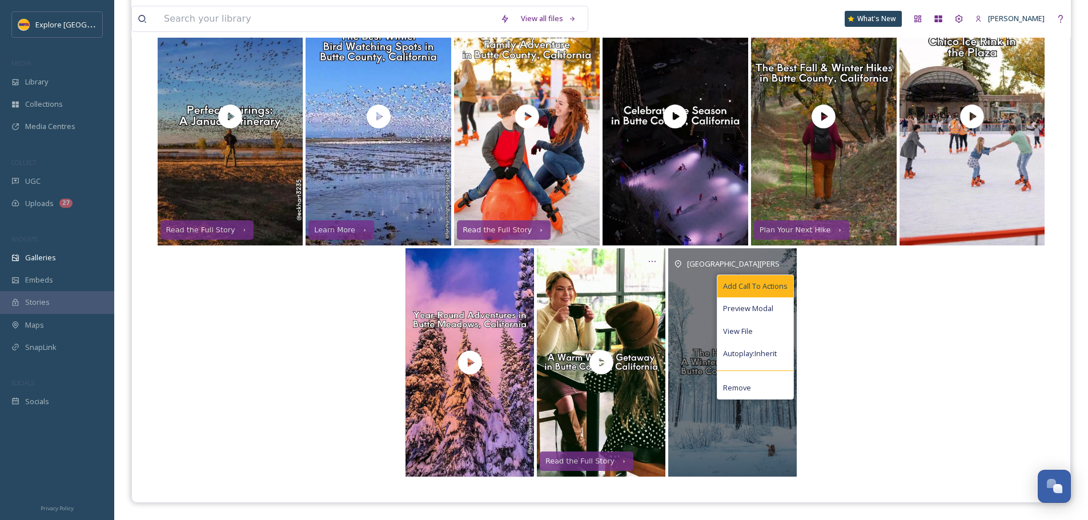
click at [764, 296] on div "Add Call To Actions" at bounding box center [755, 286] width 76 height 22
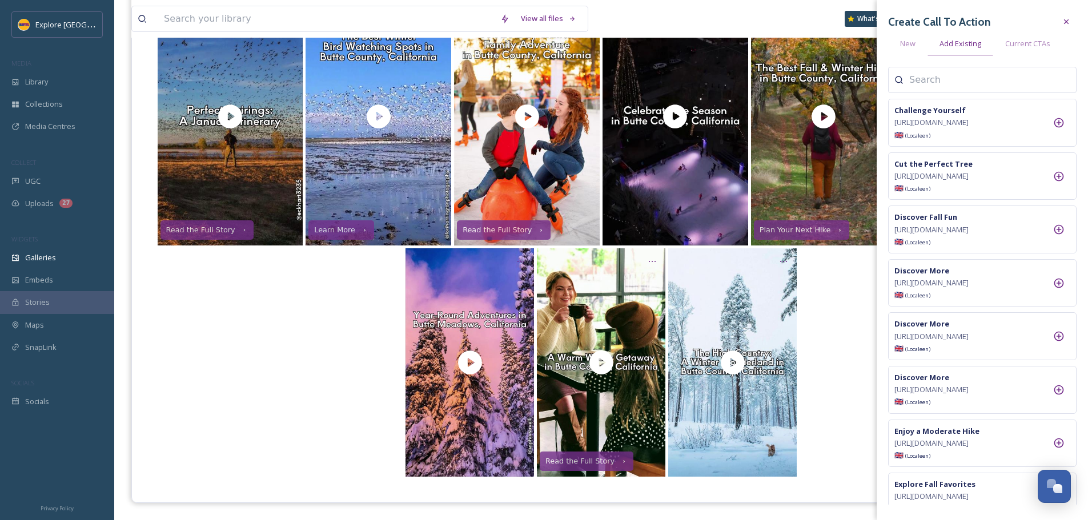
click at [927, 86] on input at bounding box center [966, 80] width 114 height 14
type input "jonesville"
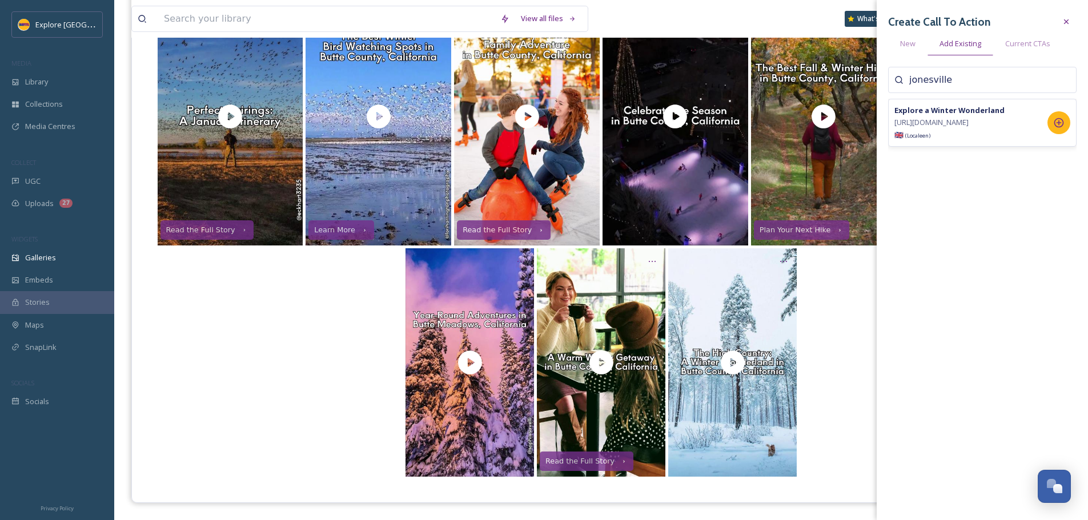
click at [1064, 128] on icon at bounding box center [1058, 122] width 11 height 11
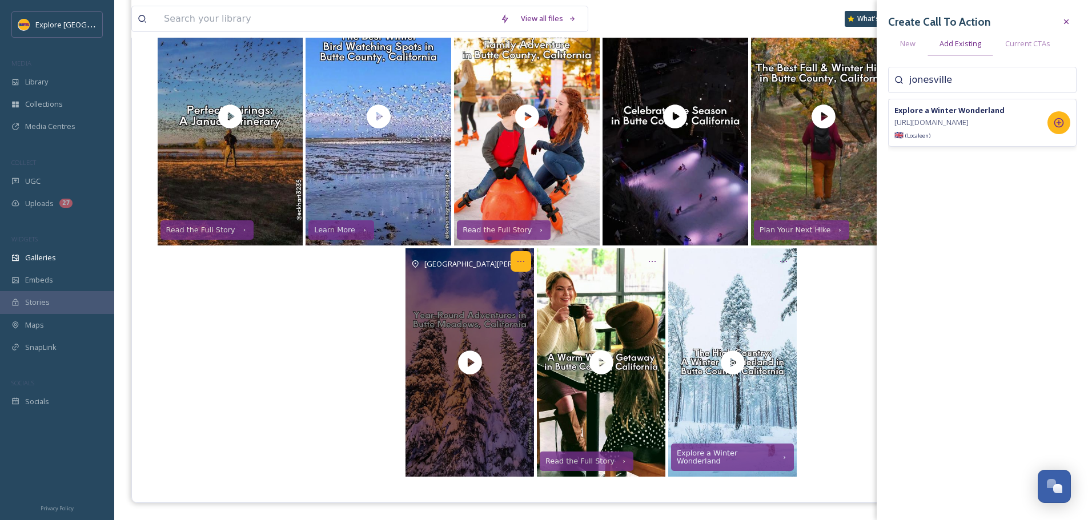
click at [518, 264] on icon "Opens media popup. Media description: Get your wheels dirty in a pristine, high…" at bounding box center [520, 261] width 9 height 9
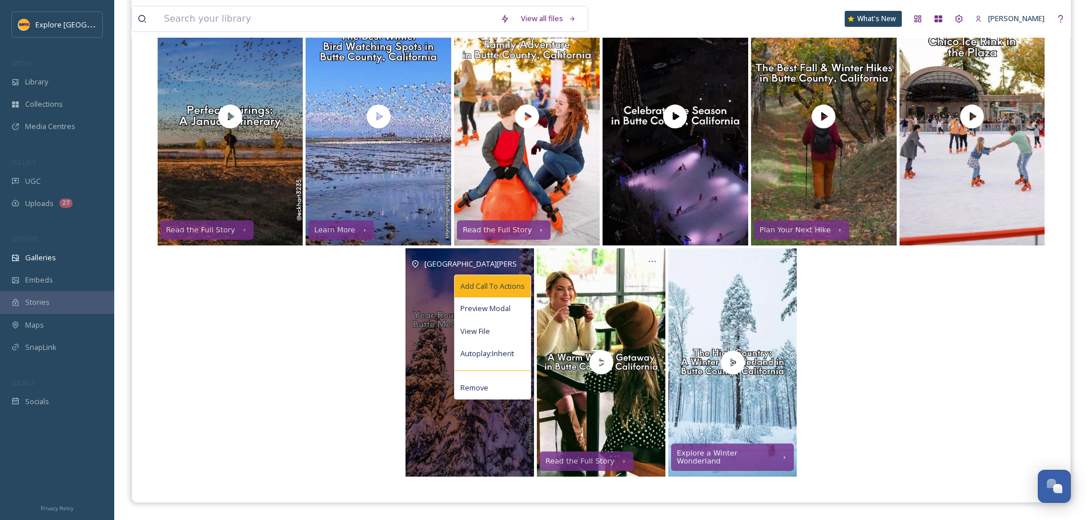
click at [492, 284] on span "Add Call To Actions" at bounding box center [492, 286] width 65 height 11
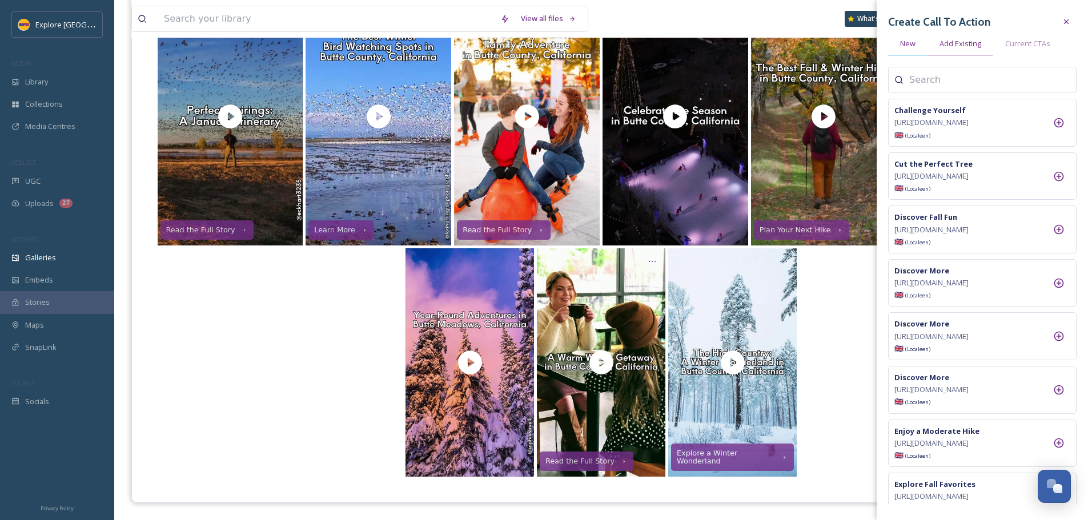
click at [920, 38] on div "New" at bounding box center [907, 43] width 39 height 23
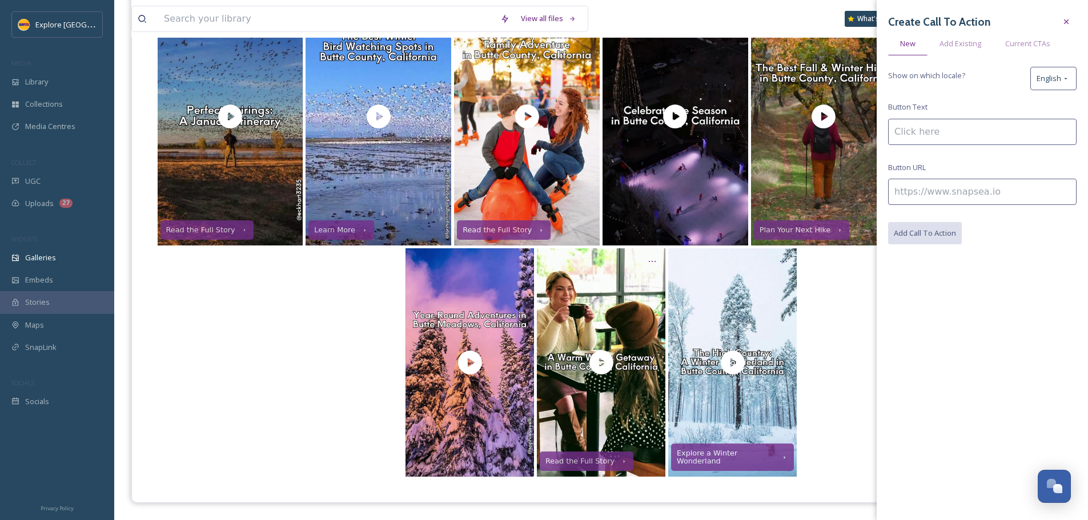
click at [916, 199] on input at bounding box center [982, 192] width 188 height 26
paste input "[URL][DOMAIN_NAME][PERSON_NAME]"
type input "[URL][DOMAIN_NAME][PERSON_NAME]"
click at [939, 123] on input at bounding box center [982, 132] width 188 height 26
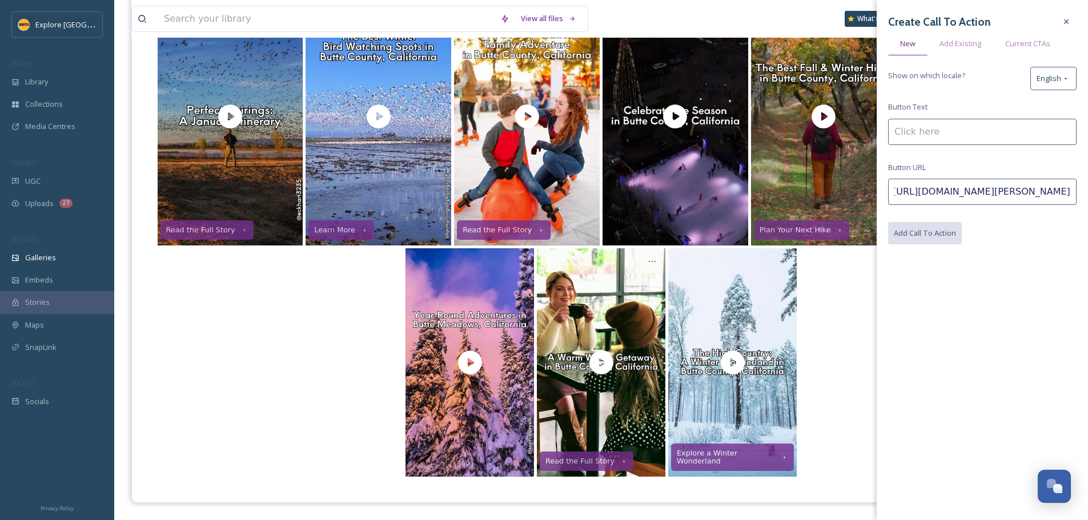
scroll to position [0, 0]
type input "Get Outside"
click at [943, 236] on button "Add Call To Action" at bounding box center [925, 233] width 75 height 23
click at [291, 326] on div "Get Outside Read the Full Story Explore a Winter Wonderland" at bounding box center [601, 362] width 892 height 228
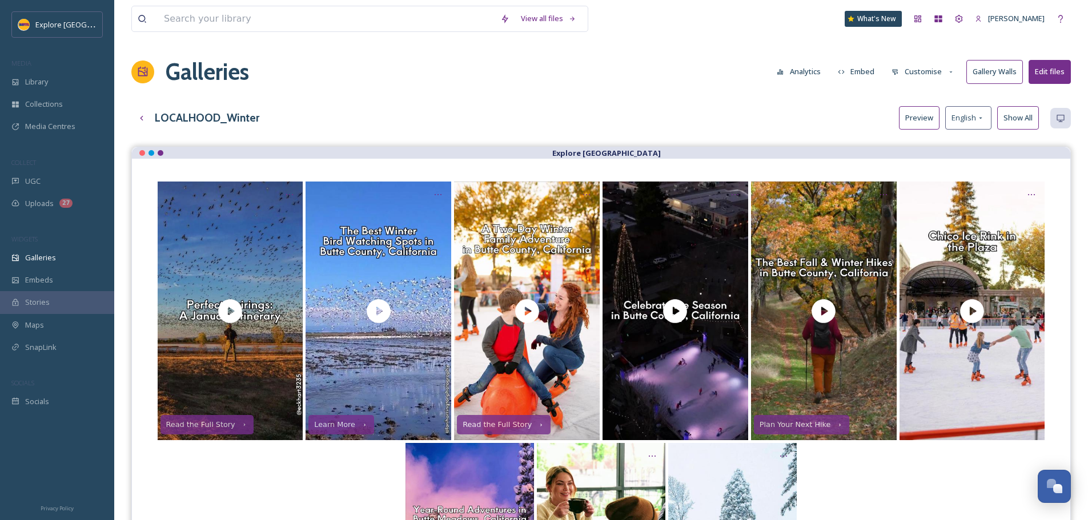
click at [931, 67] on button "Customise" at bounding box center [923, 72] width 75 height 22
click at [931, 141] on div "Buttons" at bounding box center [925, 142] width 79 height 22
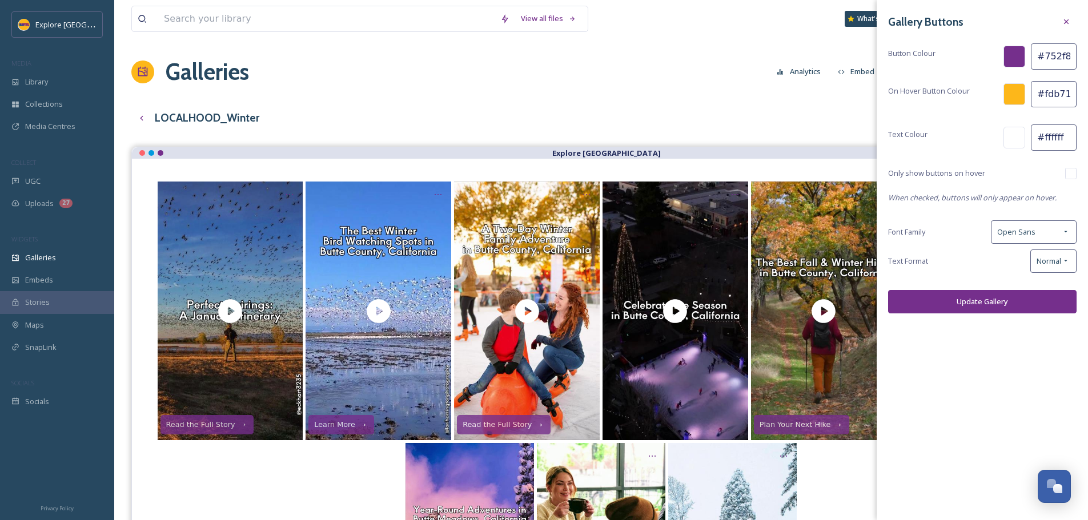
click at [1073, 175] on input "checkbox" at bounding box center [1070, 173] width 11 height 11
checkbox input "true"
click at [962, 300] on button "Update Gallery" at bounding box center [982, 301] width 188 height 23
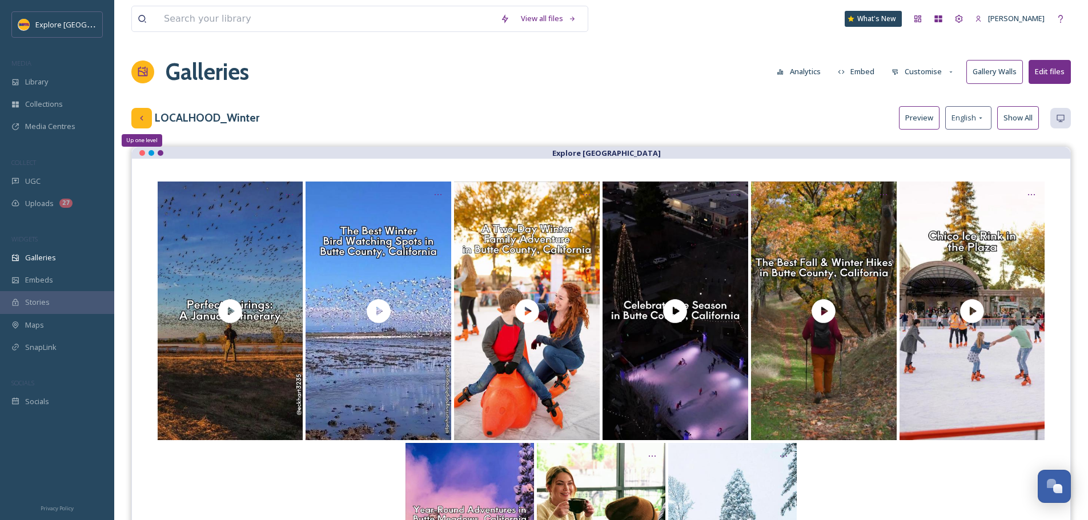
click at [140, 124] on div "Up one level" at bounding box center [141, 118] width 21 height 21
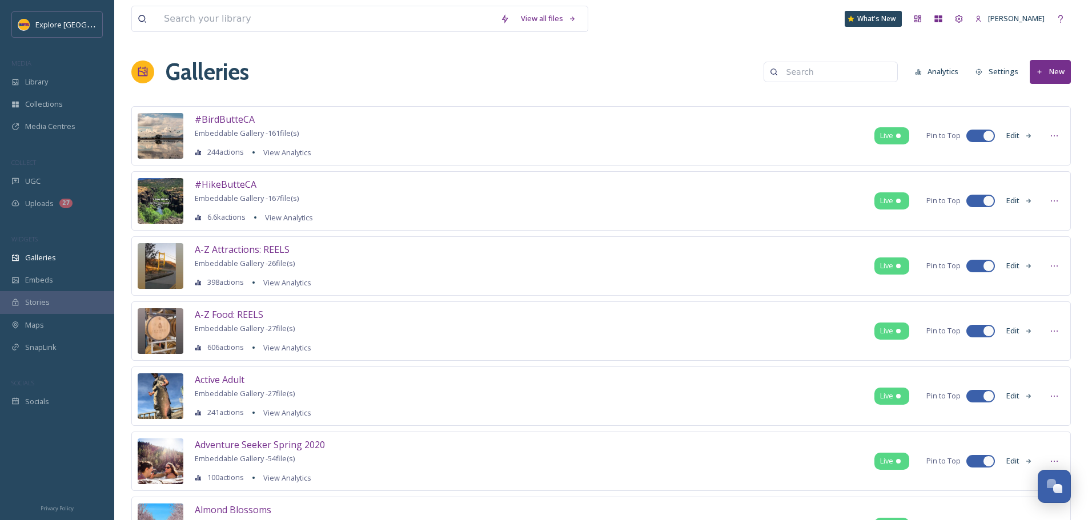
click at [823, 64] on input at bounding box center [835, 72] width 111 height 23
type input "taste"
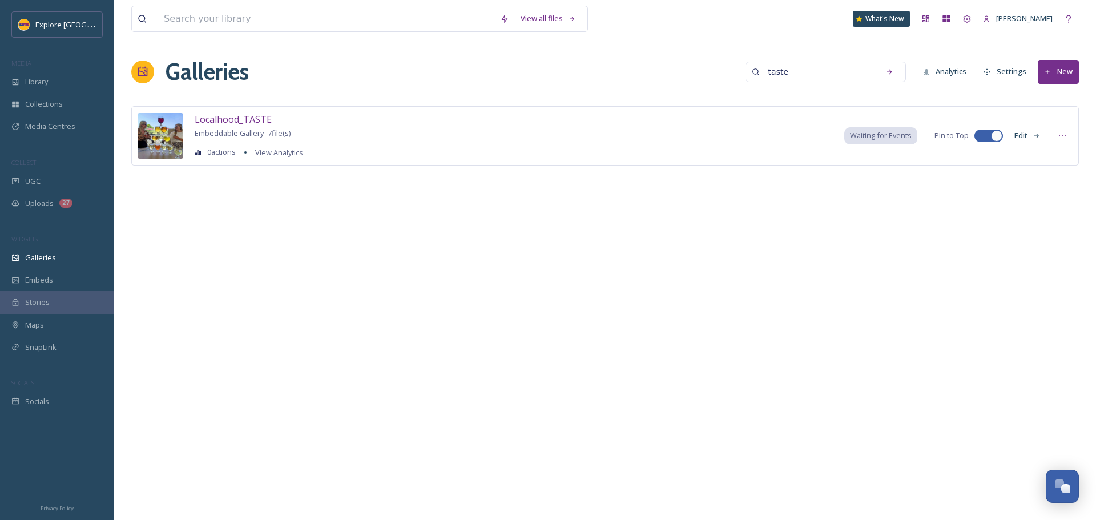
click at [1031, 138] on button "Edit" at bounding box center [1028, 135] width 38 height 22
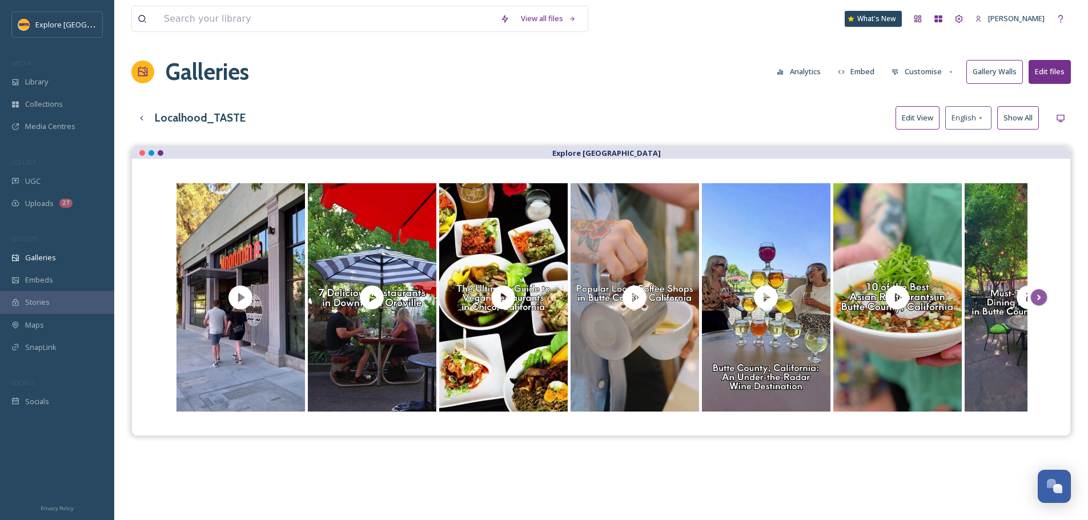
click at [918, 113] on button "Edit View" at bounding box center [917, 117] width 44 height 23
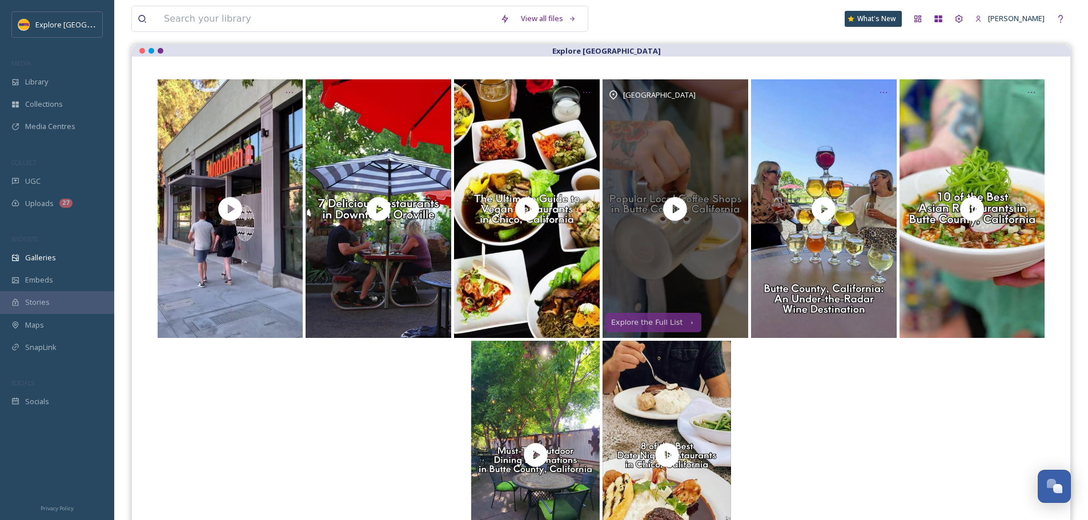
scroll to position [195, 0]
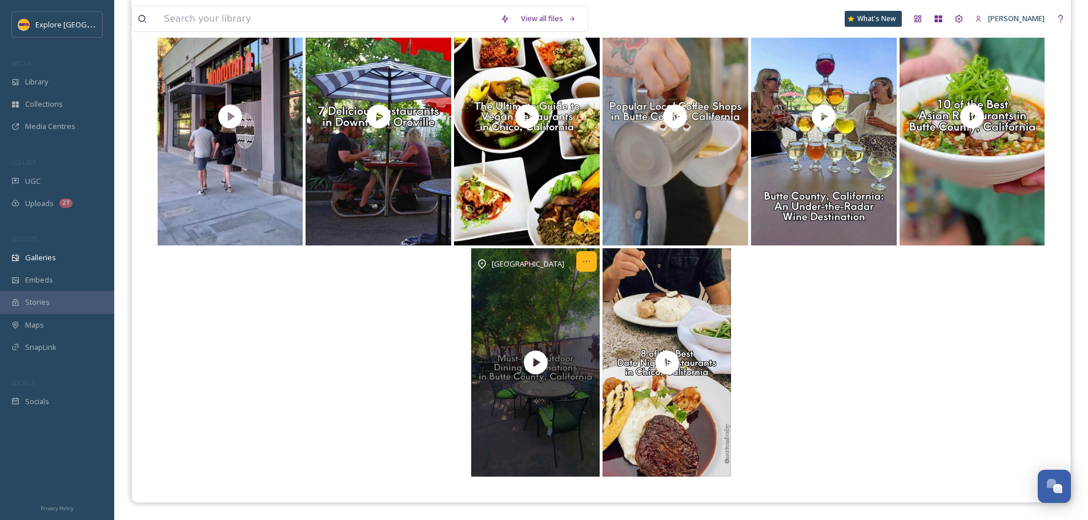
click at [585, 261] on icon "Opens media popup. Media description: From casual to upscale dining experiences…" at bounding box center [586, 261] width 9 height 9
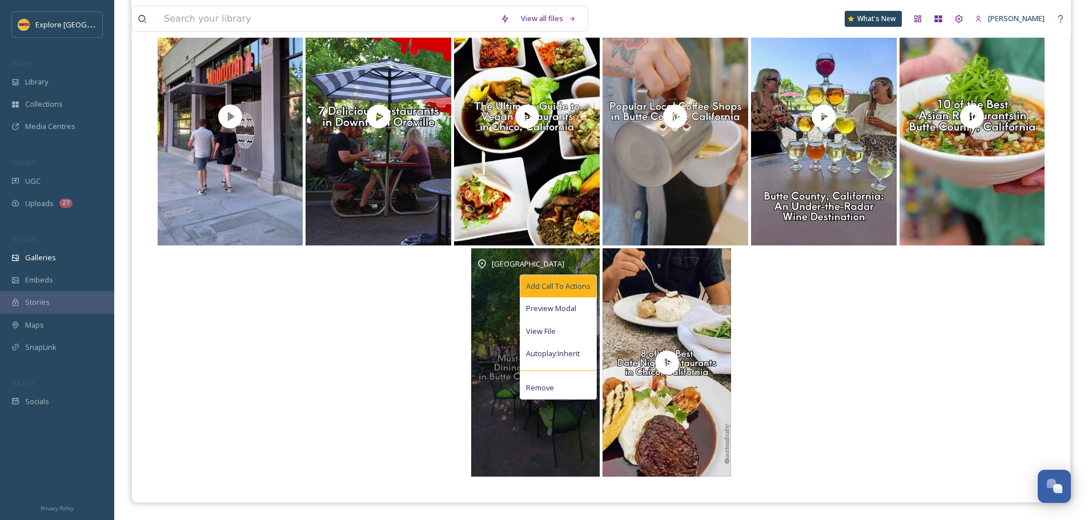
click at [578, 279] on div "Add Call To Actions" at bounding box center [558, 286] width 76 height 22
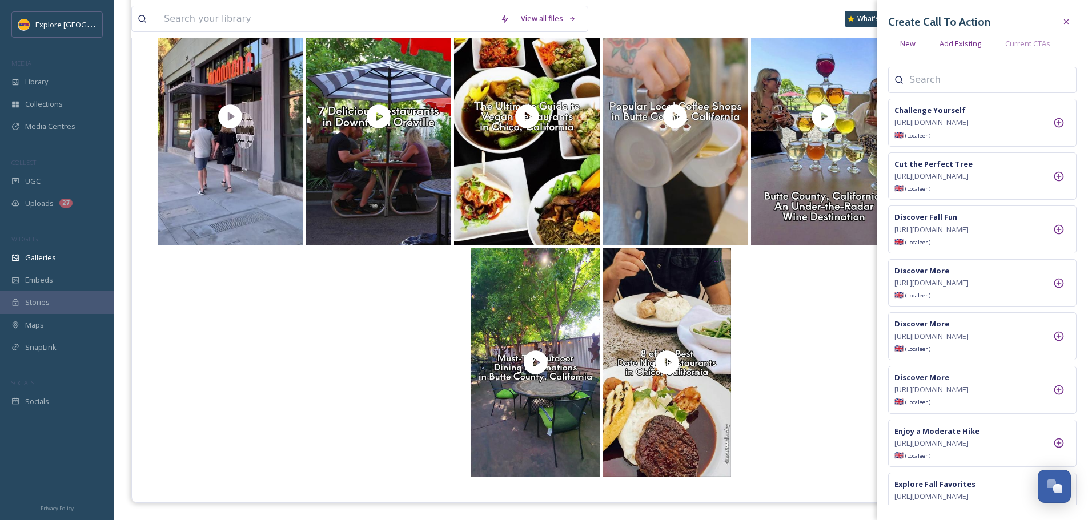
drag, startPoint x: 908, startPoint y: 42, endPoint x: 915, endPoint y: 61, distance: 19.9
click at [908, 42] on span "New" at bounding box center [907, 43] width 15 height 11
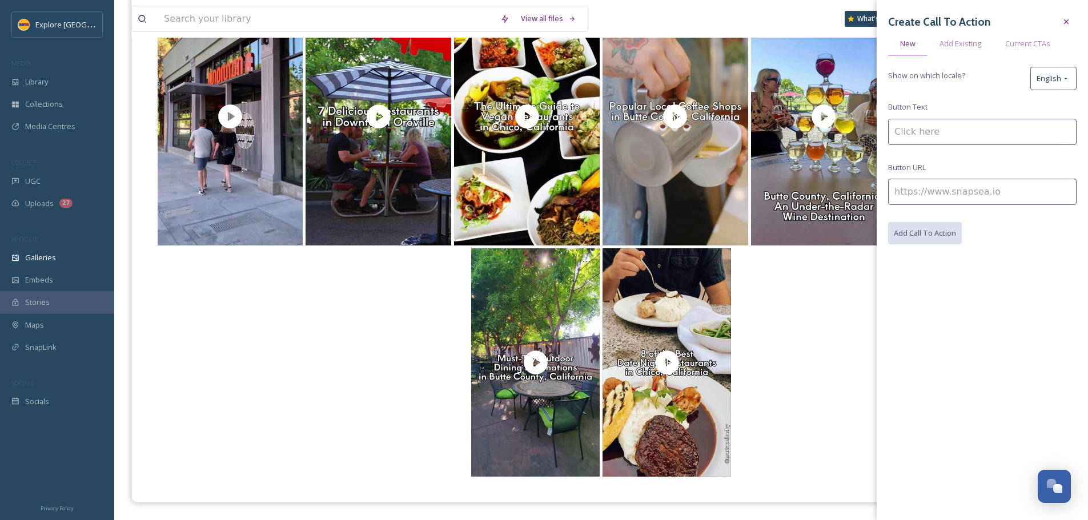
click at [913, 186] on input at bounding box center [982, 192] width 188 height 26
paste input "[URL][DOMAIN_NAME]"
type input "[URL][DOMAIN_NAME]"
click at [925, 138] on input at bounding box center [982, 132] width 188 height 26
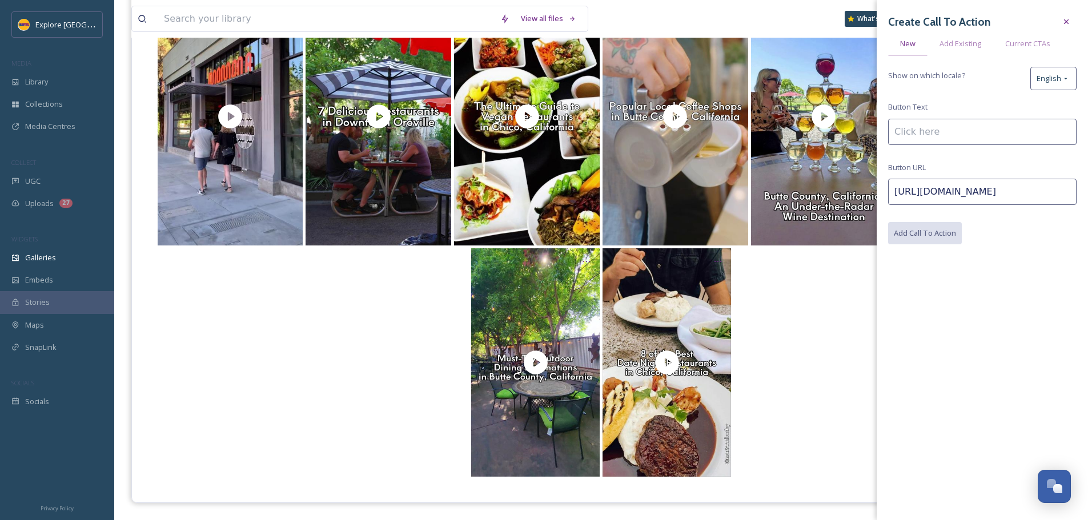
scroll to position [0, 0]
type input "Dine Outside"
click at [941, 239] on button "Add Call To Action" at bounding box center [925, 233] width 75 height 23
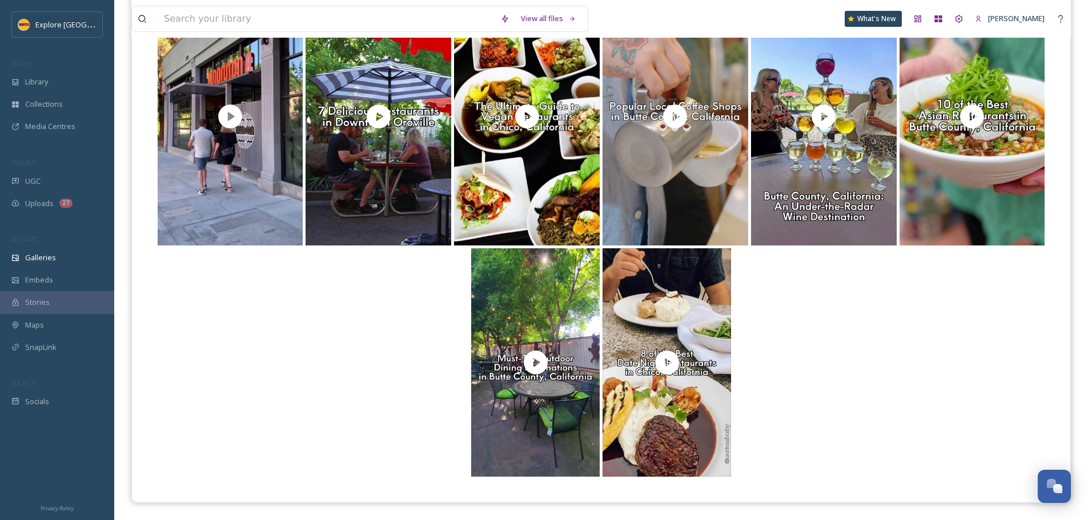
click at [286, 353] on div at bounding box center [601, 362] width 892 height 228
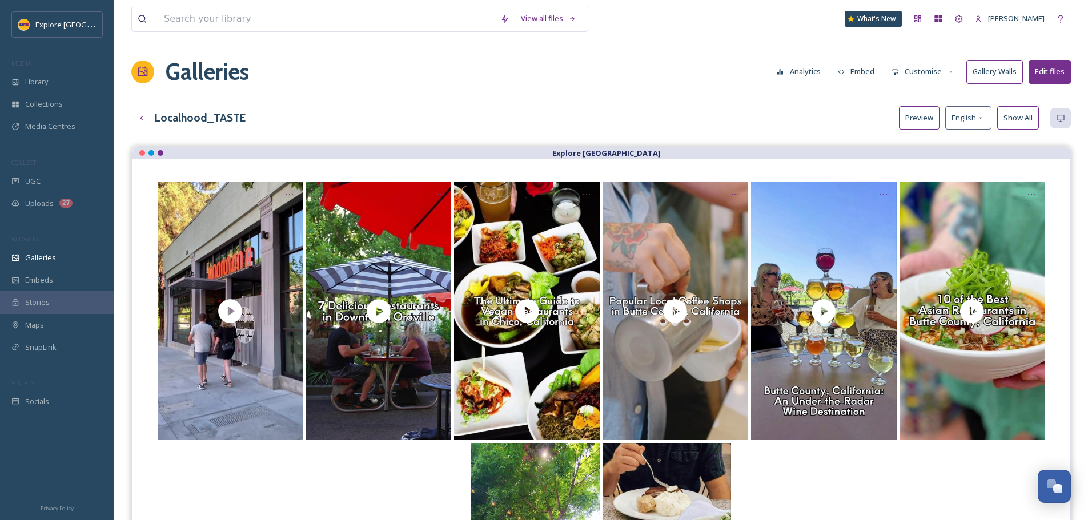
click at [870, 68] on button "Embed" at bounding box center [856, 72] width 49 height 22
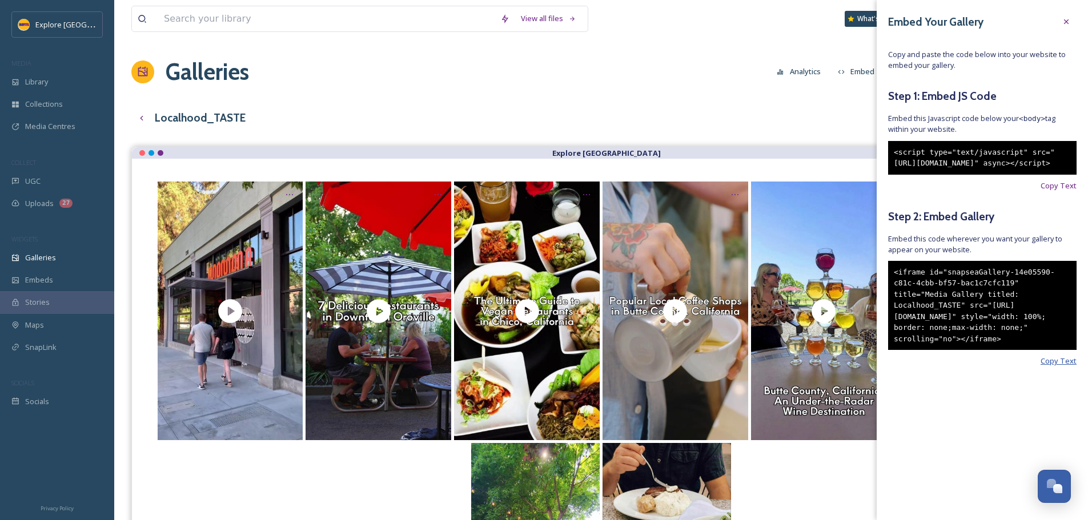
click at [1069, 367] on span "Copy Text" at bounding box center [1058, 361] width 36 height 11
drag, startPoint x: 396, startPoint y: 96, endPoint x: 364, endPoint y: 140, distance: 54.2
click at [396, 96] on div "View all files What's New [PERSON_NAME] Galleries Analytics Embed Customise Gal…" at bounding box center [600, 357] width 973 height 715
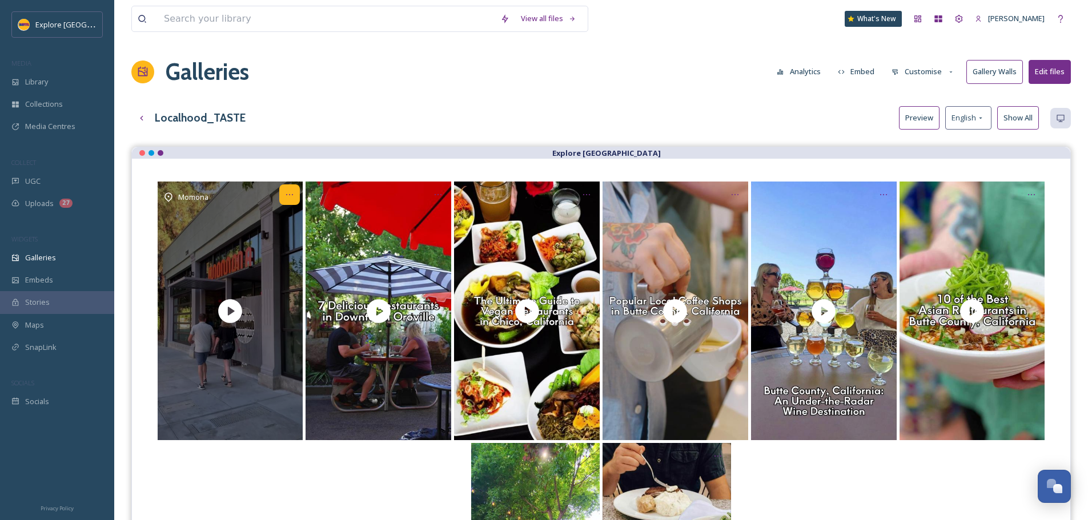
click at [290, 192] on icon "Opens media popup. Media description: Momona is a noodle and bao restaurant loc…" at bounding box center [289, 194] width 9 height 9
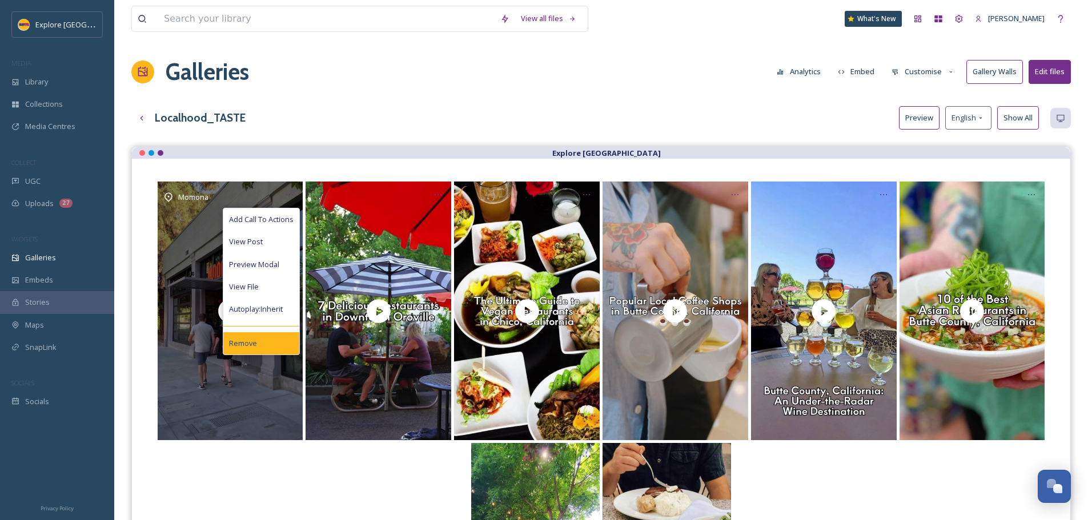
click at [247, 342] on span "Remove" at bounding box center [243, 343] width 28 height 11
